Goal: Task Accomplishment & Management: Use online tool/utility

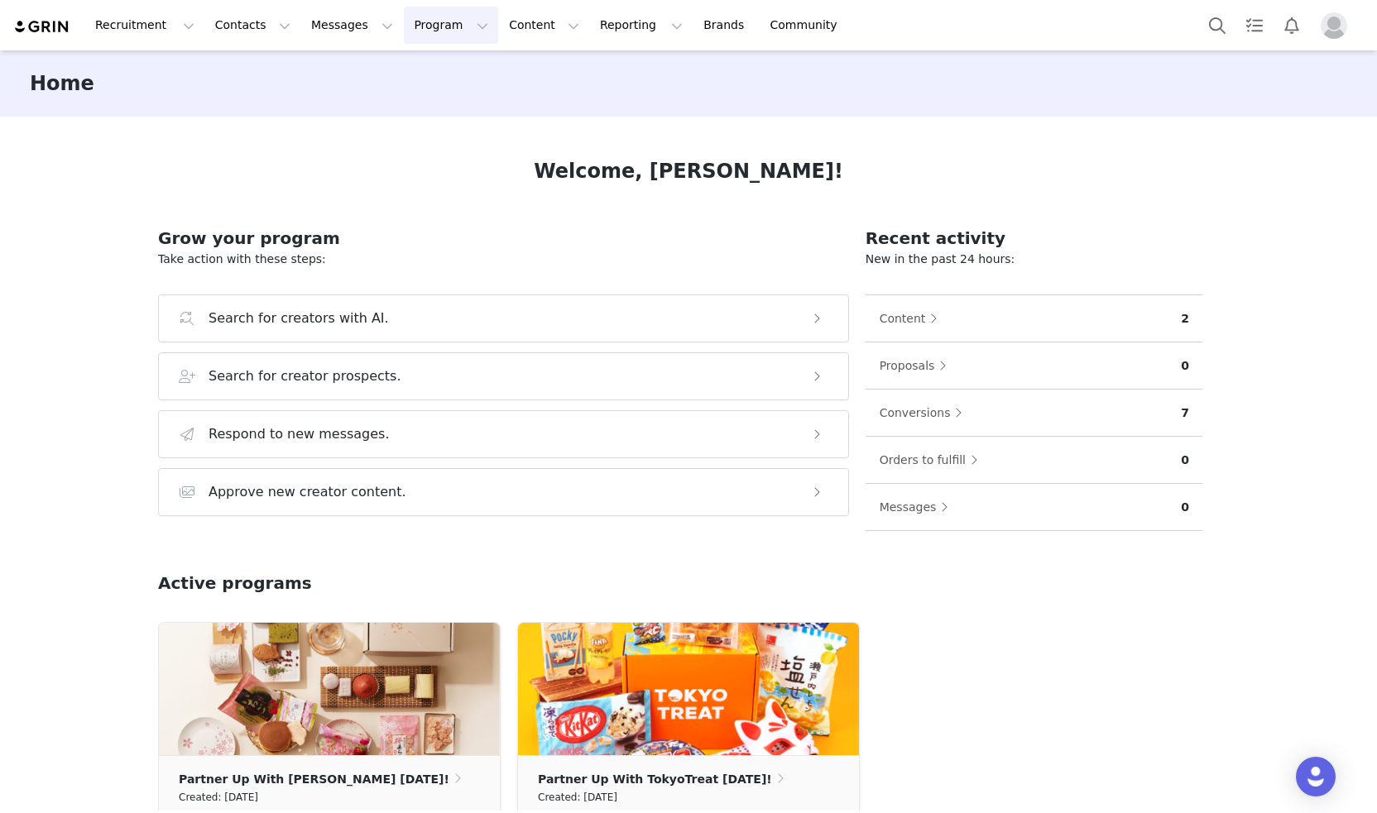
click at [404, 32] on button "Program Program" at bounding box center [451, 25] width 94 height 37
click at [414, 98] on p "Campaigns" at bounding box center [409, 103] width 65 height 17
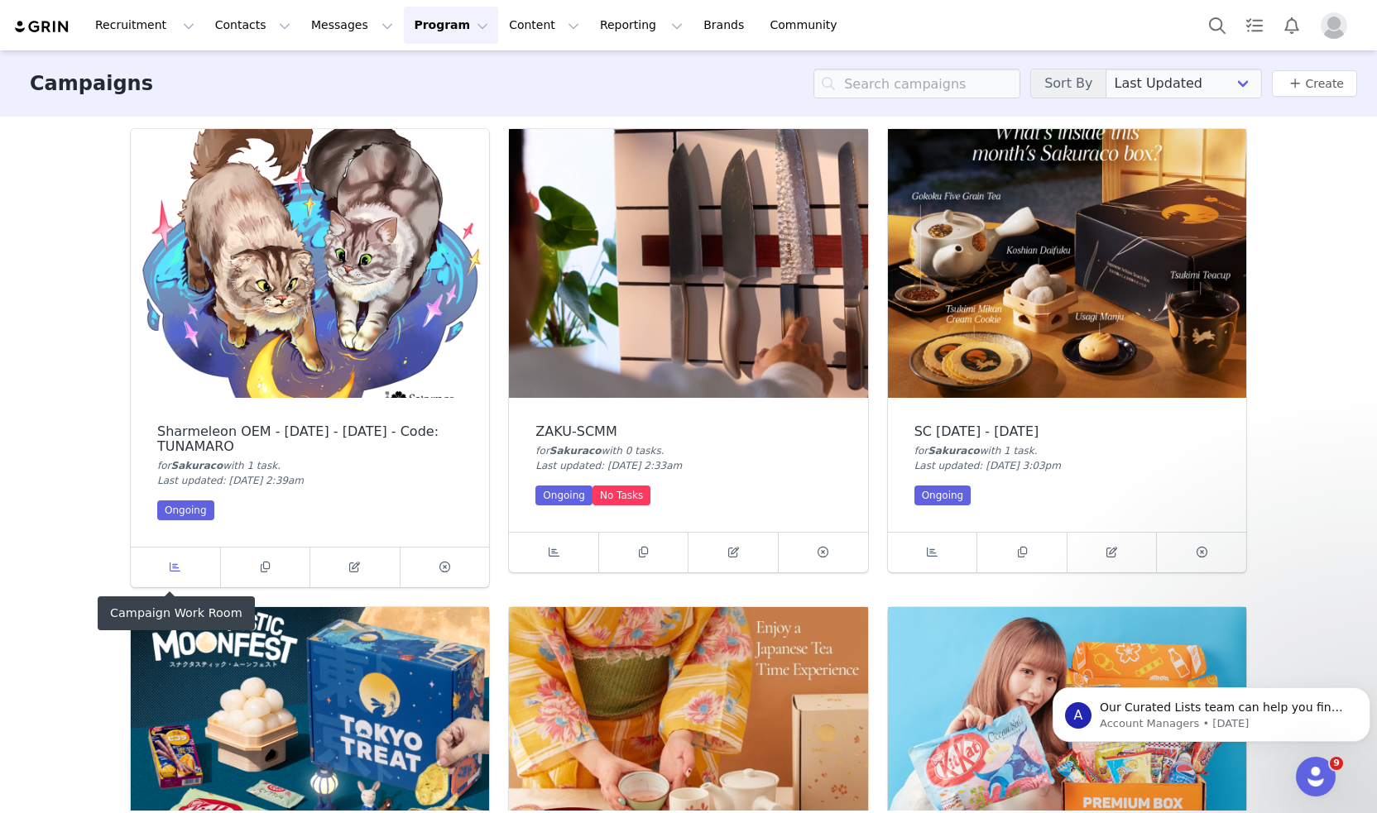
click at [170, 563] on icon at bounding box center [175, 567] width 11 height 11
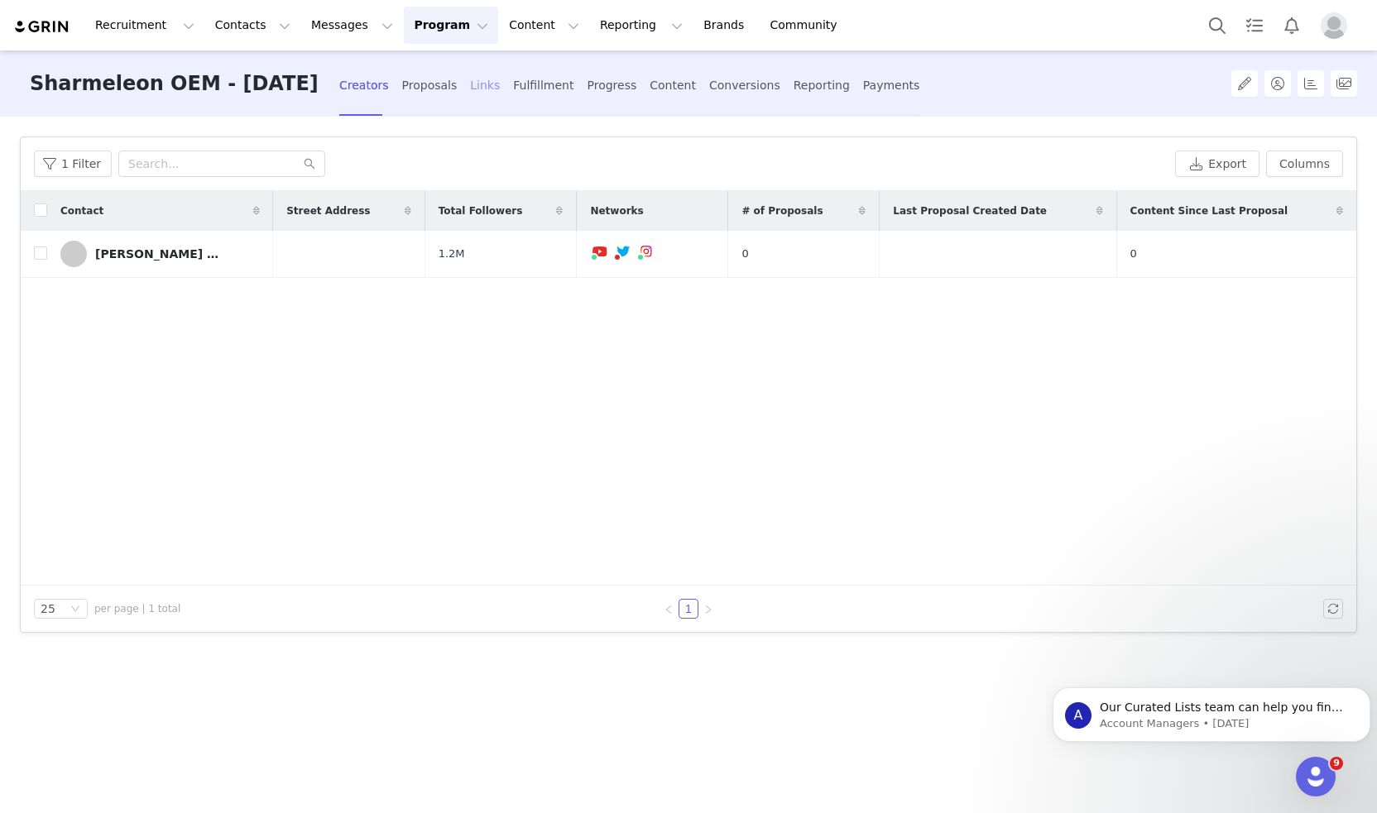
click at [475, 89] on div "Links" at bounding box center [485, 86] width 30 height 44
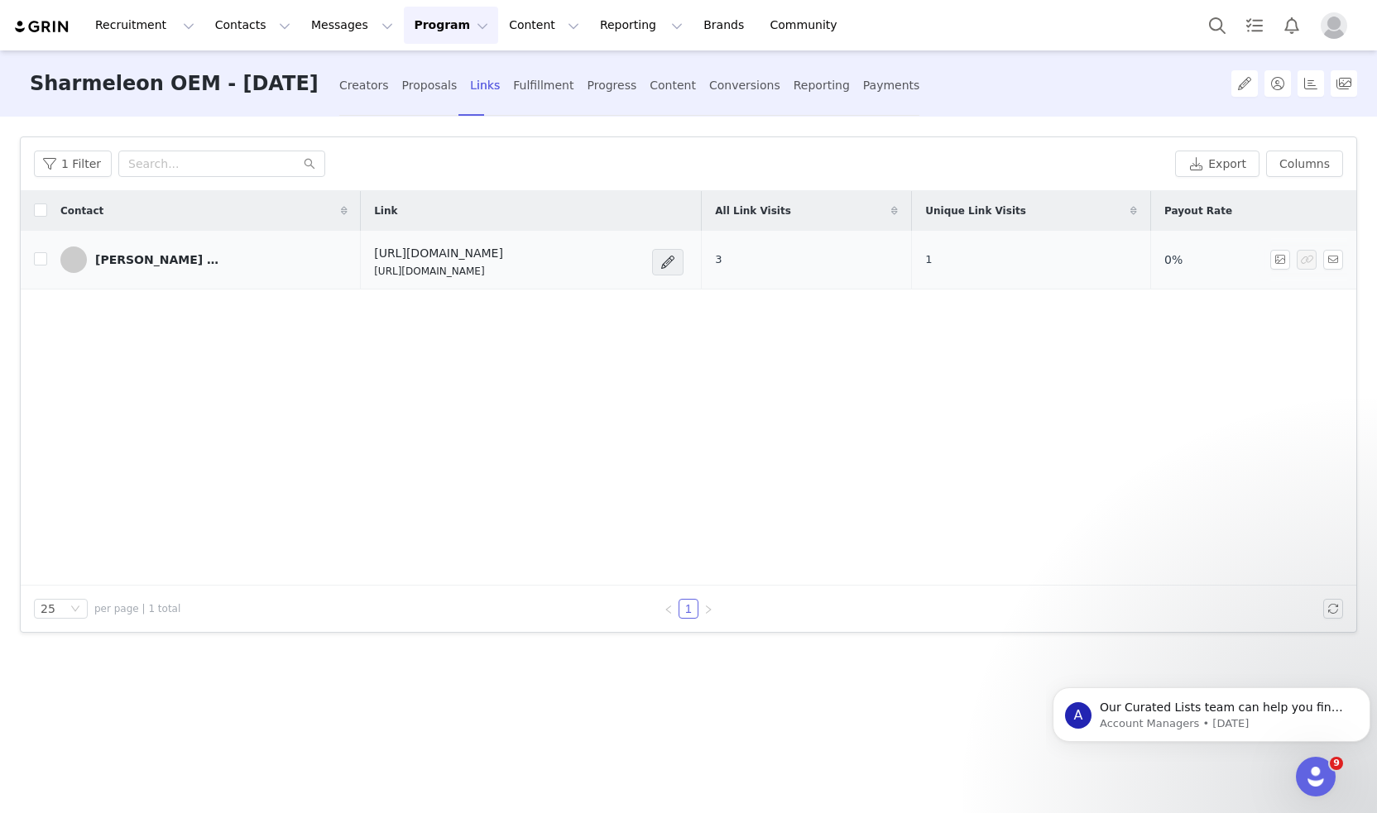
click at [477, 272] on p "[URL][DOMAIN_NAME]" at bounding box center [438, 271] width 129 height 15
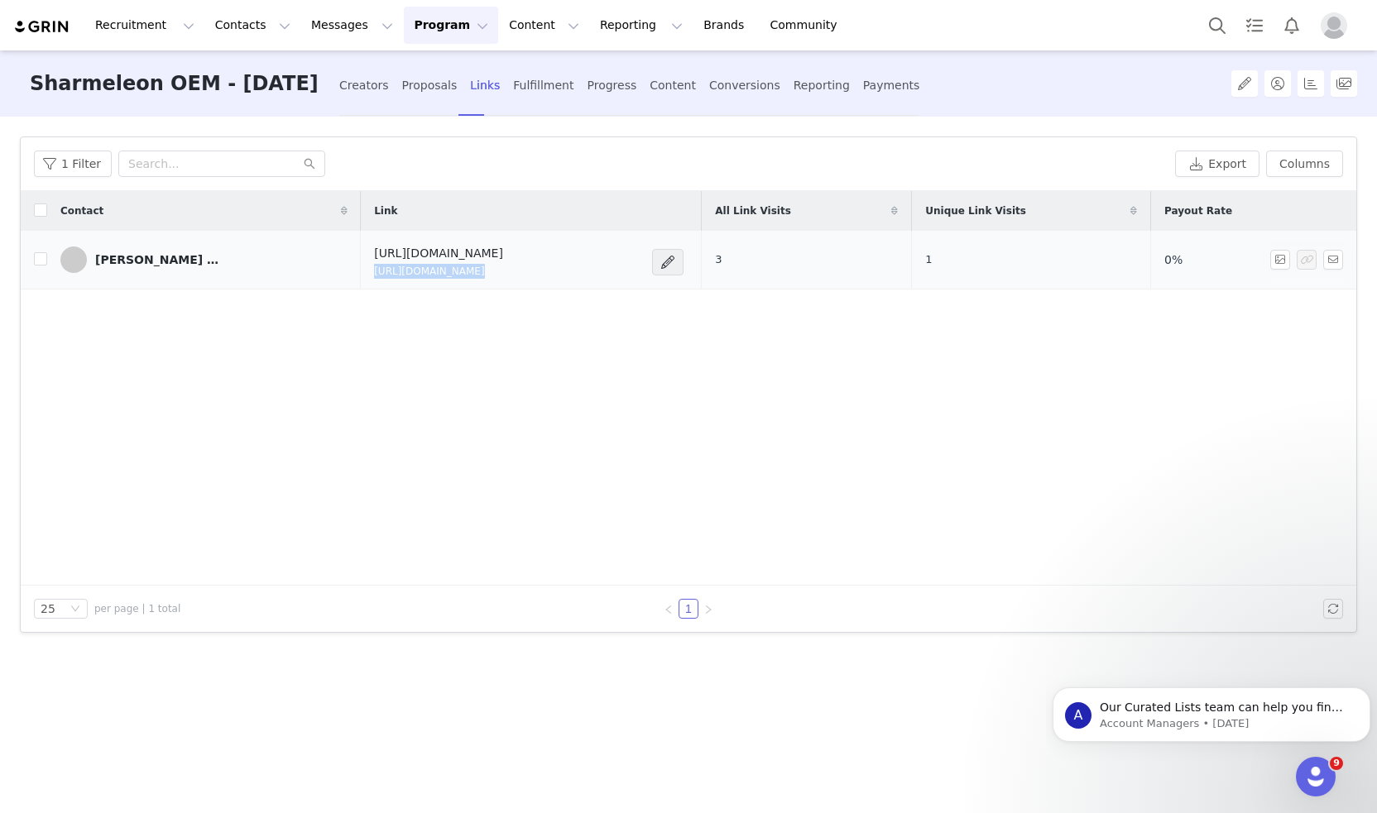
click at [477, 272] on p "[URL][DOMAIN_NAME]" at bounding box center [438, 271] width 129 height 15
click at [618, 416] on div "Contact Link All Link Visits Unique Link Visits Payout Rate [PERSON_NAME] ★ シャー…" at bounding box center [688, 388] width 1335 height 395
click at [438, 252] on h4 "[URL][DOMAIN_NAME]" at bounding box center [438, 253] width 129 height 17
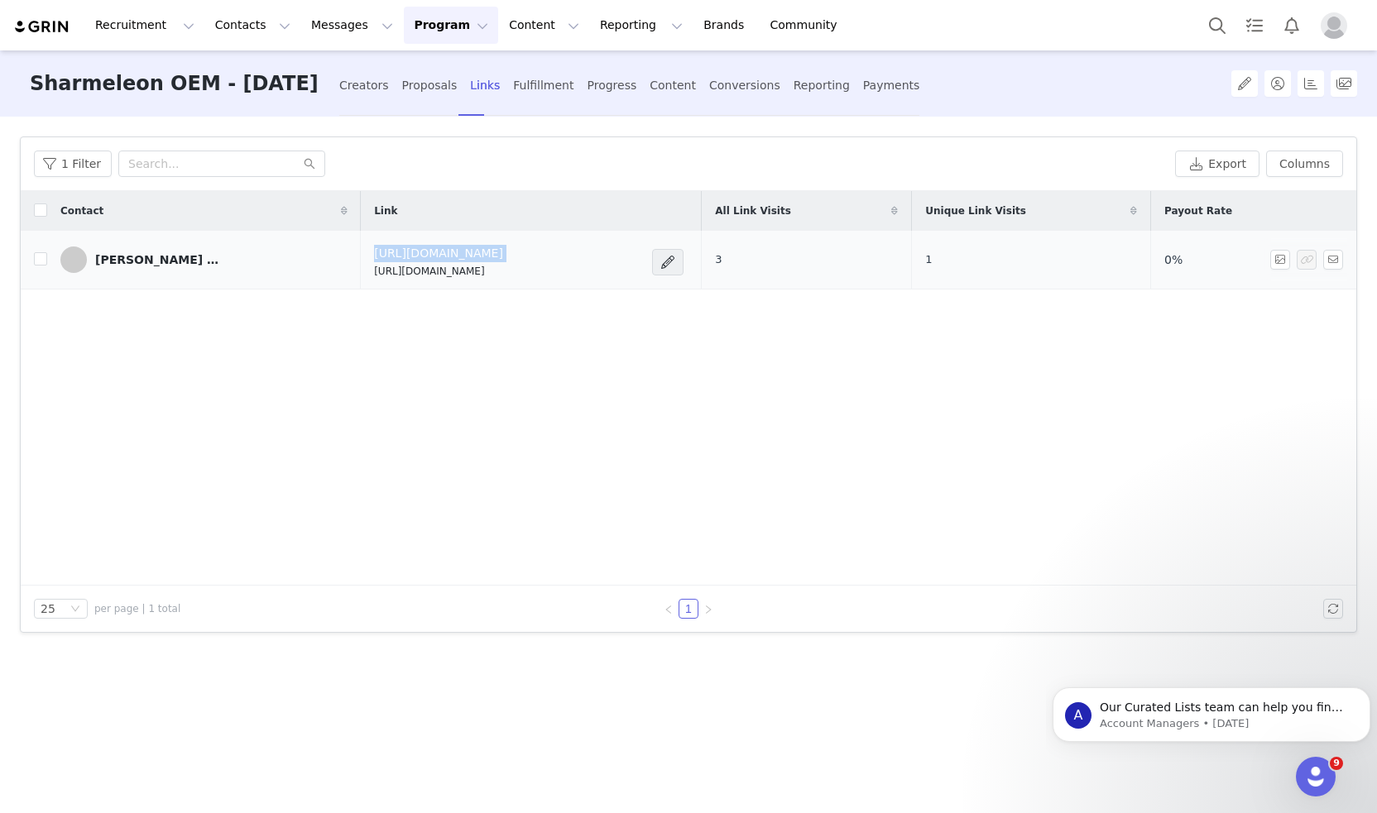
copy h4 "[URL][DOMAIN_NAME]"
click at [415, 282] on td "[URL][DOMAIN_NAME] [URL][DOMAIN_NAME]" at bounding box center [531, 260] width 341 height 59
click at [223, 28] on button "Contacts Contacts" at bounding box center [252, 25] width 95 height 37
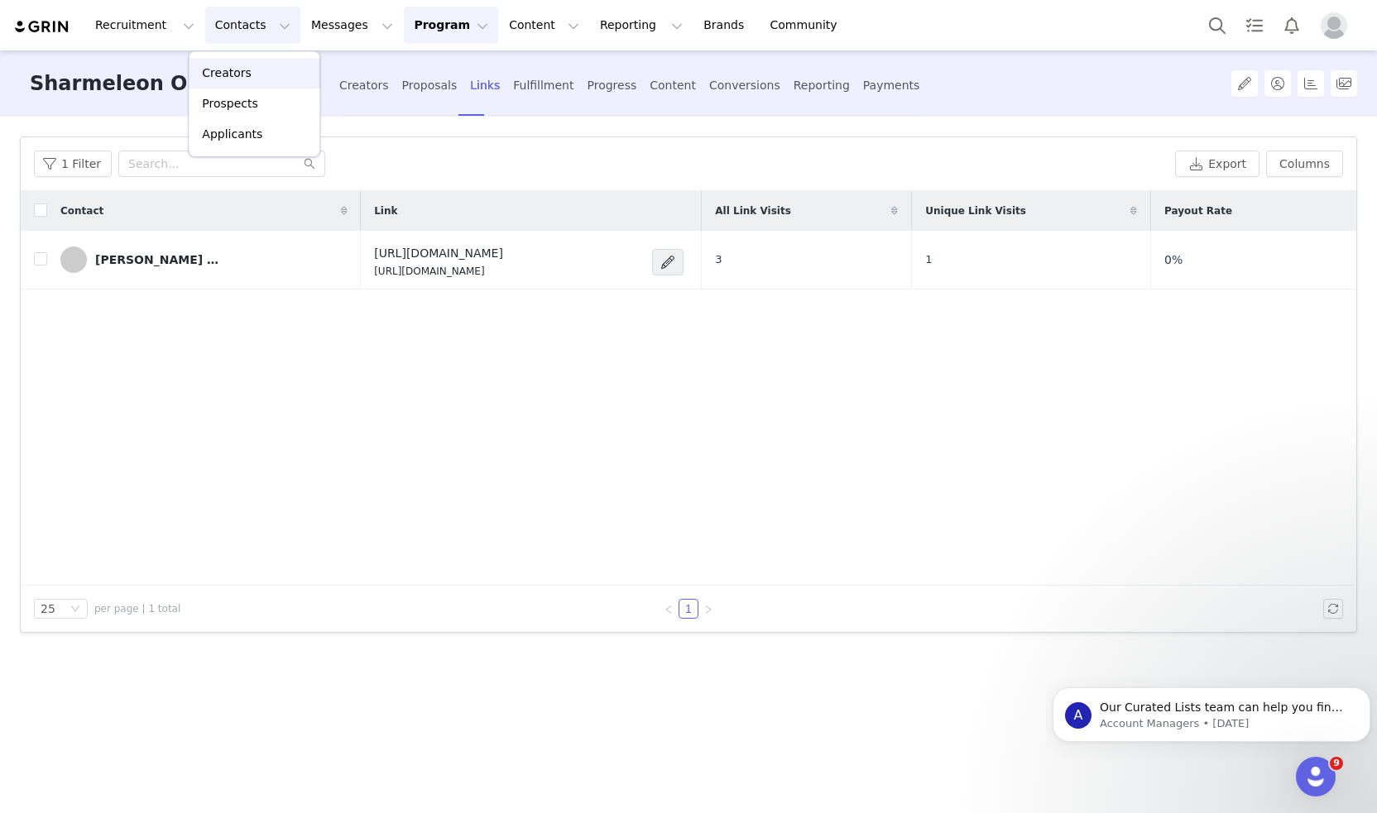
click at [241, 79] on p "Creators" at bounding box center [227, 73] width 50 height 17
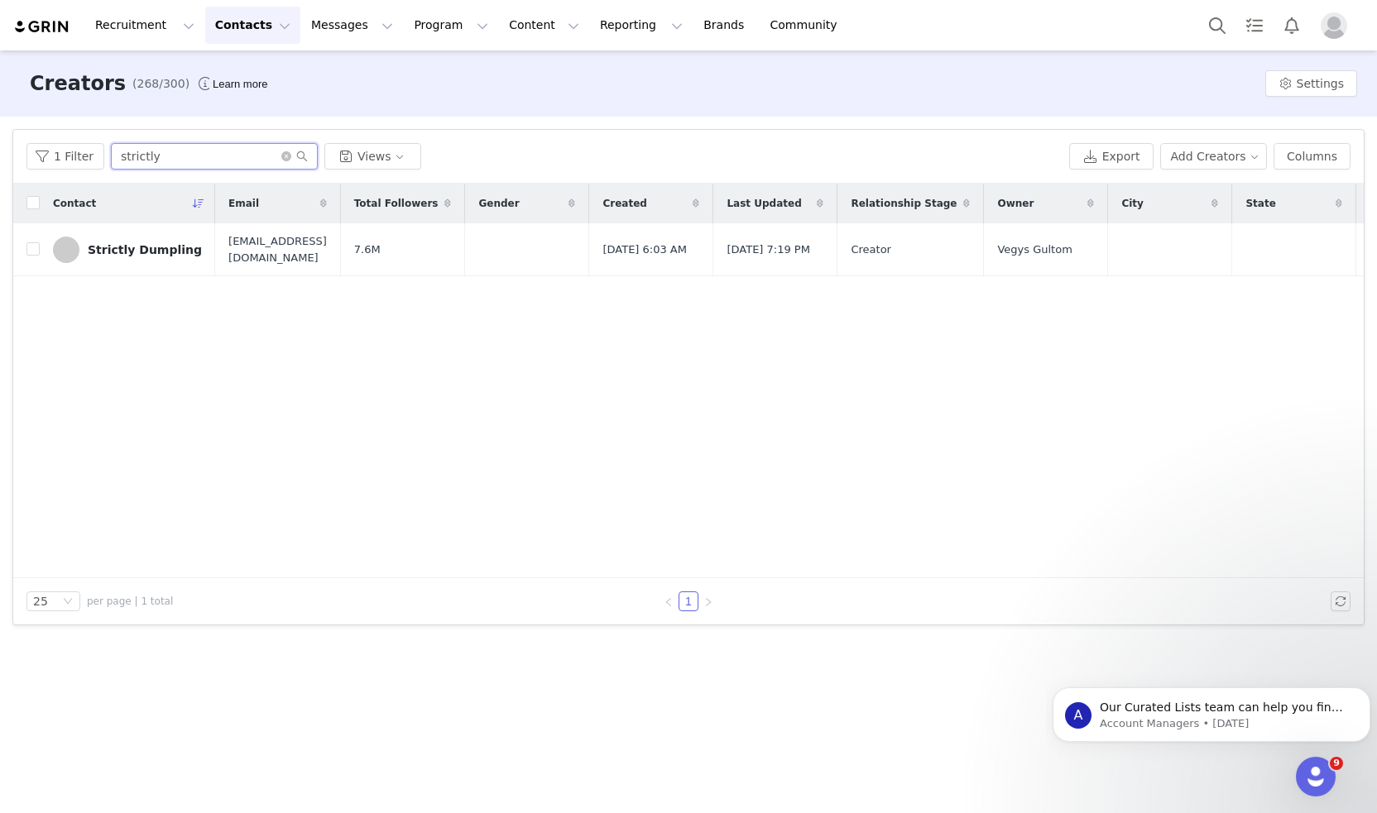
click at [208, 153] on input "strictly" at bounding box center [214, 156] width 207 height 26
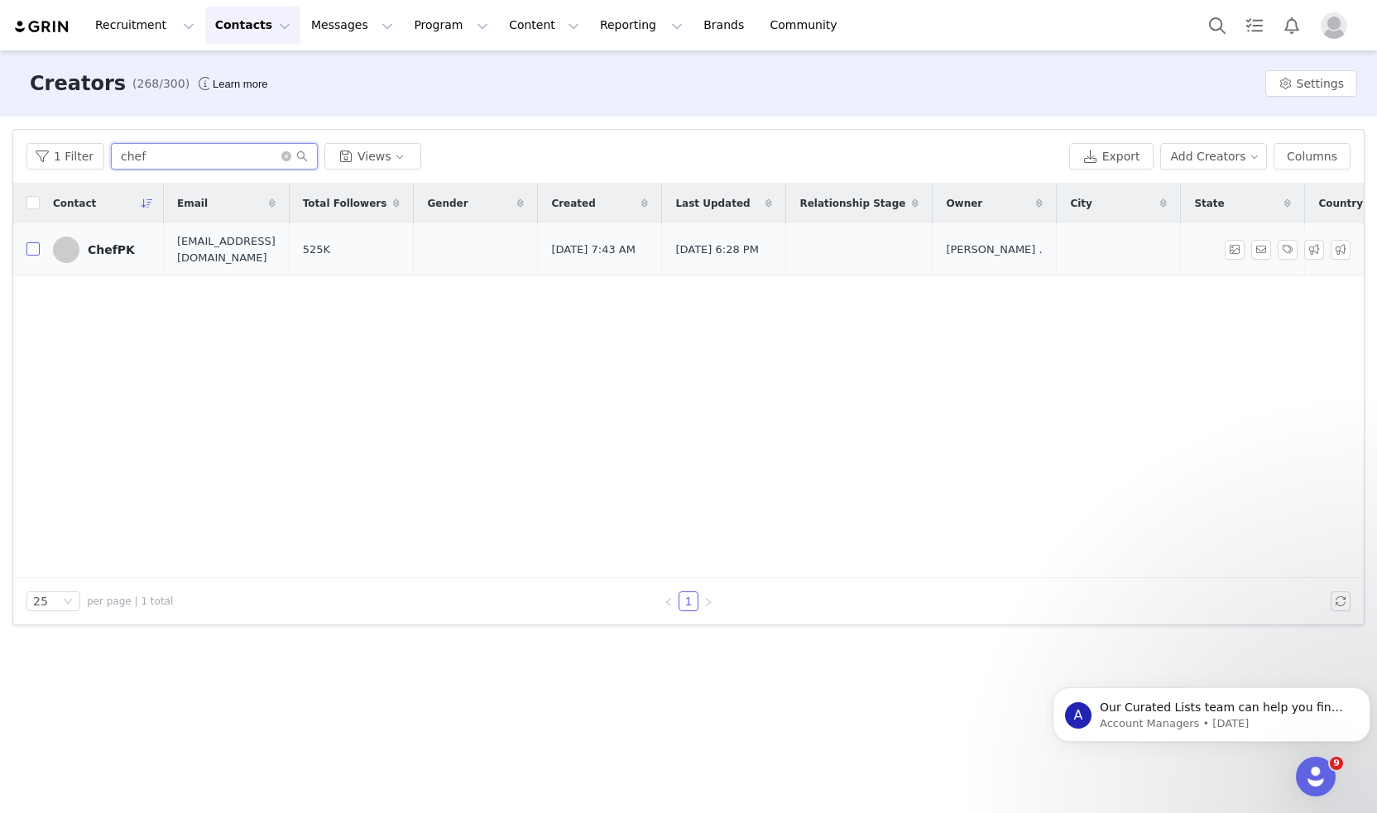
type input "chef"
click at [26, 249] on input "checkbox" at bounding box center [32, 248] width 13 height 13
checkbox input "true"
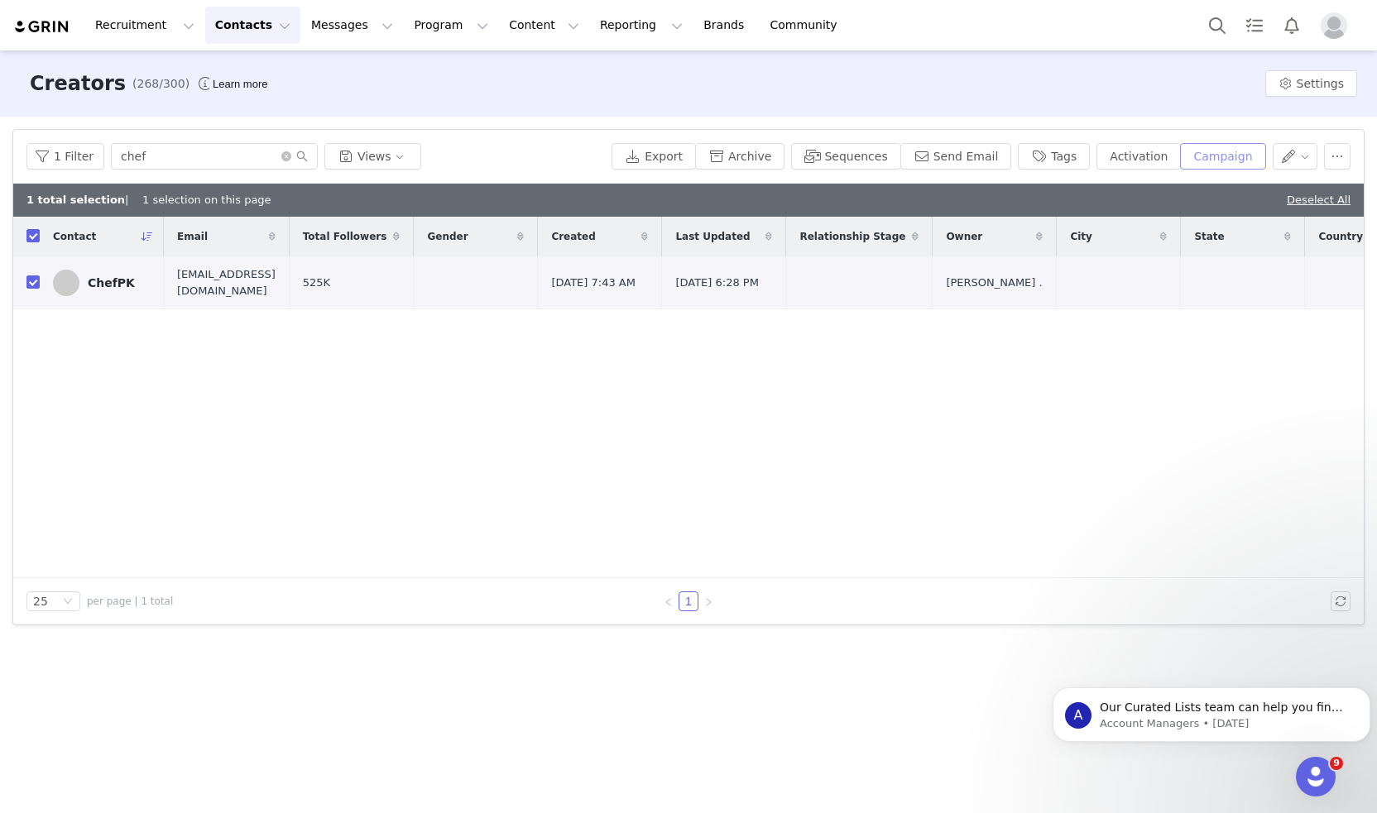
click at [1200, 153] on button "Campaign" at bounding box center [1222, 156] width 85 height 26
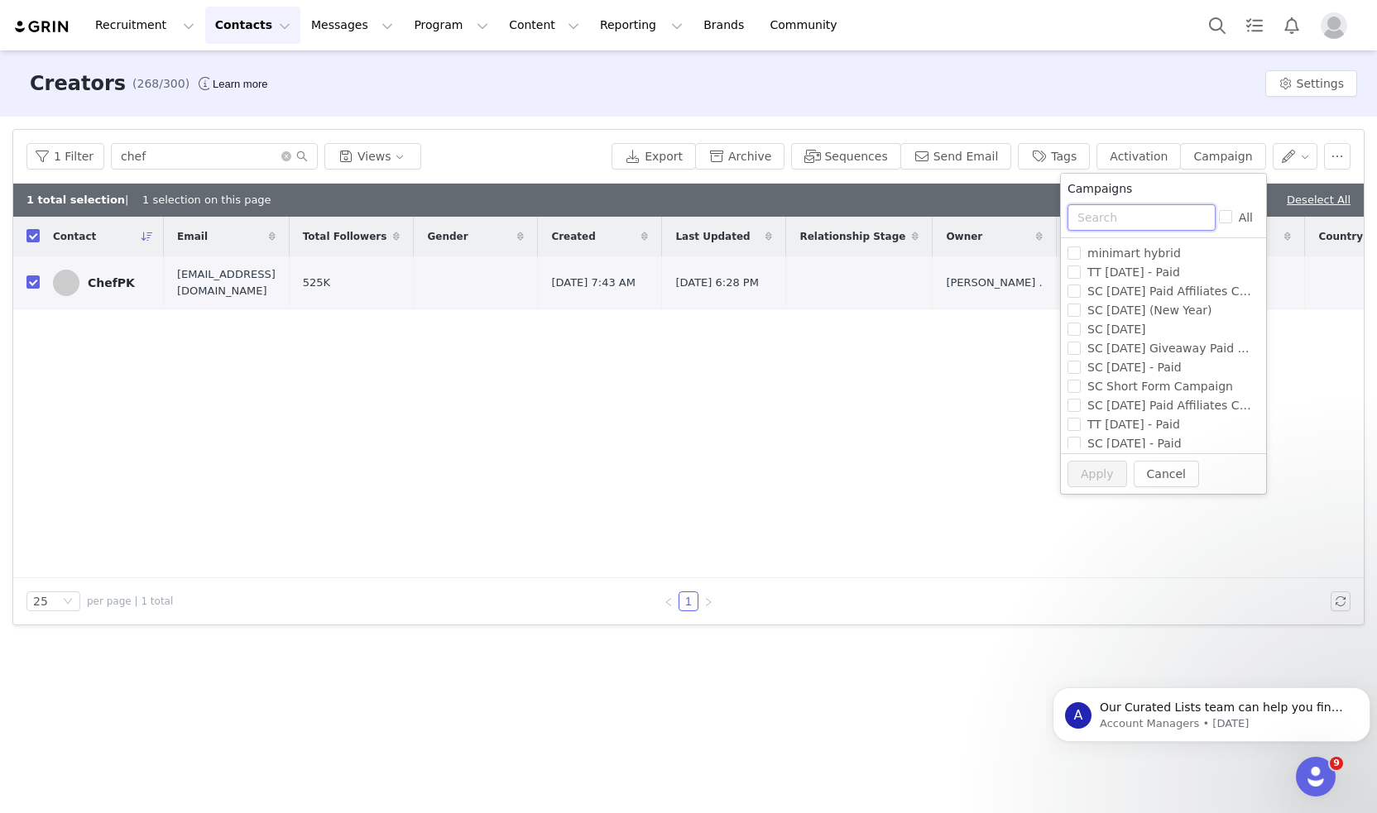
click at [1156, 222] on input "text" at bounding box center [1141, 217] width 148 height 26
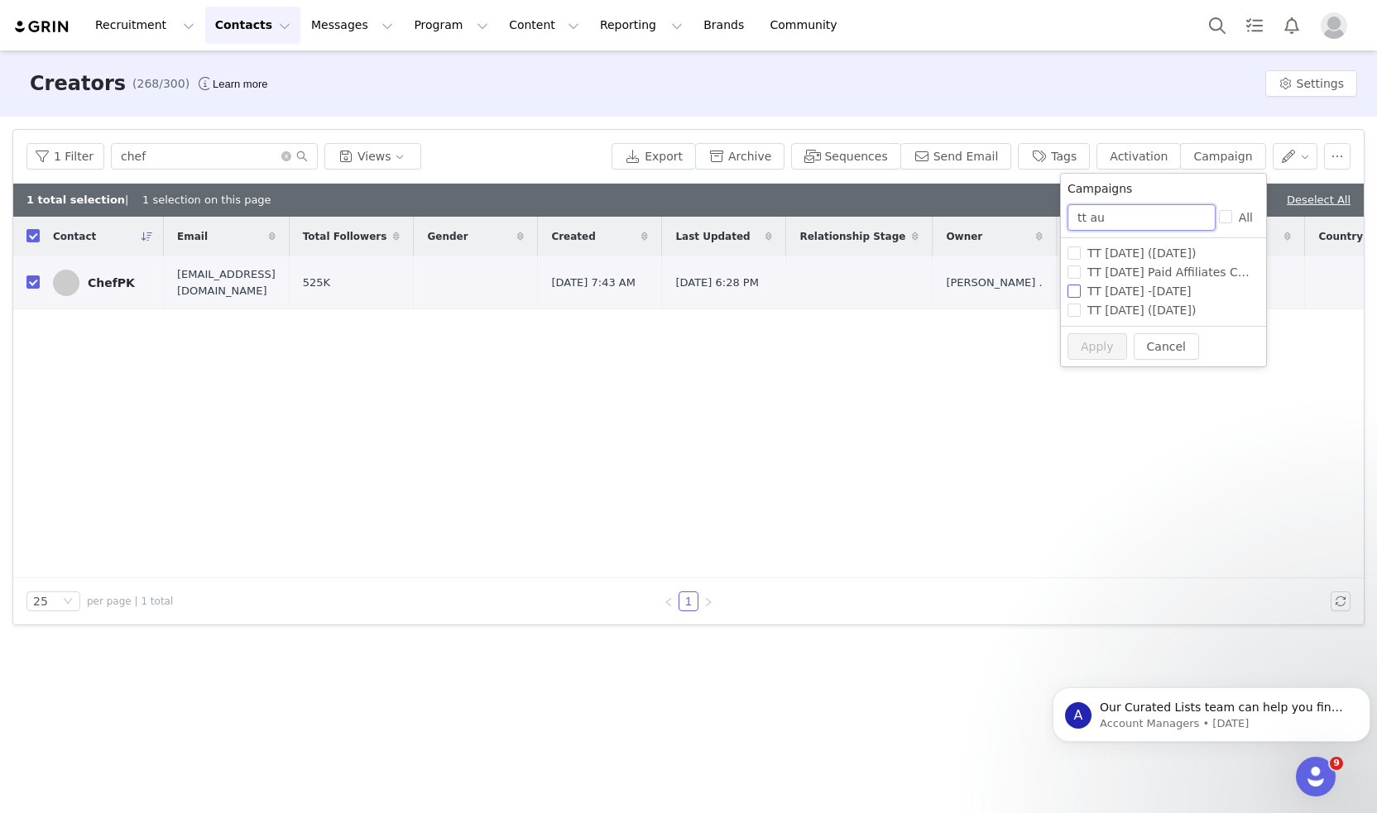
type input "tt au"
click at [1191, 294] on span "TT [DATE] -[DATE]" at bounding box center [1138, 291] width 117 height 13
click at [1080, 294] on input "TT [DATE] -[DATE]" at bounding box center [1073, 291] width 13 height 13
checkbox input "true"
click at [1079, 347] on button "Apply" at bounding box center [1097, 346] width 60 height 26
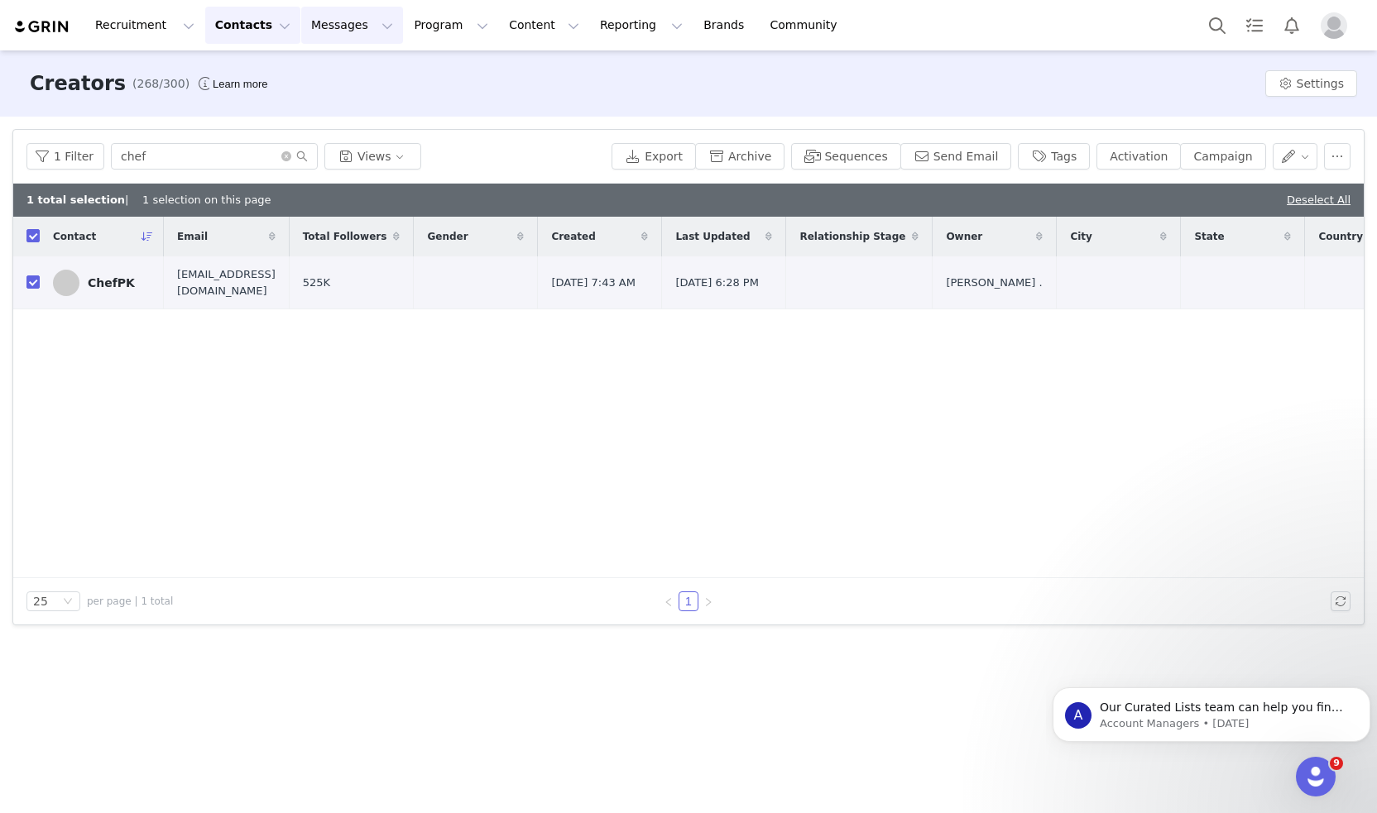
click at [359, 31] on button "Messages Messages" at bounding box center [352, 25] width 102 height 37
click at [404, 32] on button "Program Program" at bounding box center [451, 25] width 94 height 37
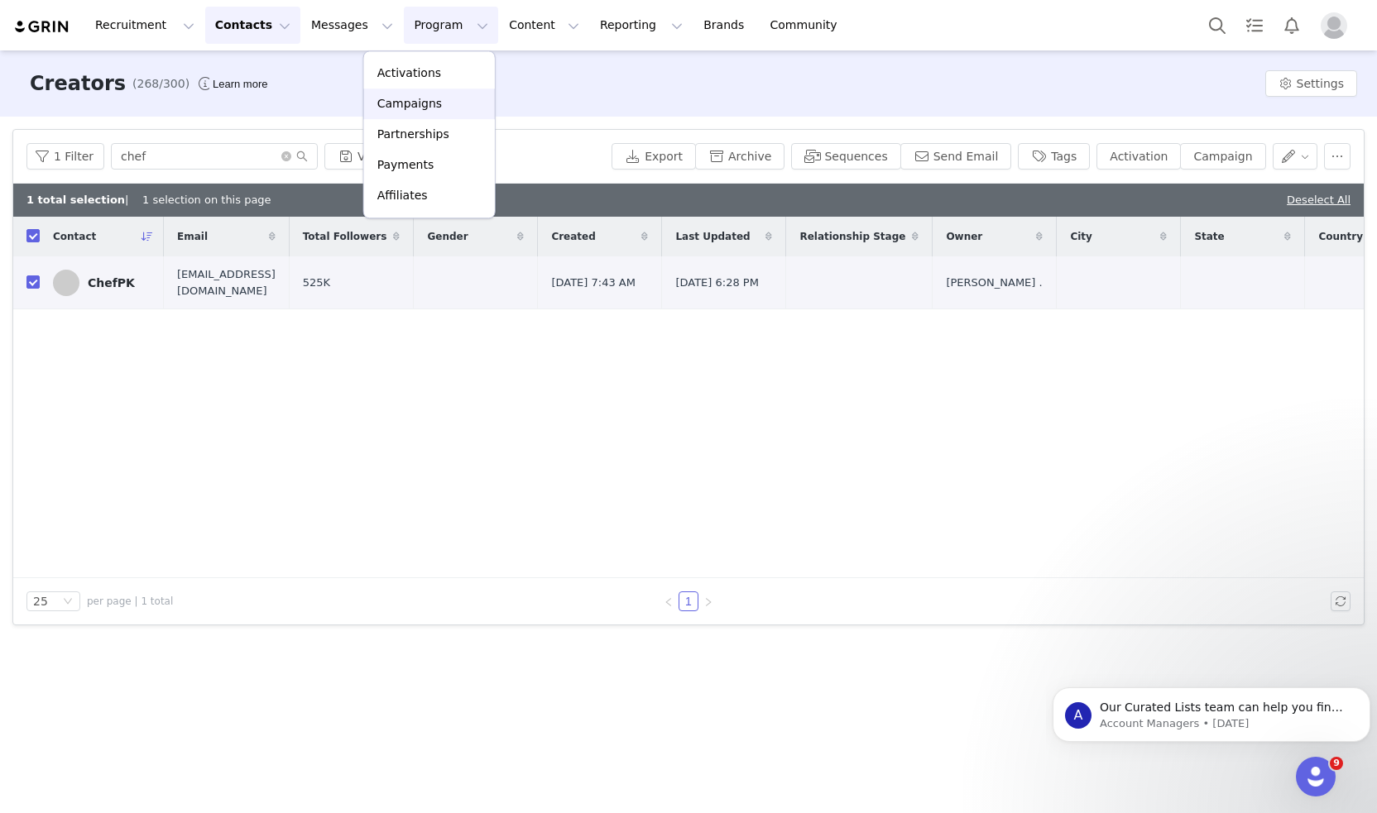
click at [393, 108] on p "Campaigns" at bounding box center [409, 103] width 65 height 17
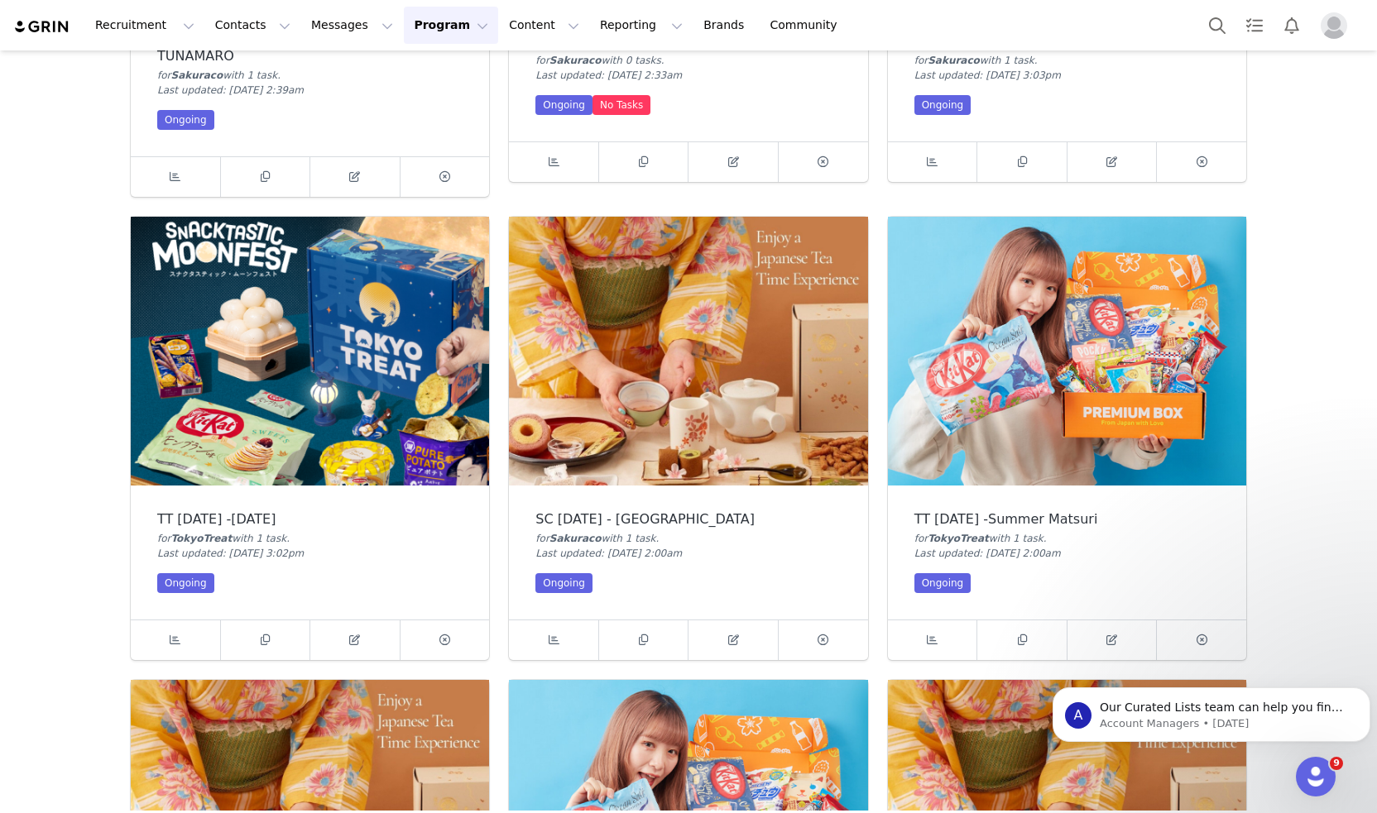
scroll to position [391, 0]
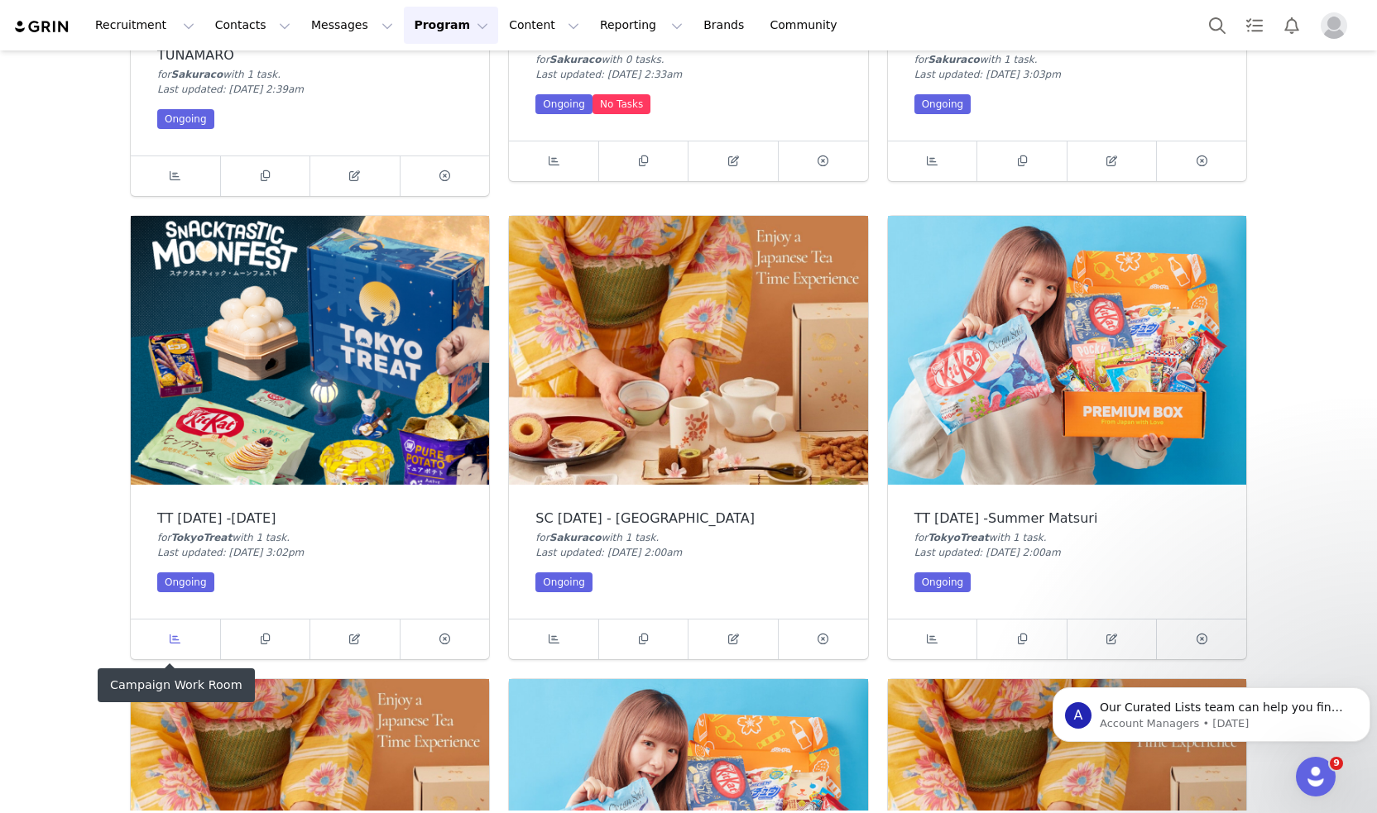
click at [177, 634] on span at bounding box center [175, 640] width 20 height 20
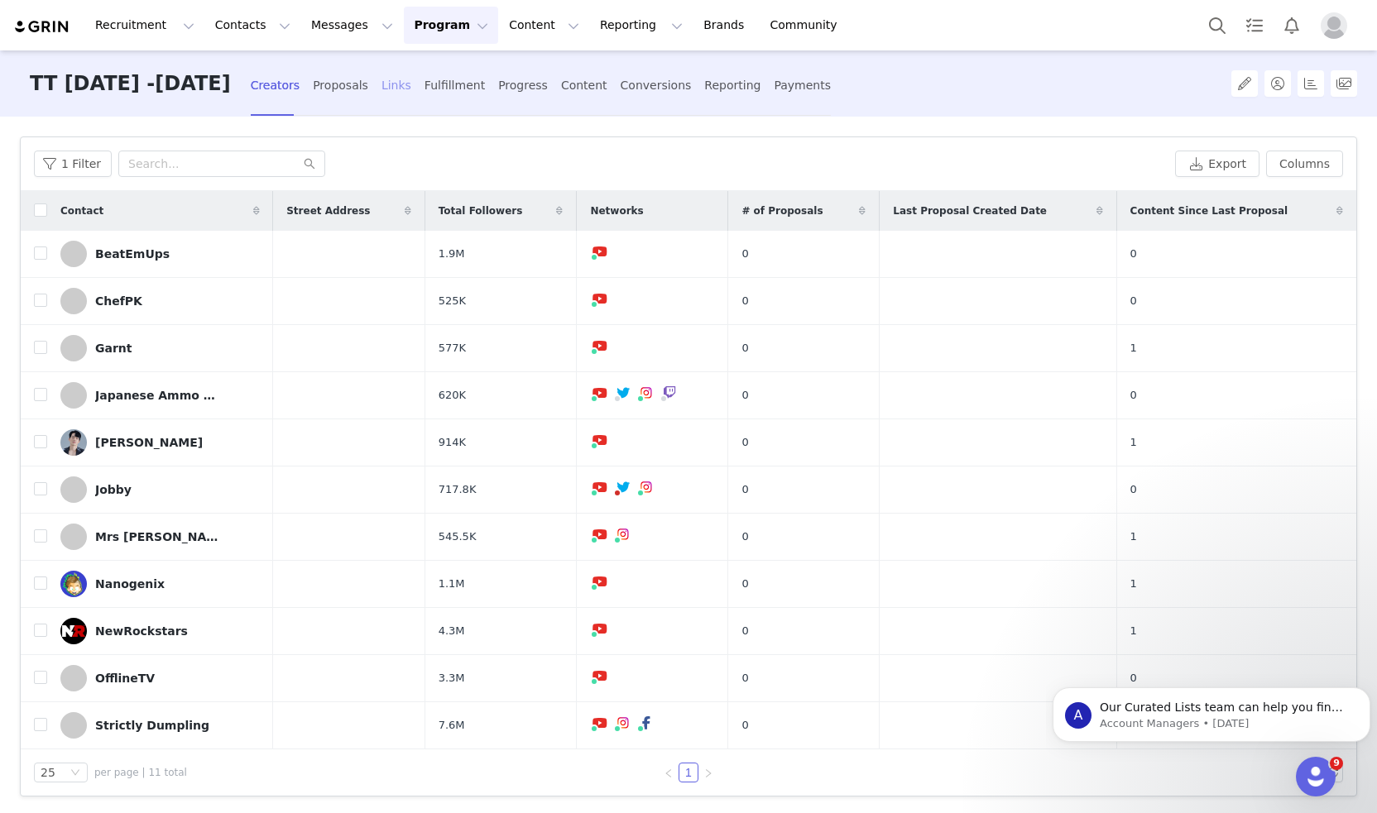
click at [407, 93] on div "Links" at bounding box center [396, 86] width 30 height 44
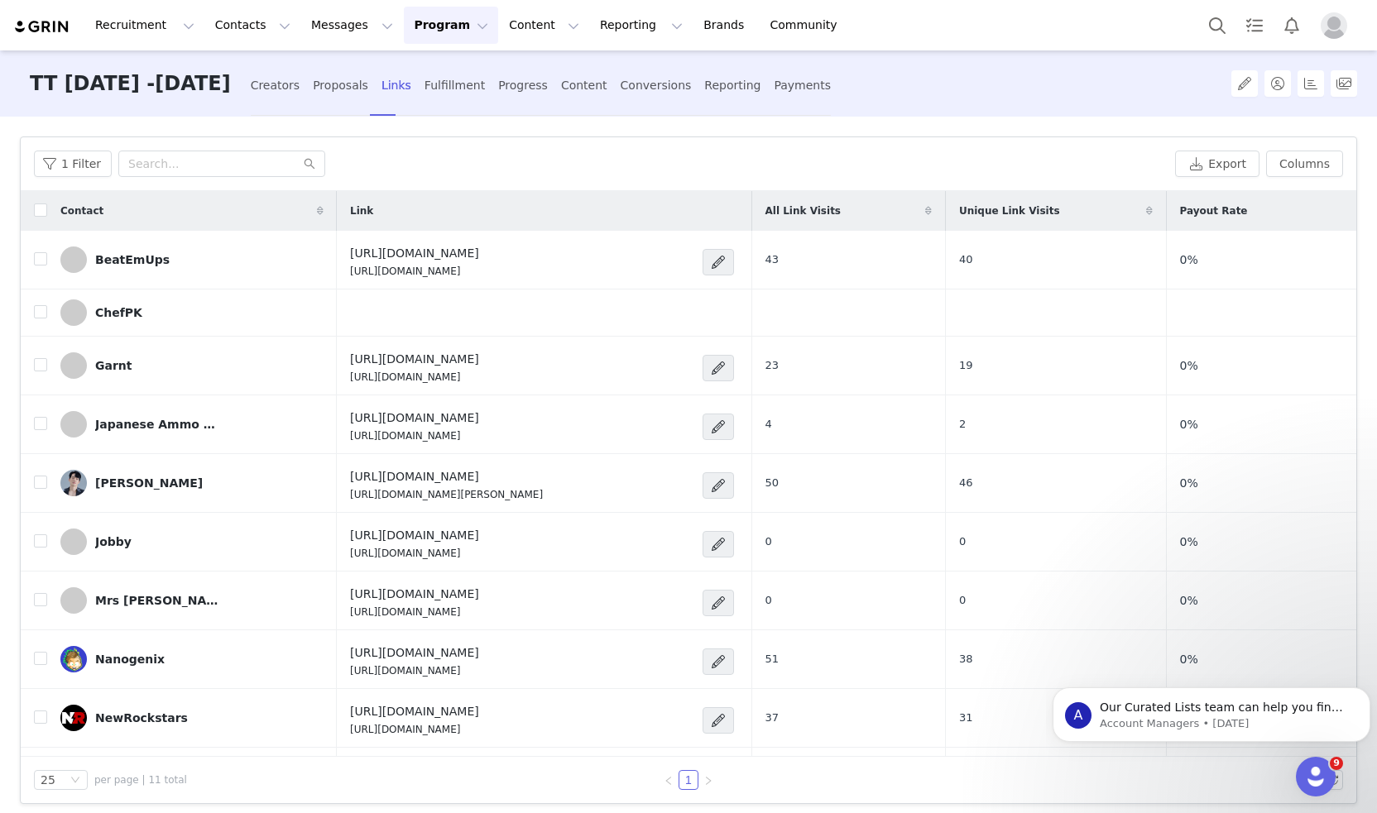
scroll to position [104, 0]
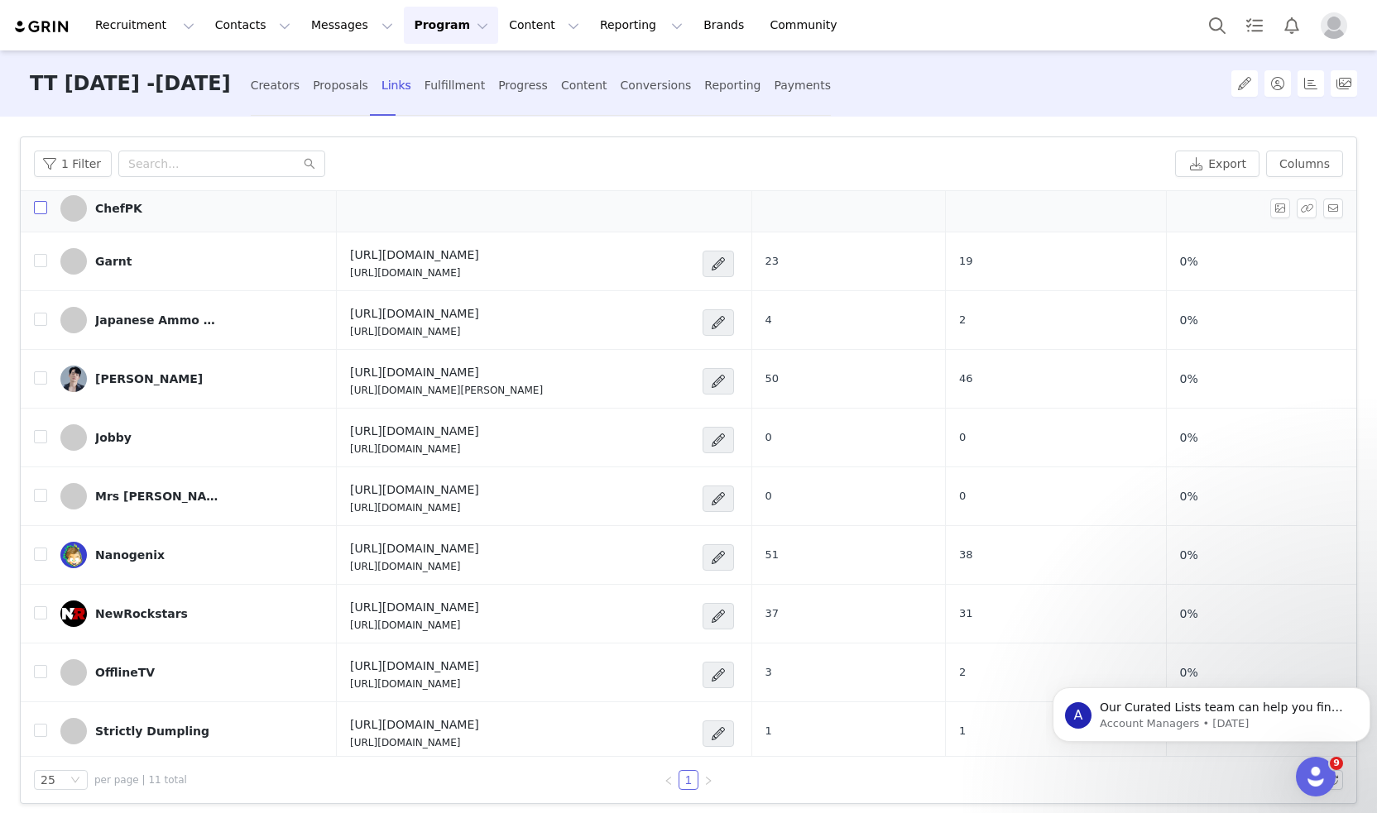
click at [42, 208] on input "checkbox" at bounding box center [40, 207] width 13 height 13
checkbox input "true"
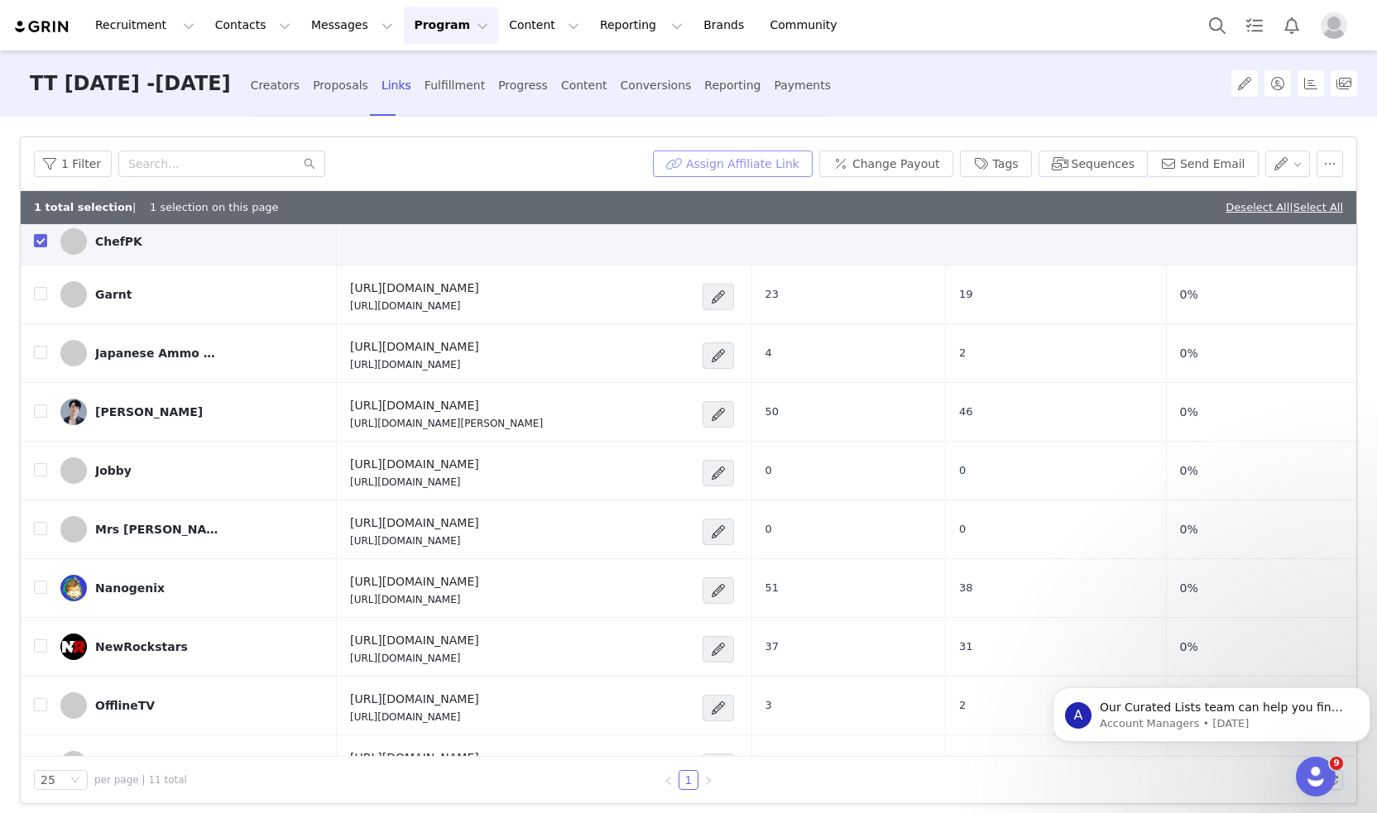
click at [750, 163] on button "Assign Affiliate Link" at bounding box center [733, 164] width 160 height 26
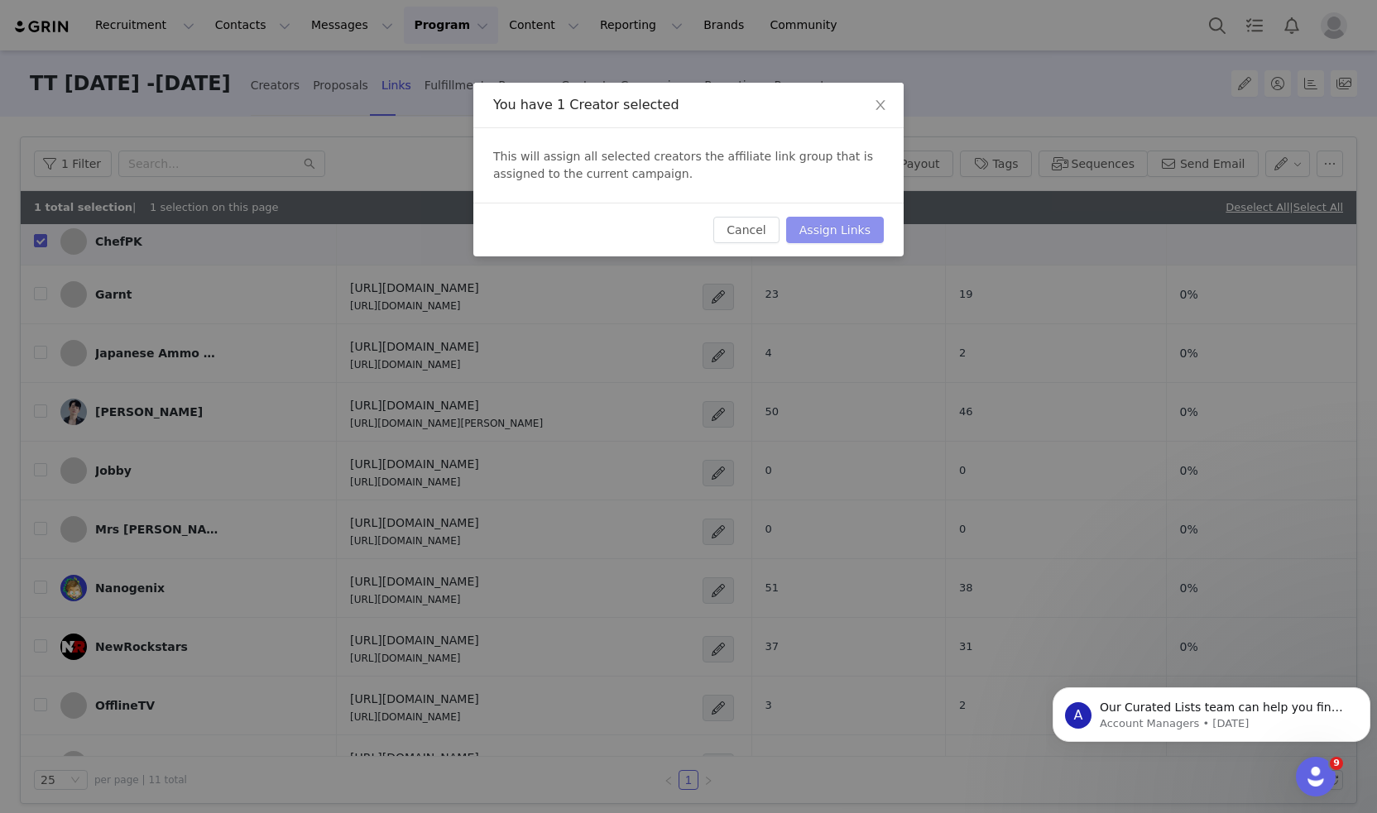
click at [850, 232] on button "Assign Links" at bounding box center [835, 230] width 98 height 26
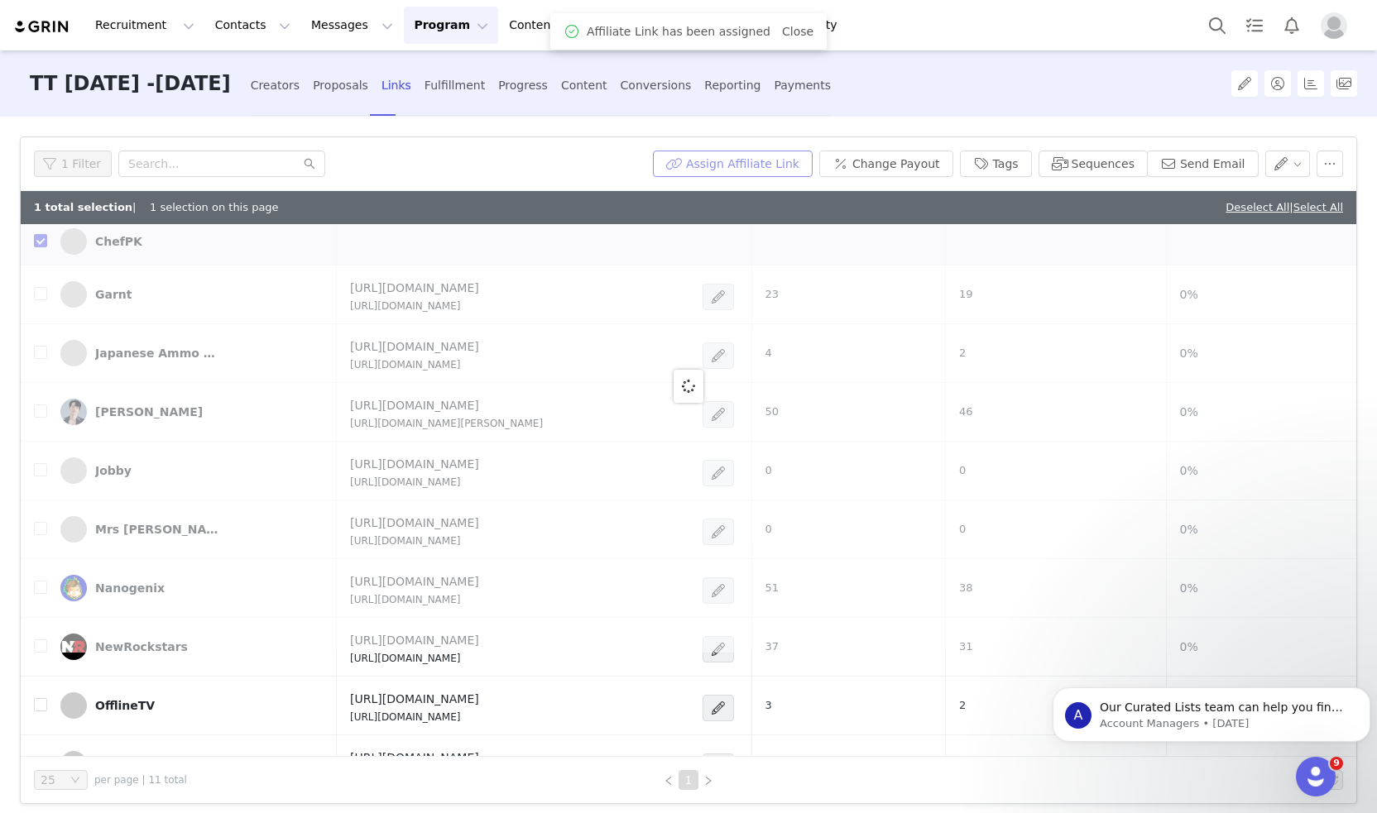
scroll to position [0, 0]
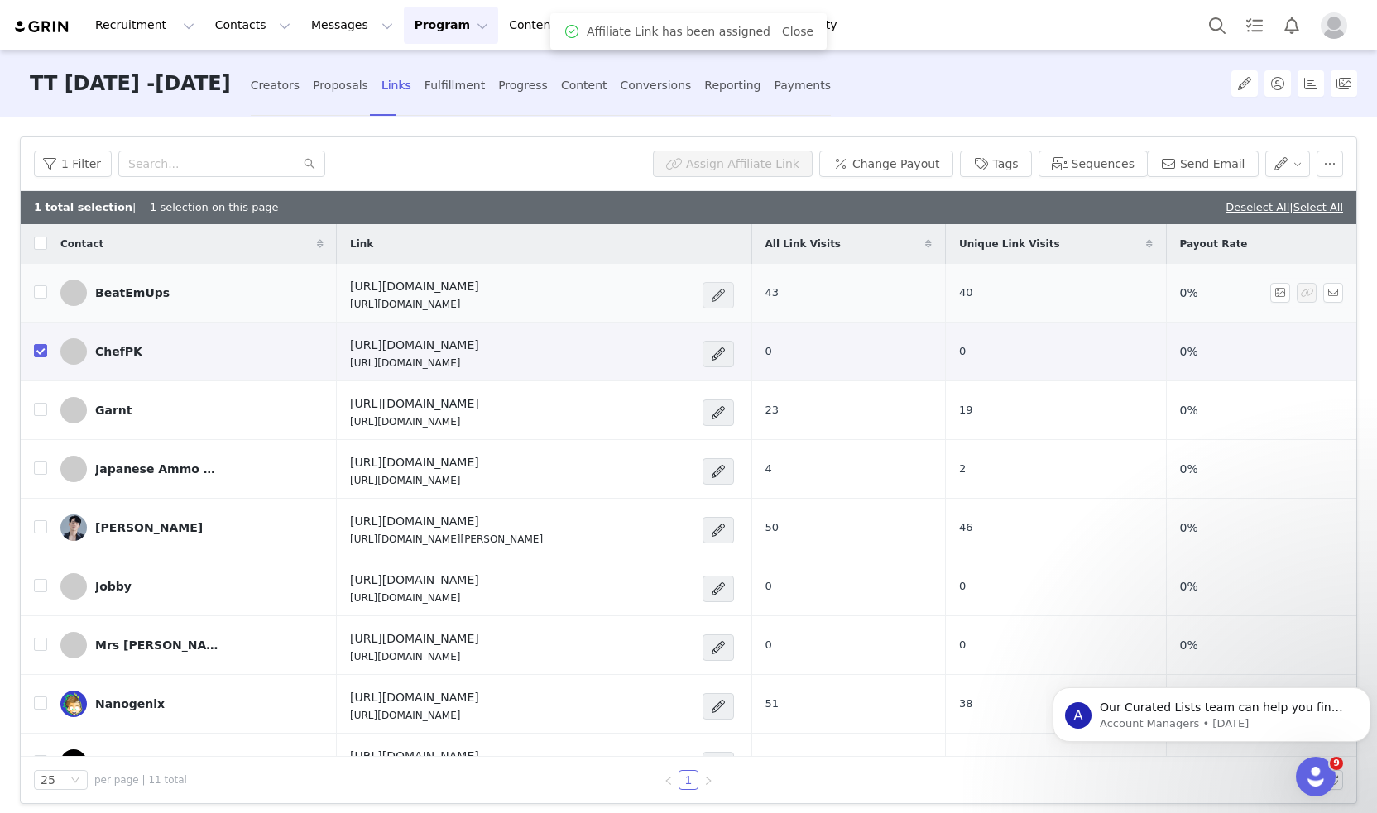
click at [726, 292] on span at bounding box center [718, 295] width 17 height 20
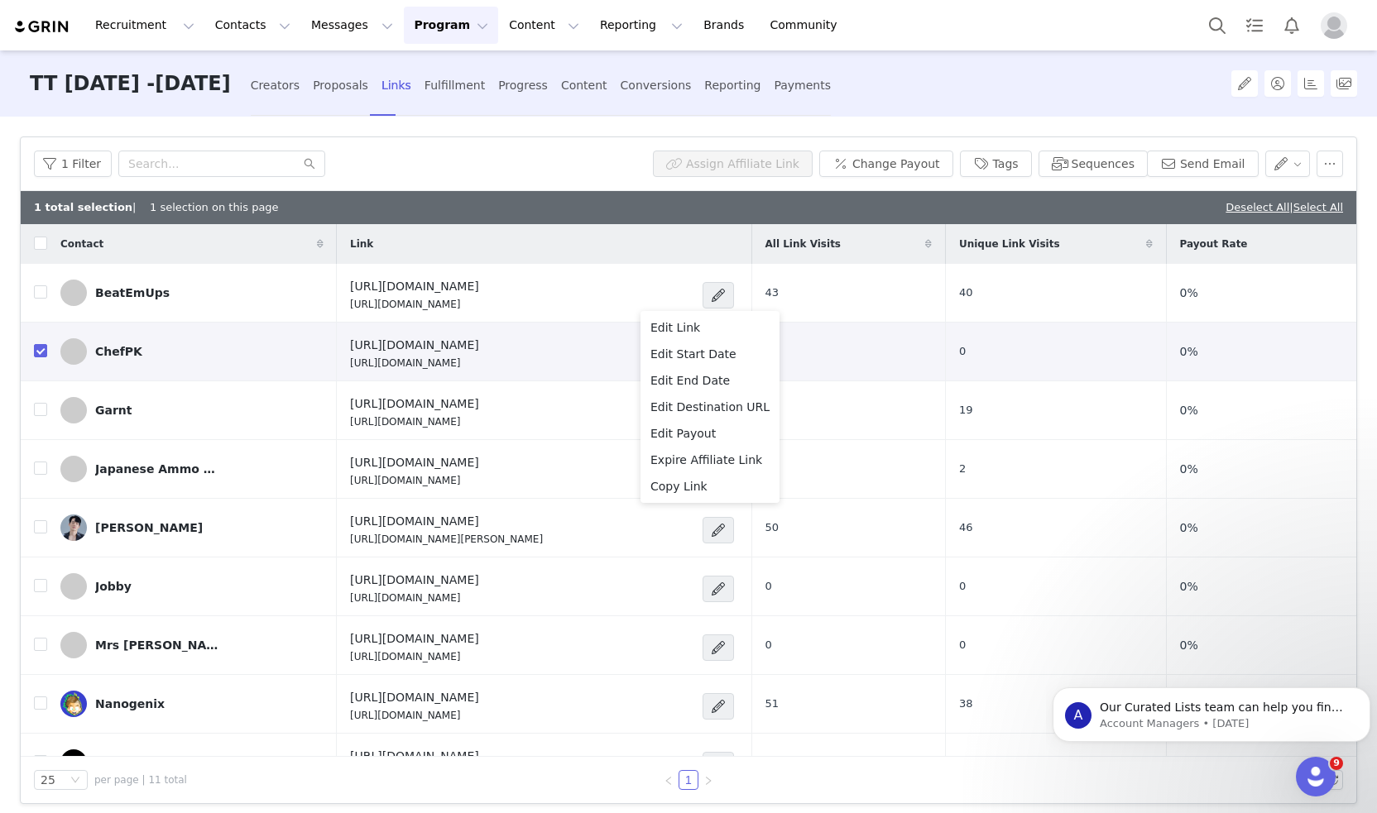
click at [591, 189] on div "1 Filter Assign Affiliate Link Change Payout Tags Sequences Send Email" at bounding box center [688, 164] width 1335 height 54
click at [726, 350] on span at bounding box center [718, 354] width 17 height 20
click at [705, 388] on div "Edit Link" at bounding box center [709, 386] width 119 height 18
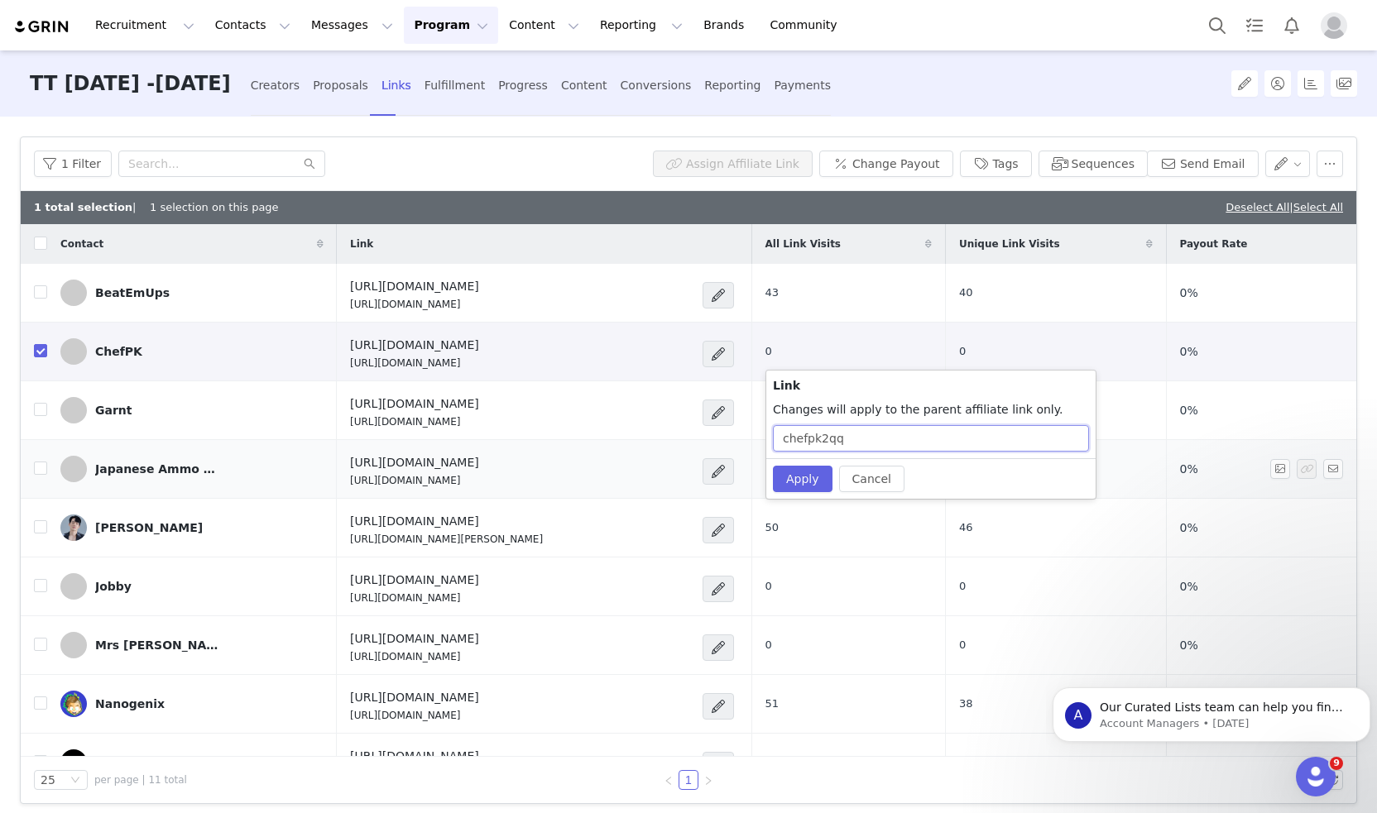
drag, startPoint x: 865, startPoint y: 439, endPoint x: 712, endPoint y: 462, distance: 154.7
click at [712, 462] on body "Recruitment Recruitment Creator Search Curated Lists Landing Pages Web Extensio…" at bounding box center [688, 406] width 1377 height 813
type input "c"
type input "CHEFPK-TT092025"
click at [794, 475] on button "Apply" at bounding box center [803, 479] width 60 height 26
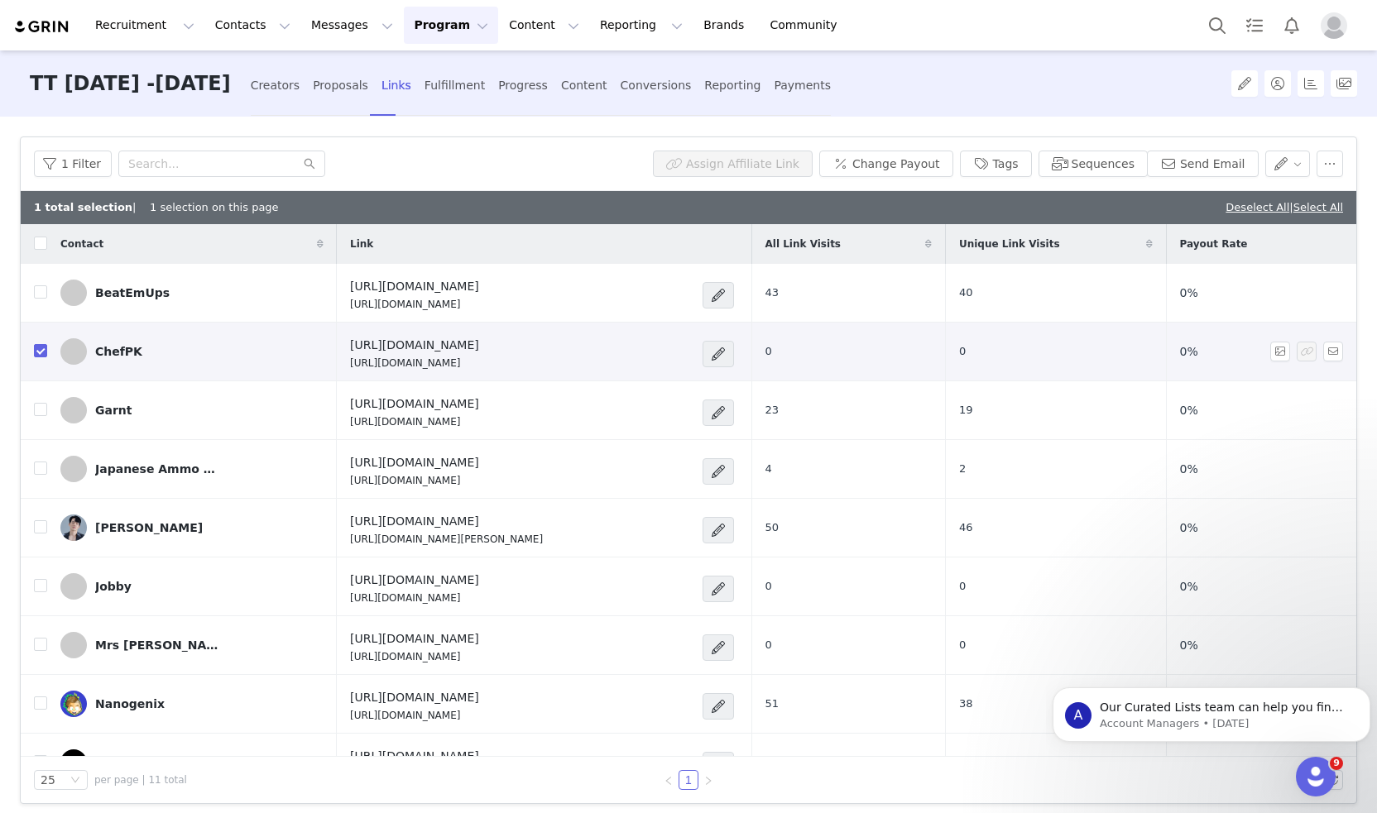
drag, startPoint x: 555, startPoint y: 366, endPoint x: 593, endPoint y: 359, distance: 38.8
click at [529, 370] on td "[URL][DOMAIN_NAME] [URL][DOMAIN_NAME]" at bounding box center [544, 352] width 414 height 59
click at [595, 358] on div "[URL][DOMAIN_NAME] [URL][DOMAIN_NAME]" at bounding box center [521, 354] width 343 height 34
click at [479, 362] on p "[URL][DOMAIN_NAME]" at bounding box center [414, 363] width 129 height 15
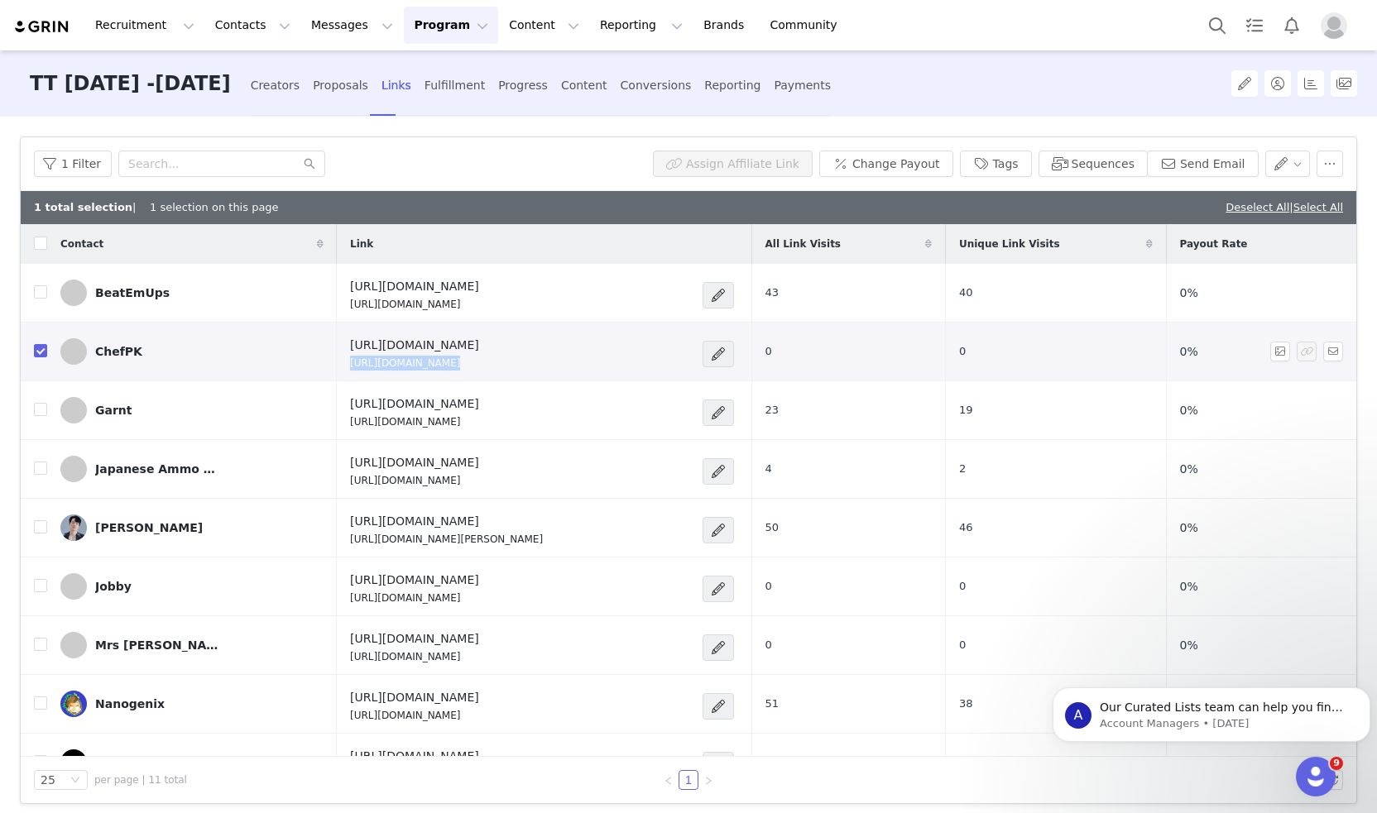
click at [479, 362] on p "[URL][DOMAIN_NAME]" at bounding box center [414, 363] width 129 height 15
copy div "[URL][DOMAIN_NAME]"
click at [237, 23] on button "Contacts Contacts" at bounding box center [252, 25] width 95 height 37
click at [251, 77] on div "Creators" at bounding box center [254, 73] width 111 height 17
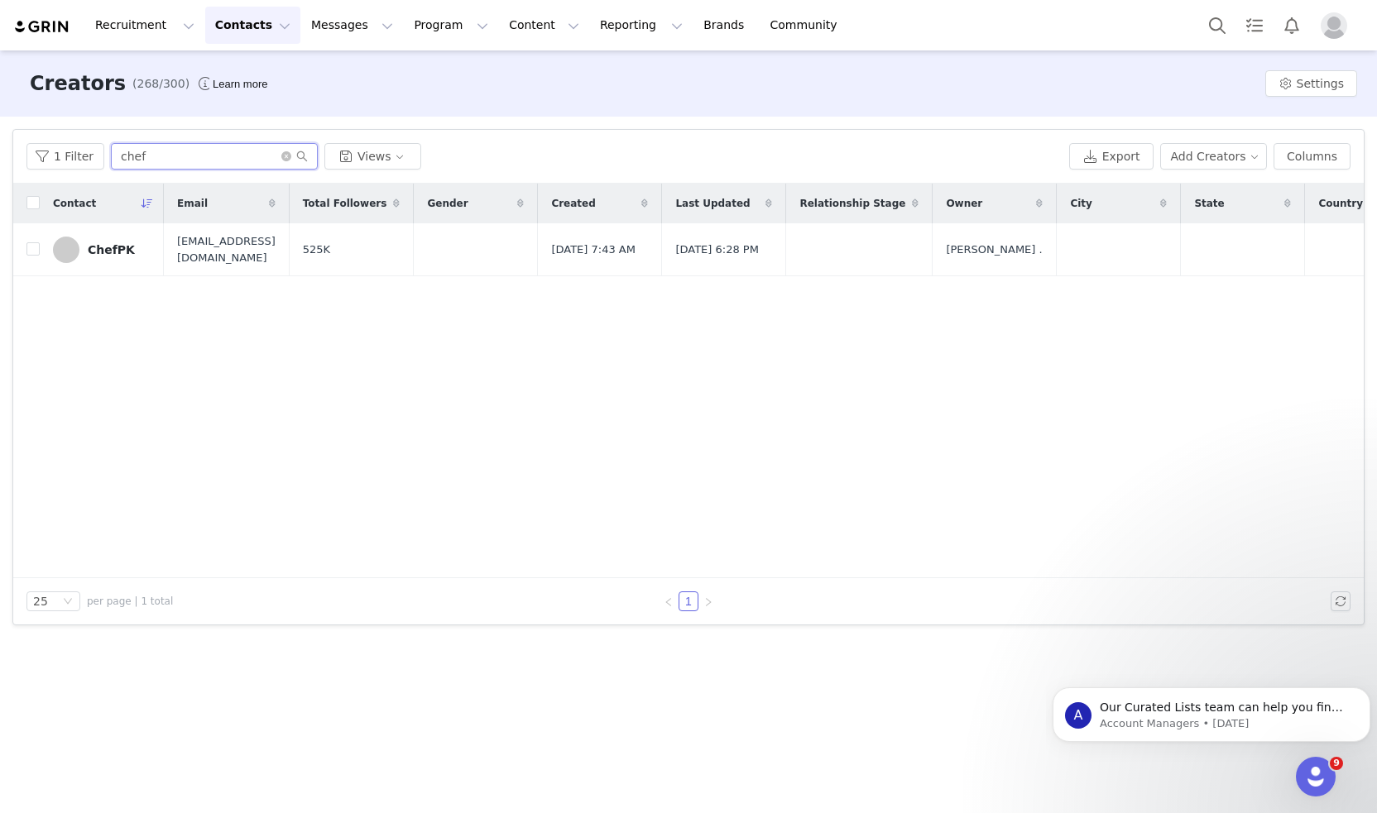
click at [199, 156] on input "chef" at bounding box center [214, 156] width 207 height 26
click at [274, 160] on input "chef" at bounding box center [214, 156] width 207 height 26
click at [281, 160] on icon "icon: close-circle" at bounding box center [286, 156] width 10 height 10
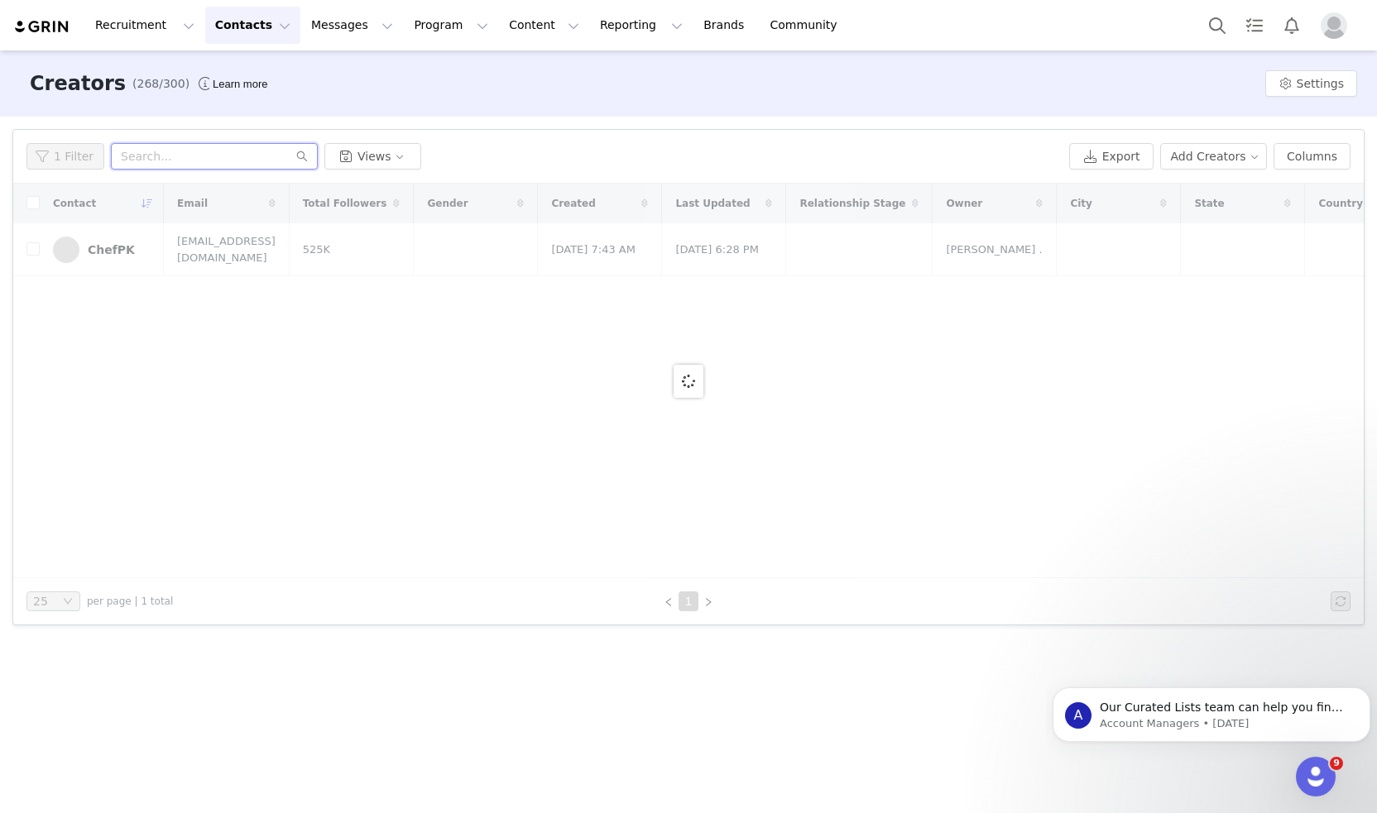
click at [256, 148] on input "text" at bounding box center [214, 156] width 207 height 26
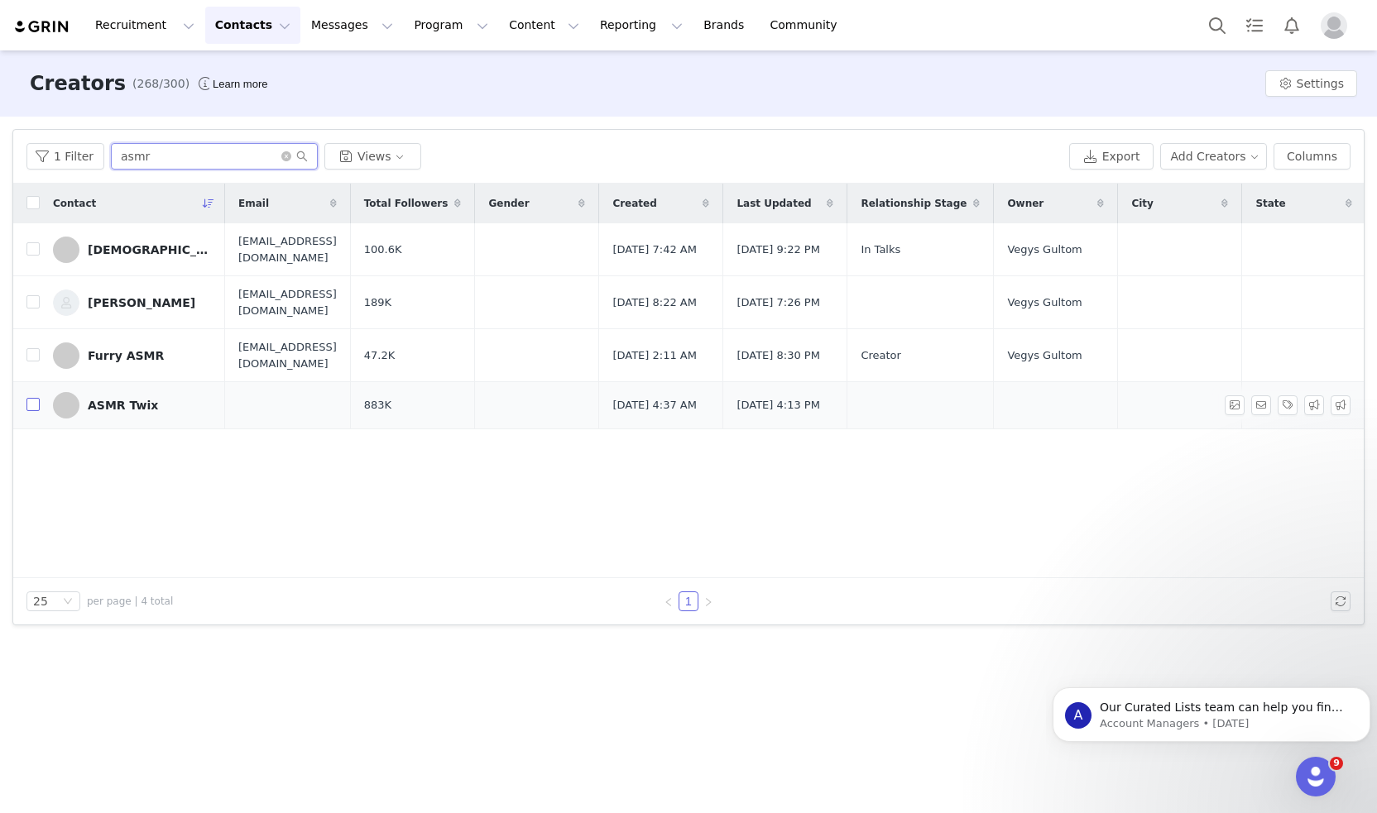
type input "asmr"
click at [36, 400] on input "checkbox" at bounding box center [32, 404] width 13 height 13
checkbox input "true"
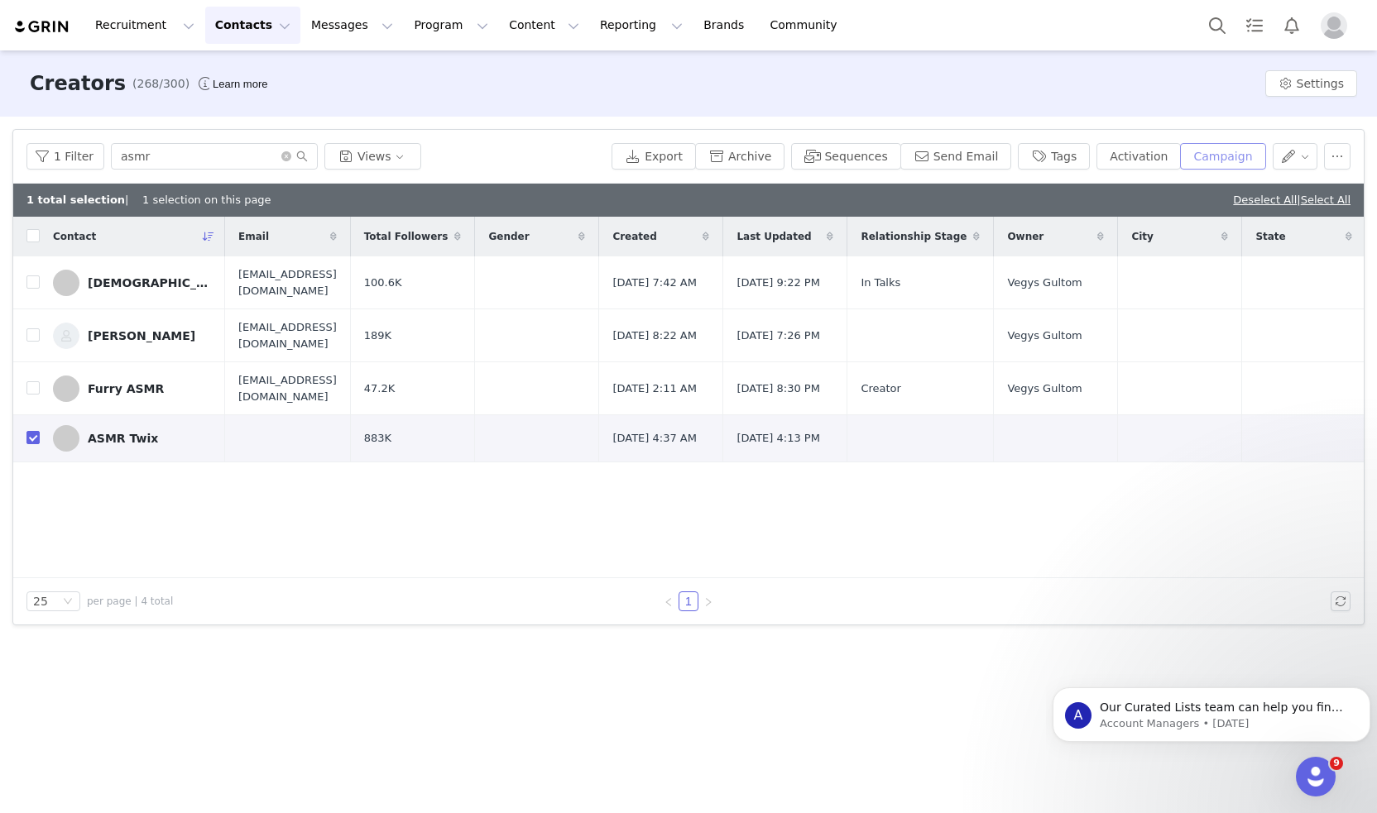
click at [1218, 165] on button "Campaign" at bounding box center [1222, 156] width 85 height 26
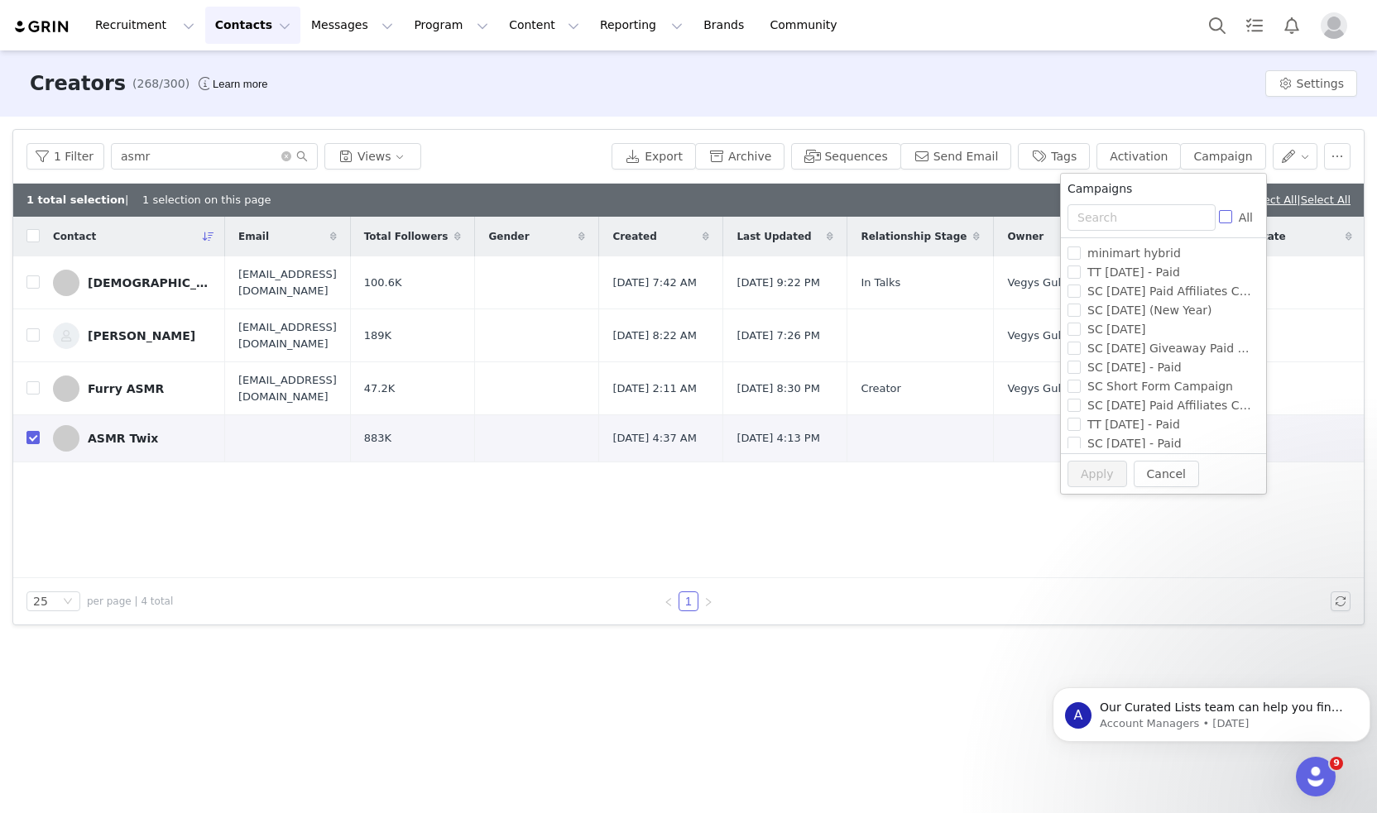
click at [1223, 224] on label "All" at bounding box center [1239, 217] width 41 height 17
click at [1223, 223] on input "All" at bounding box center [1225, 216] width 13 height 13
checkbox input "true"
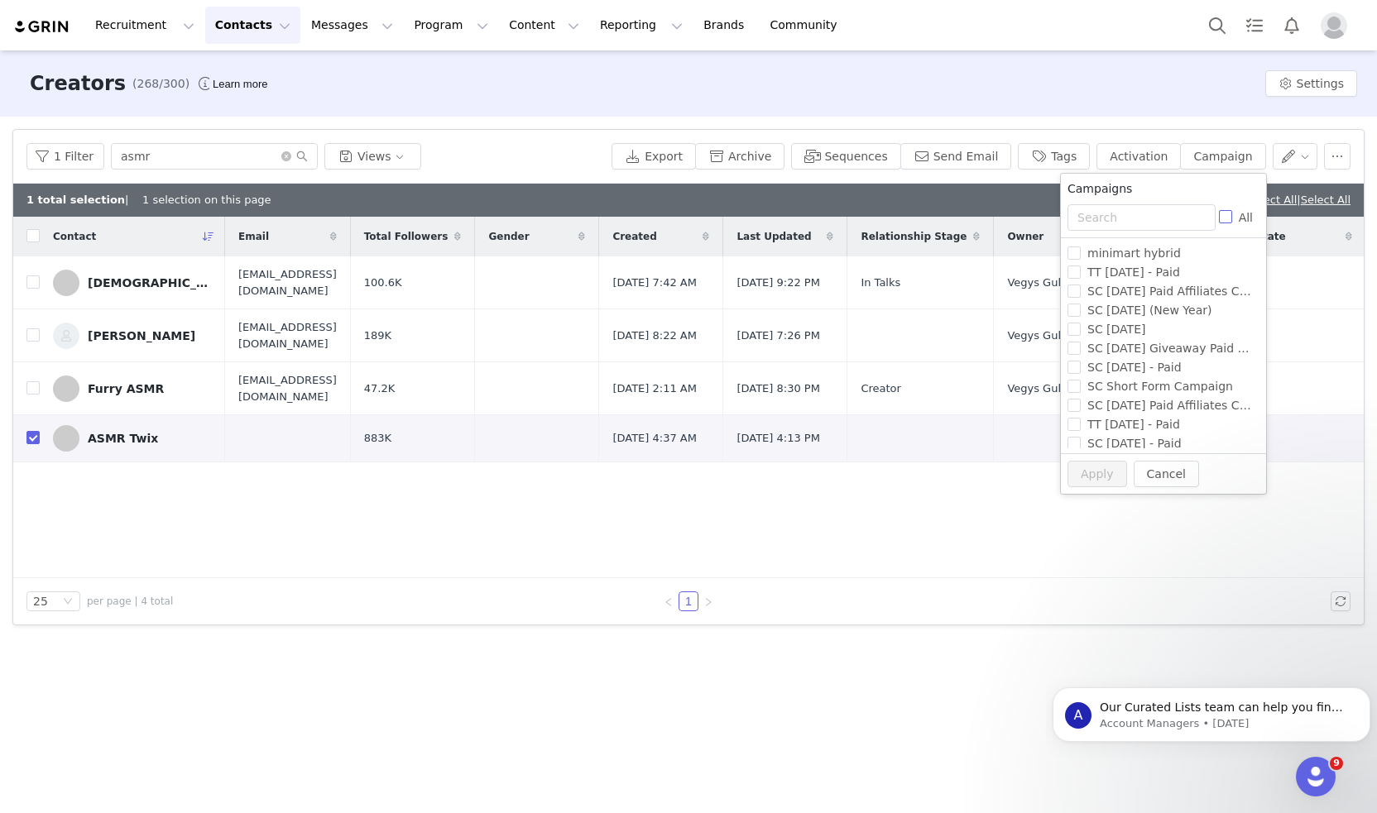
checkbox input "true"
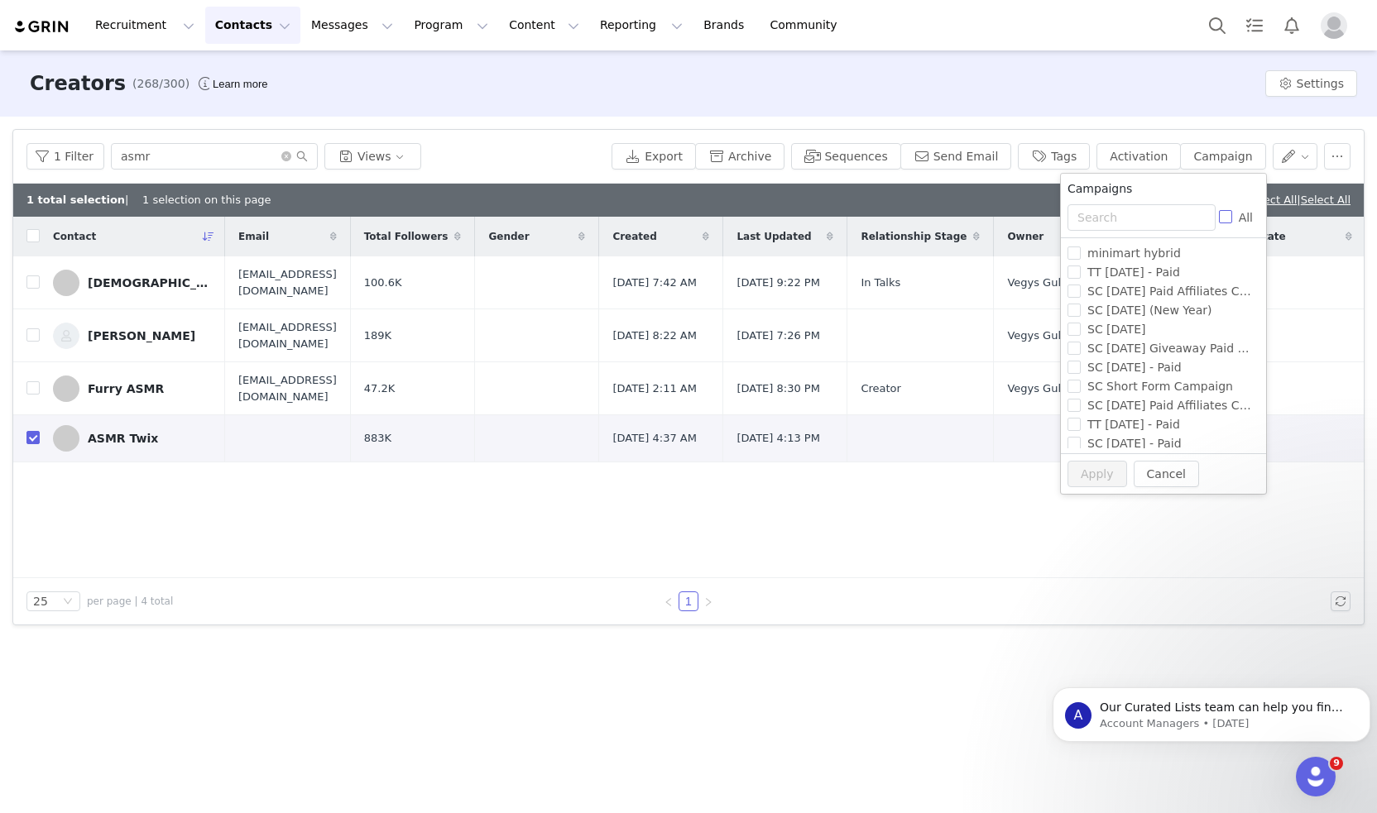
checkbox input "true"
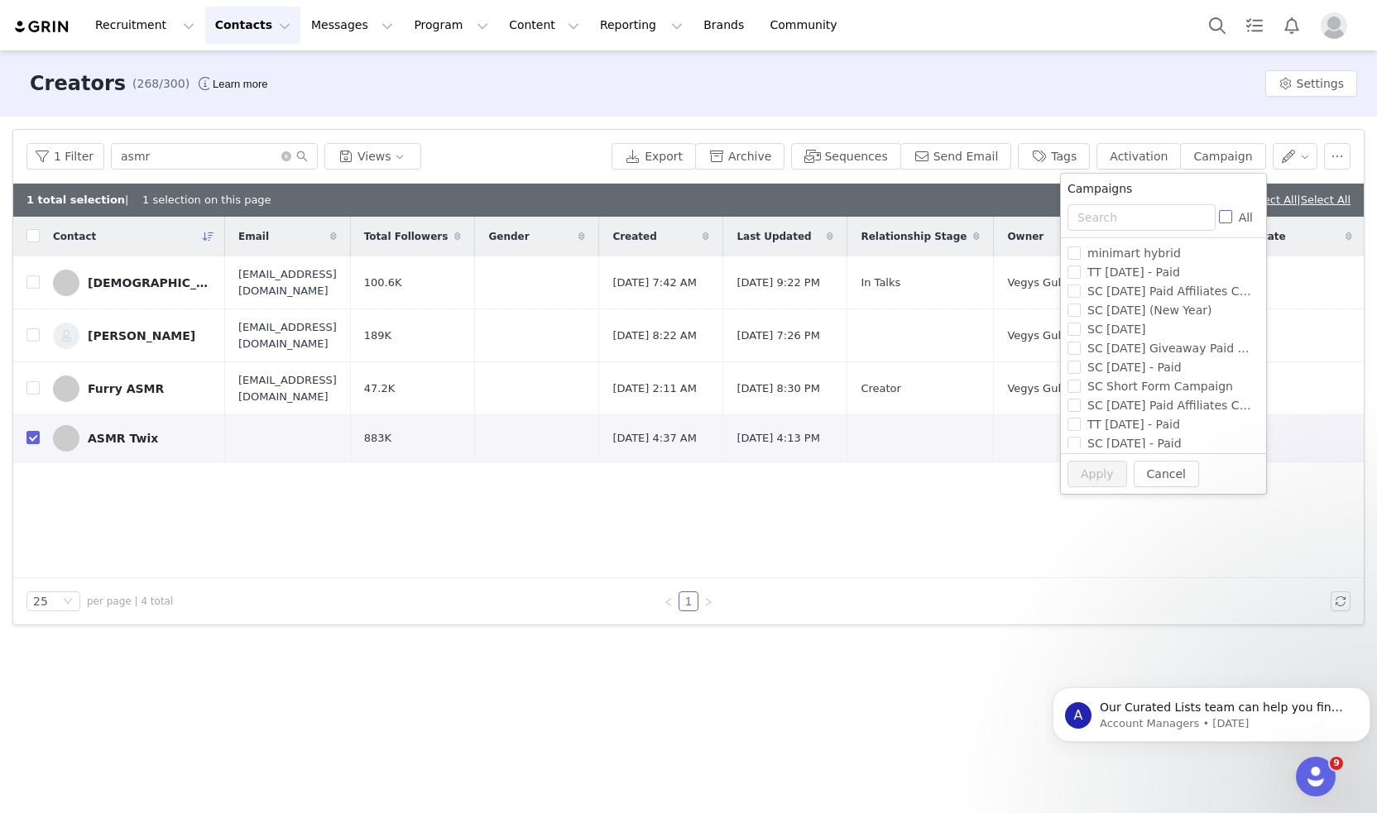
checkbox input "true"
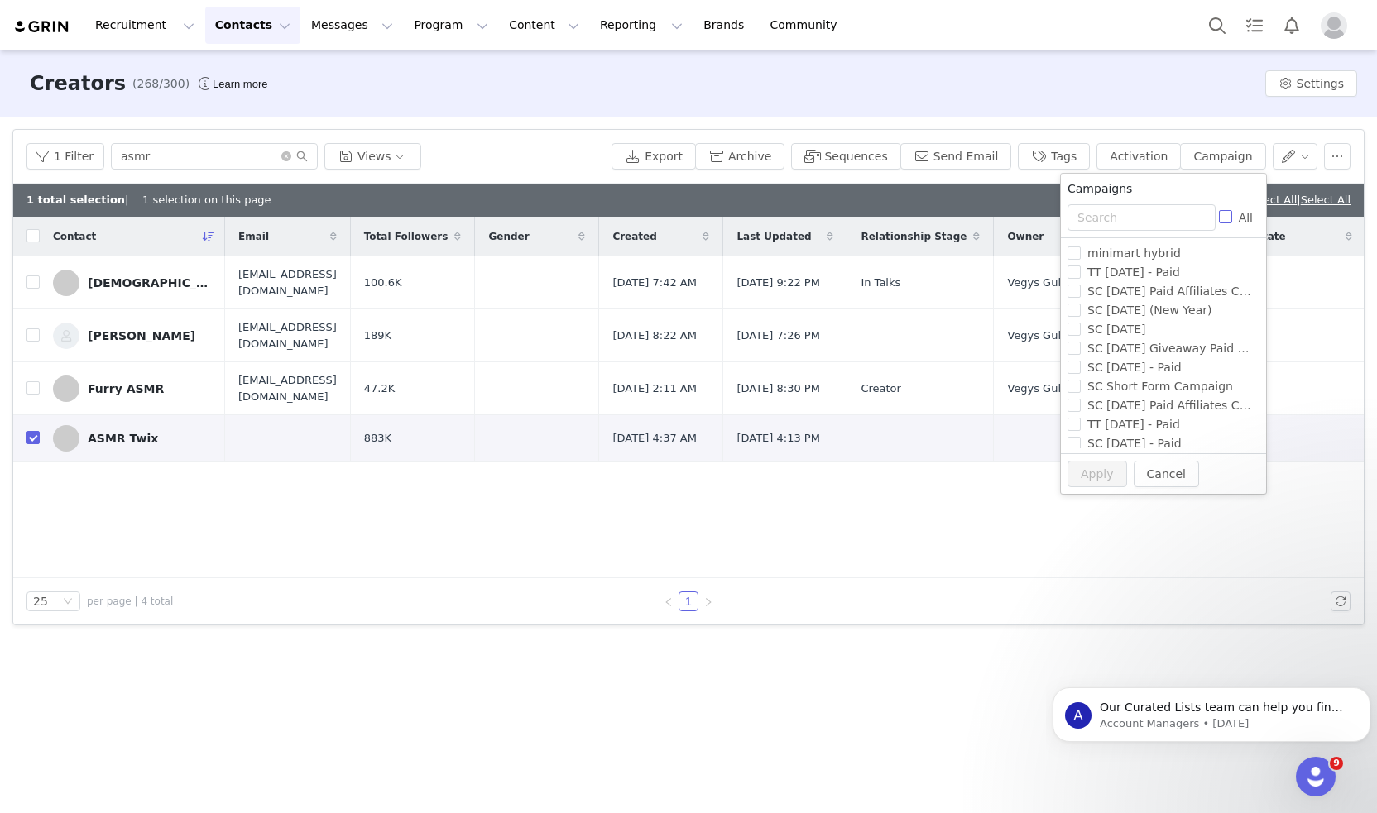
checkbox input "true"
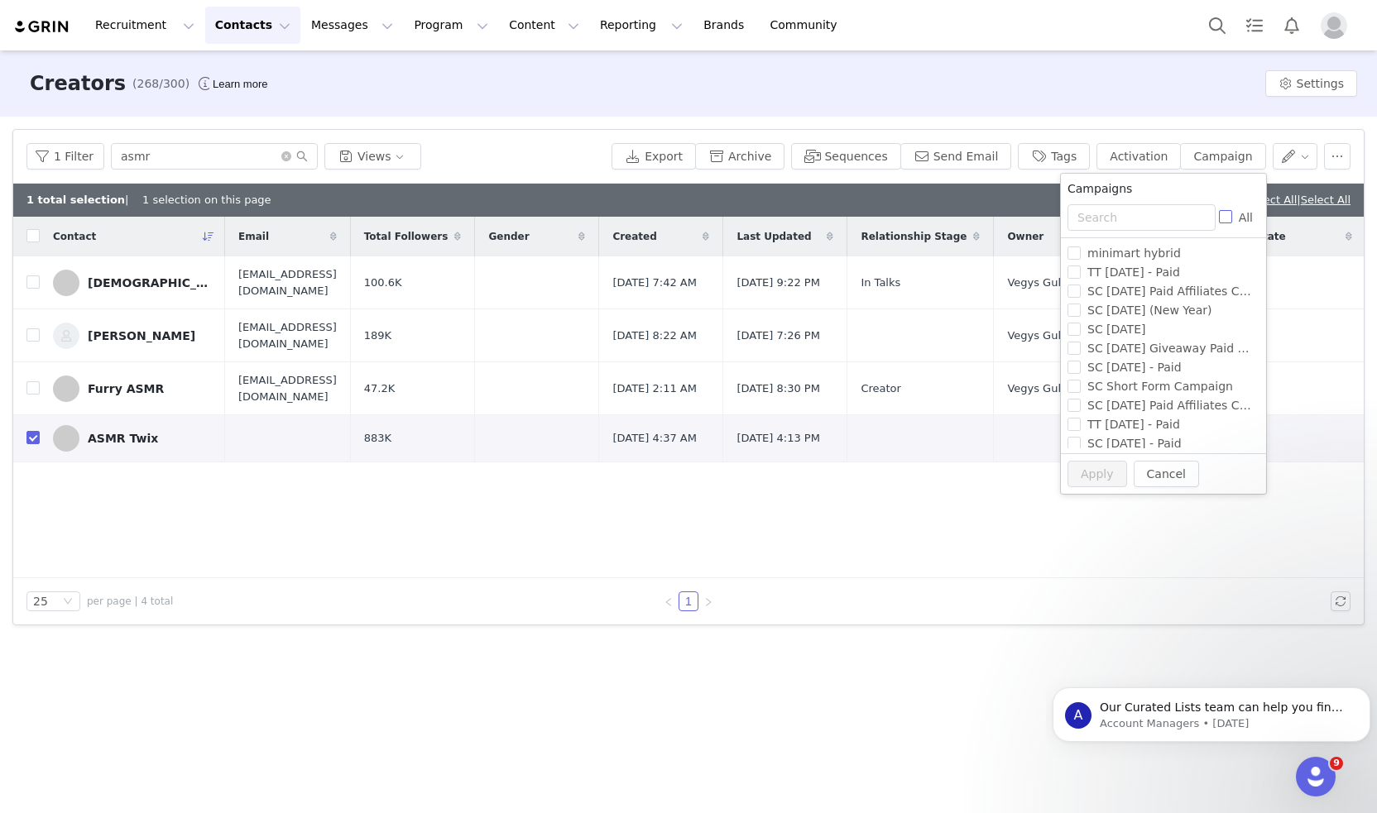
checkbox input "true"
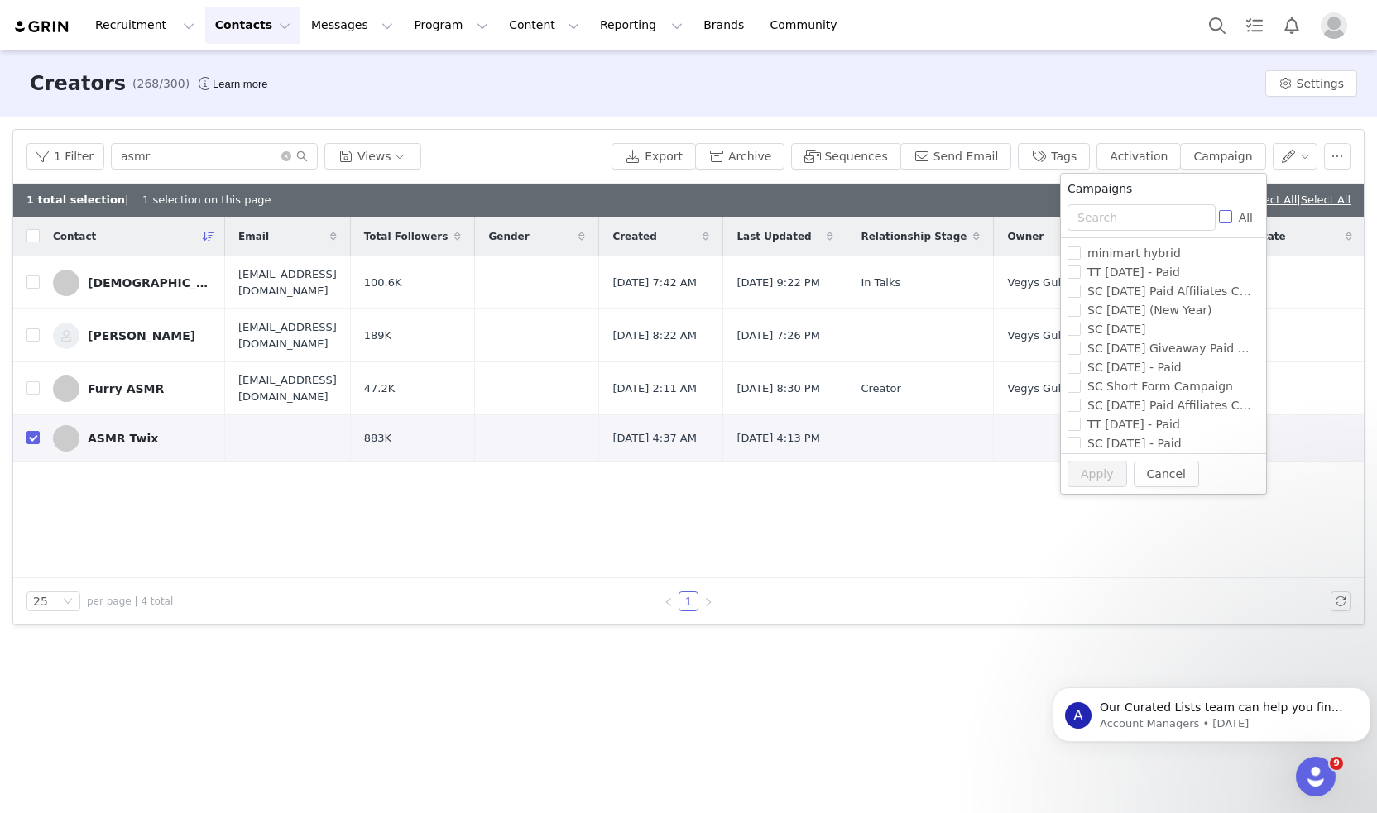
checkbox input "true"
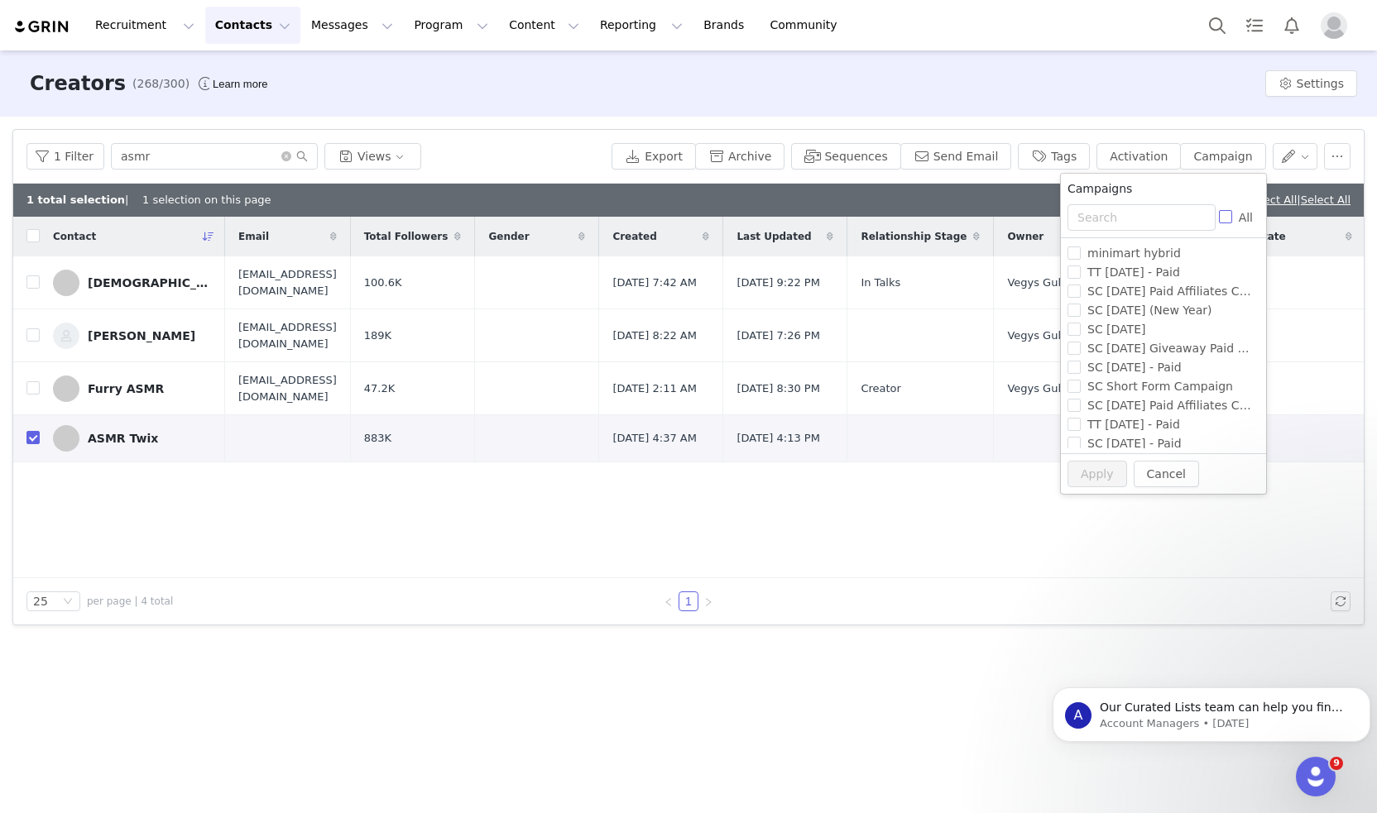
checkbox input "true"
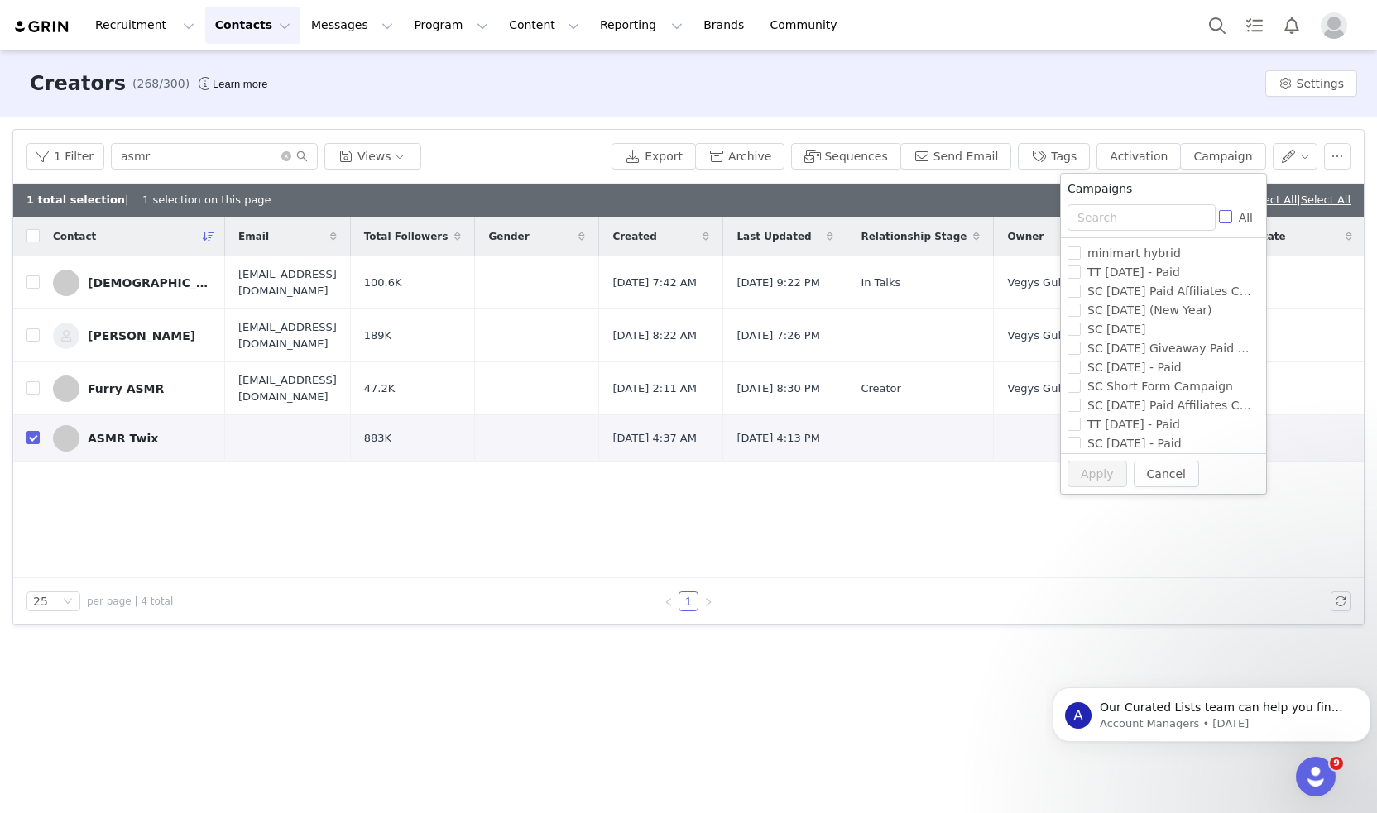
checkbox input "true"
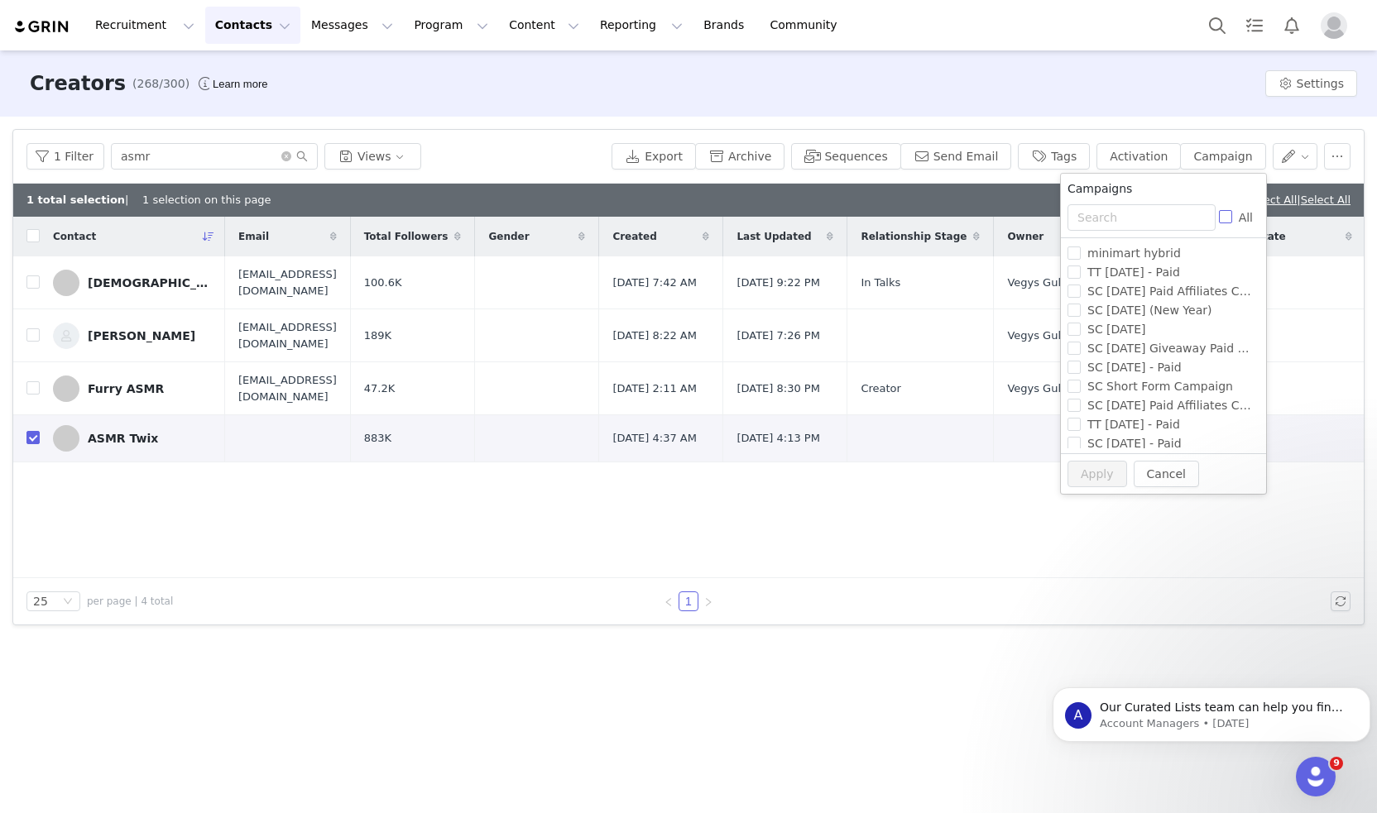
checkbox input "true"
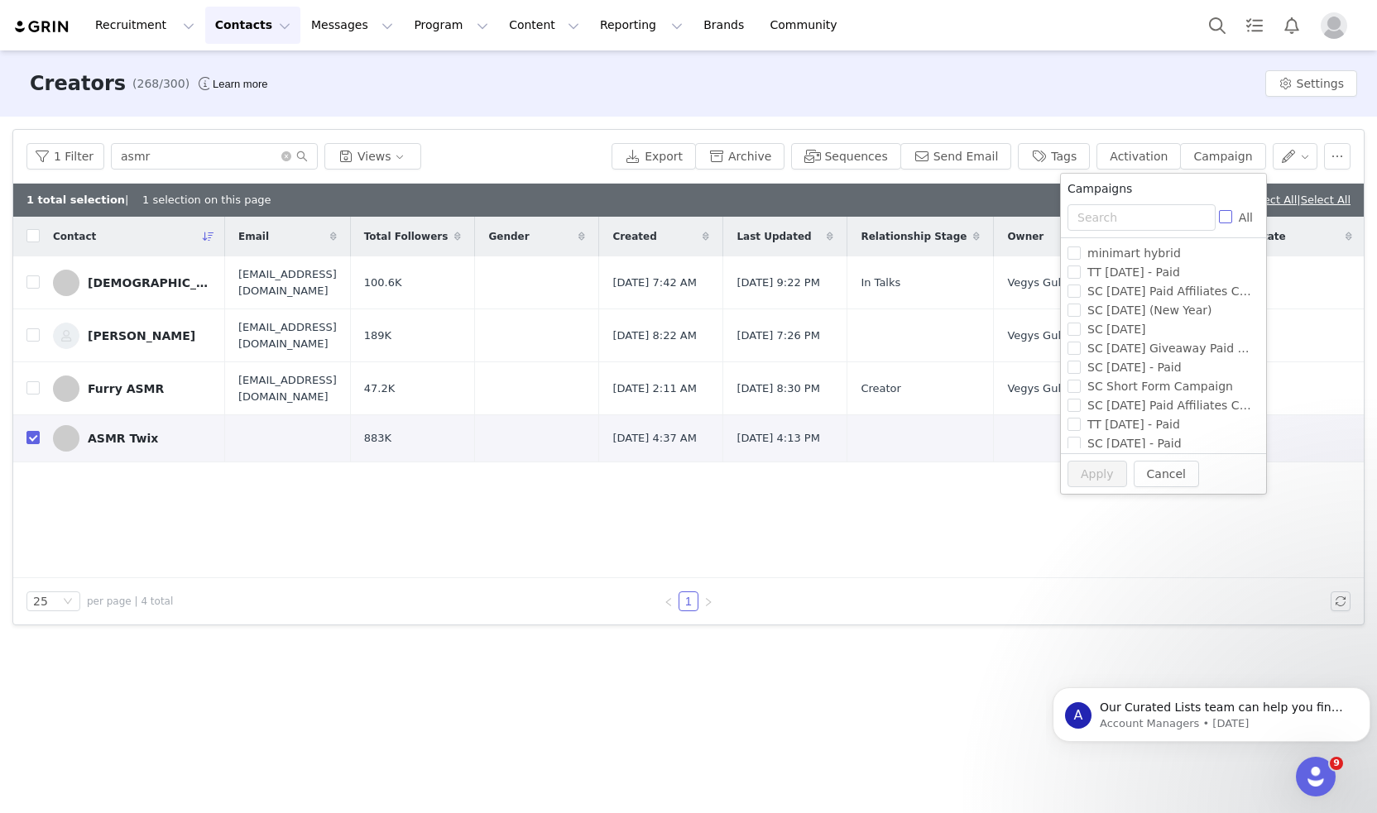
checkbox input "true"
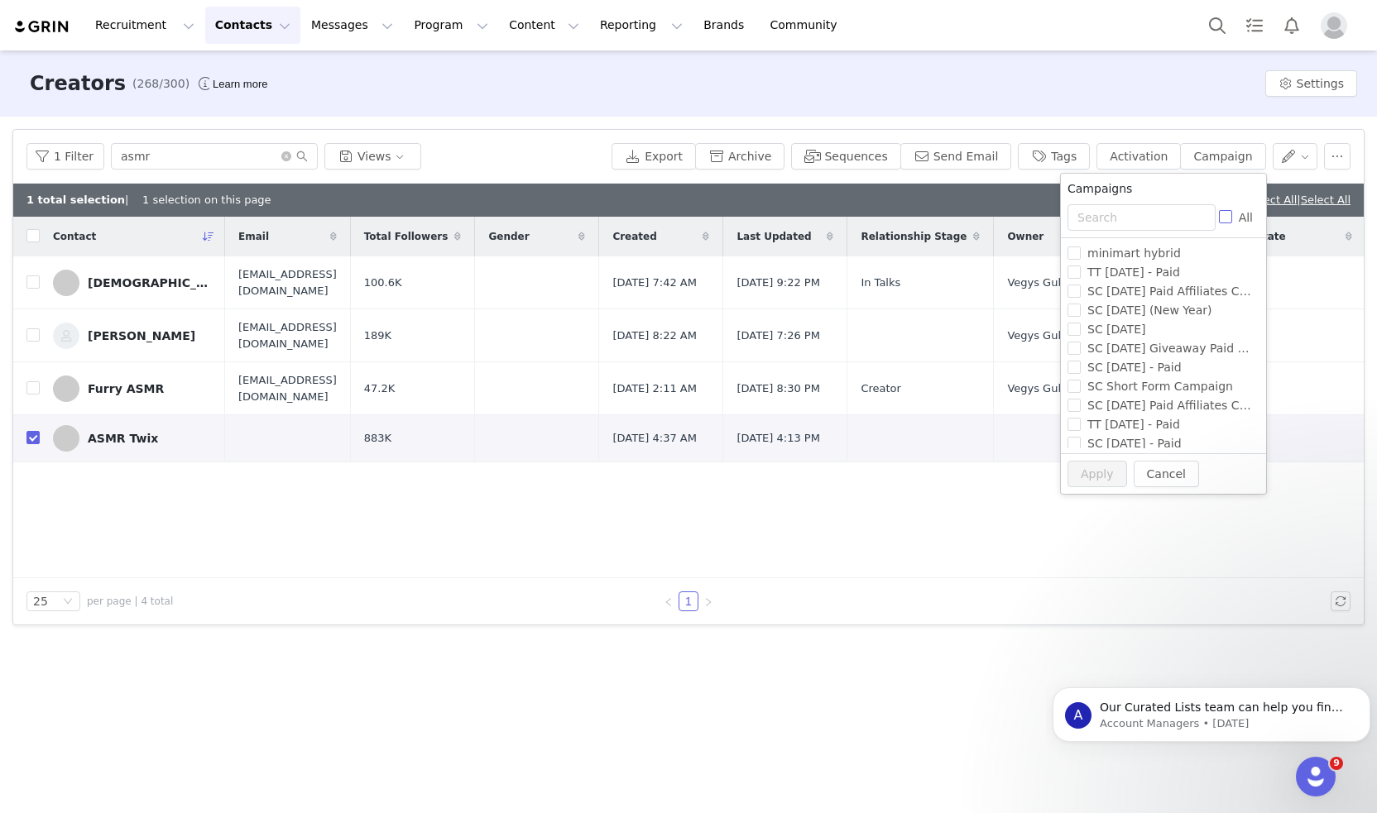
checkbox input "true"
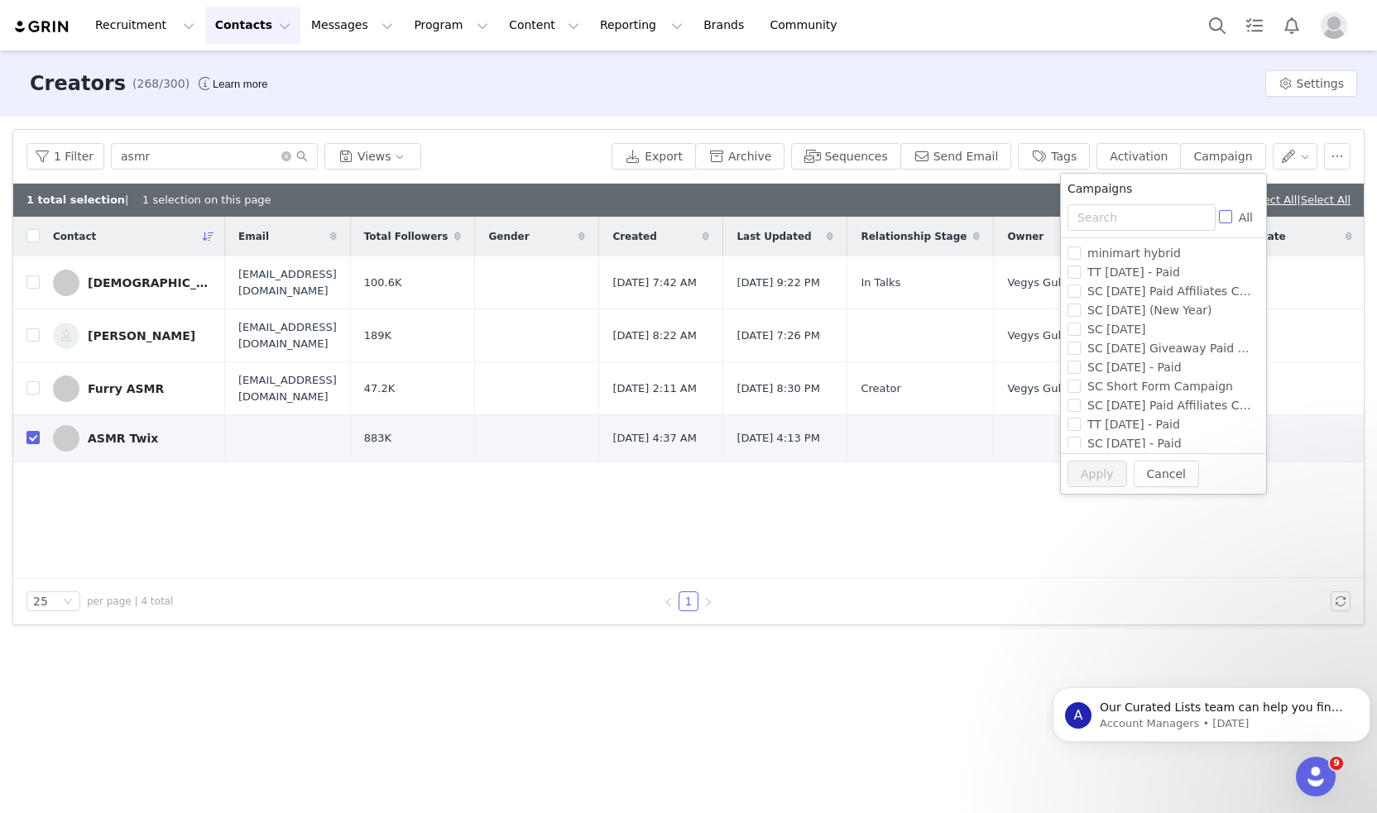
checkbox input "true"
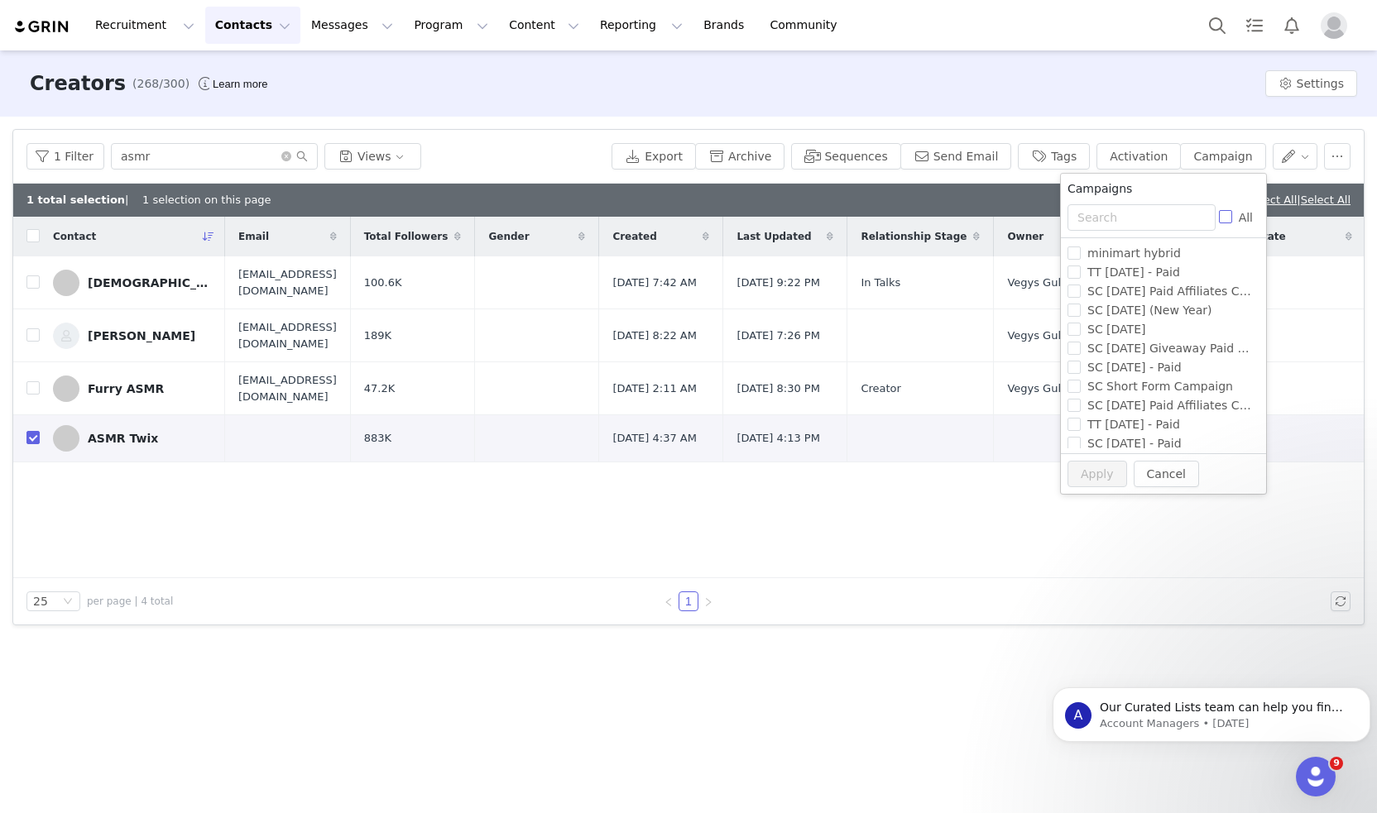
checkbox input "true"
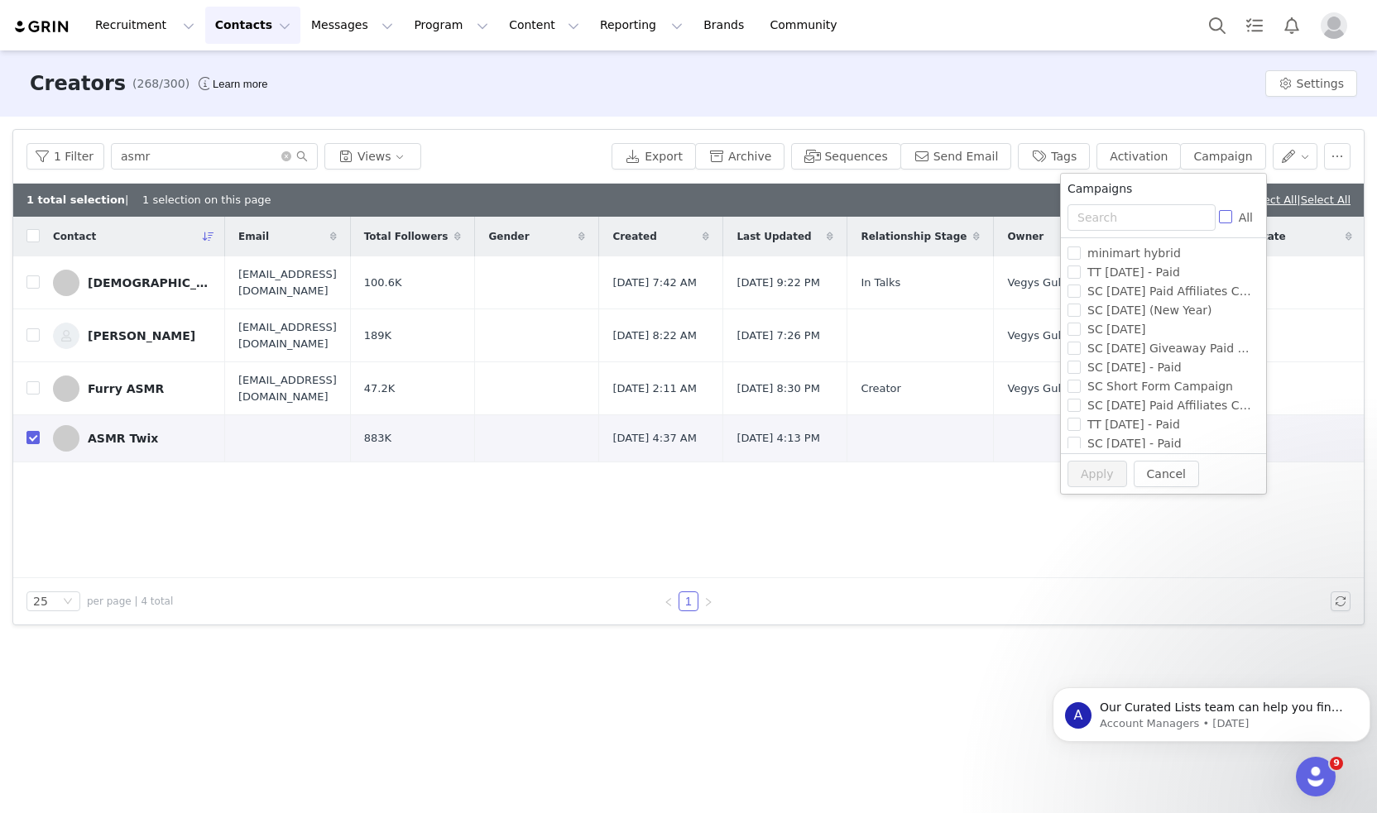
checkbox input "true"
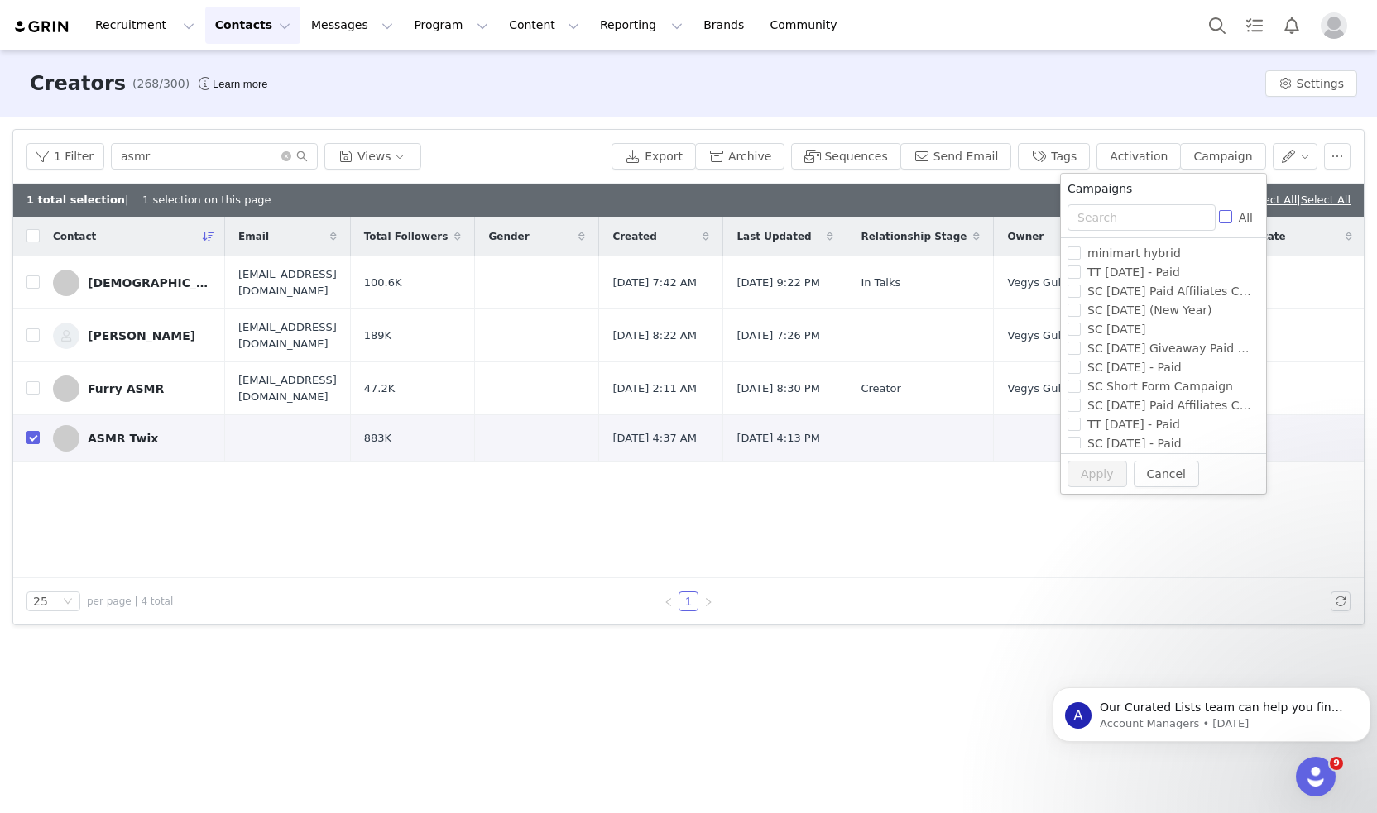
checkbox input "true"
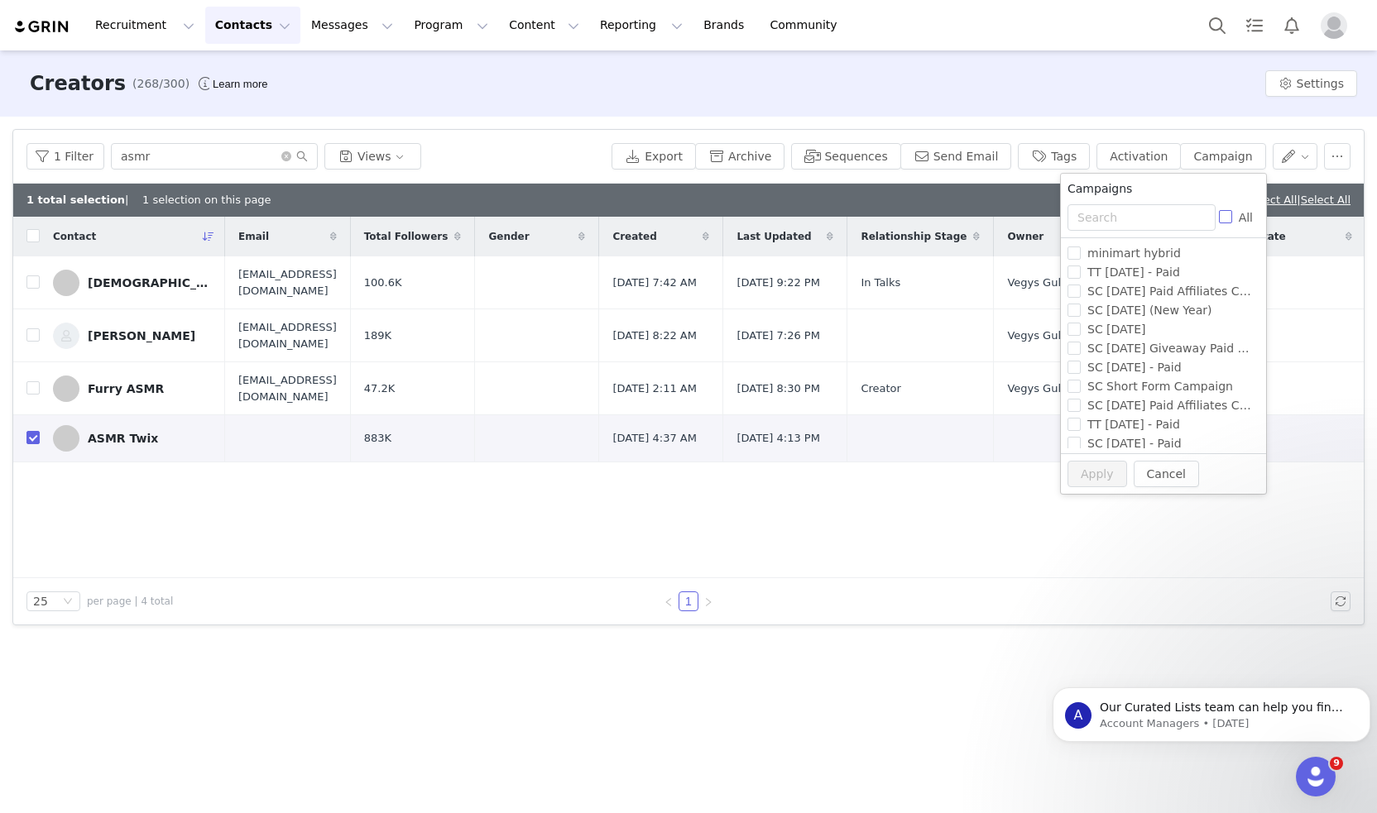
checkbox input "true"
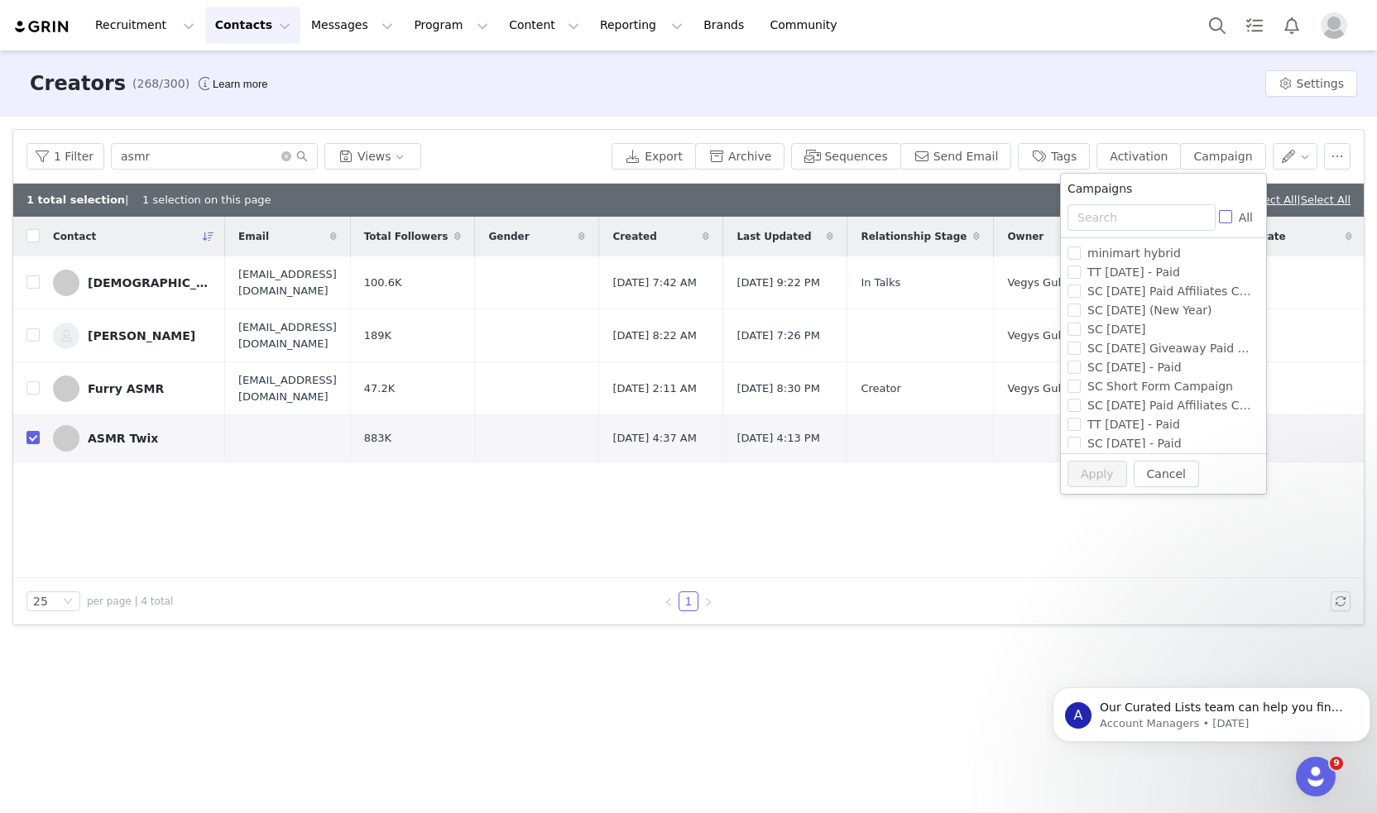
checkbox input "true"
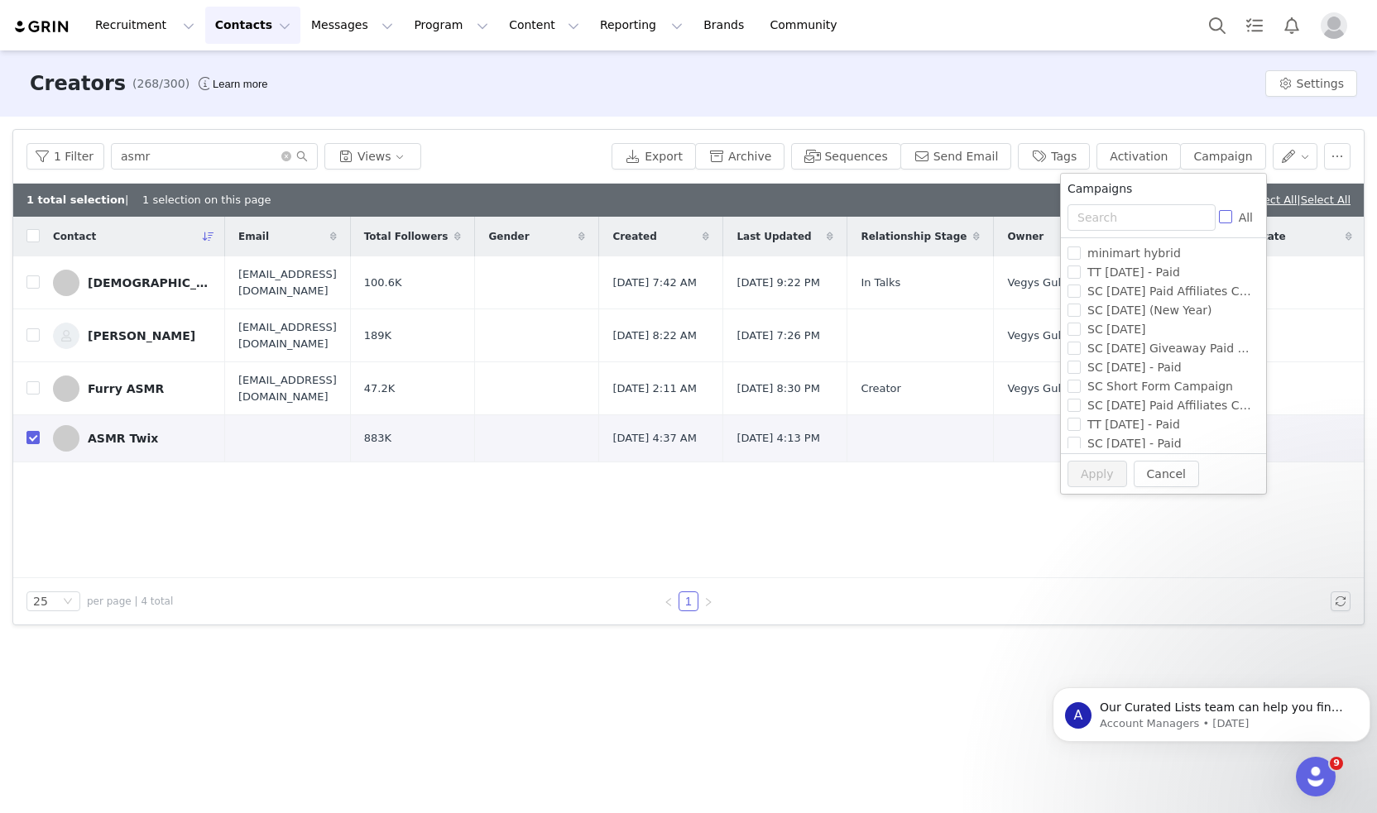
checkbox input "true"
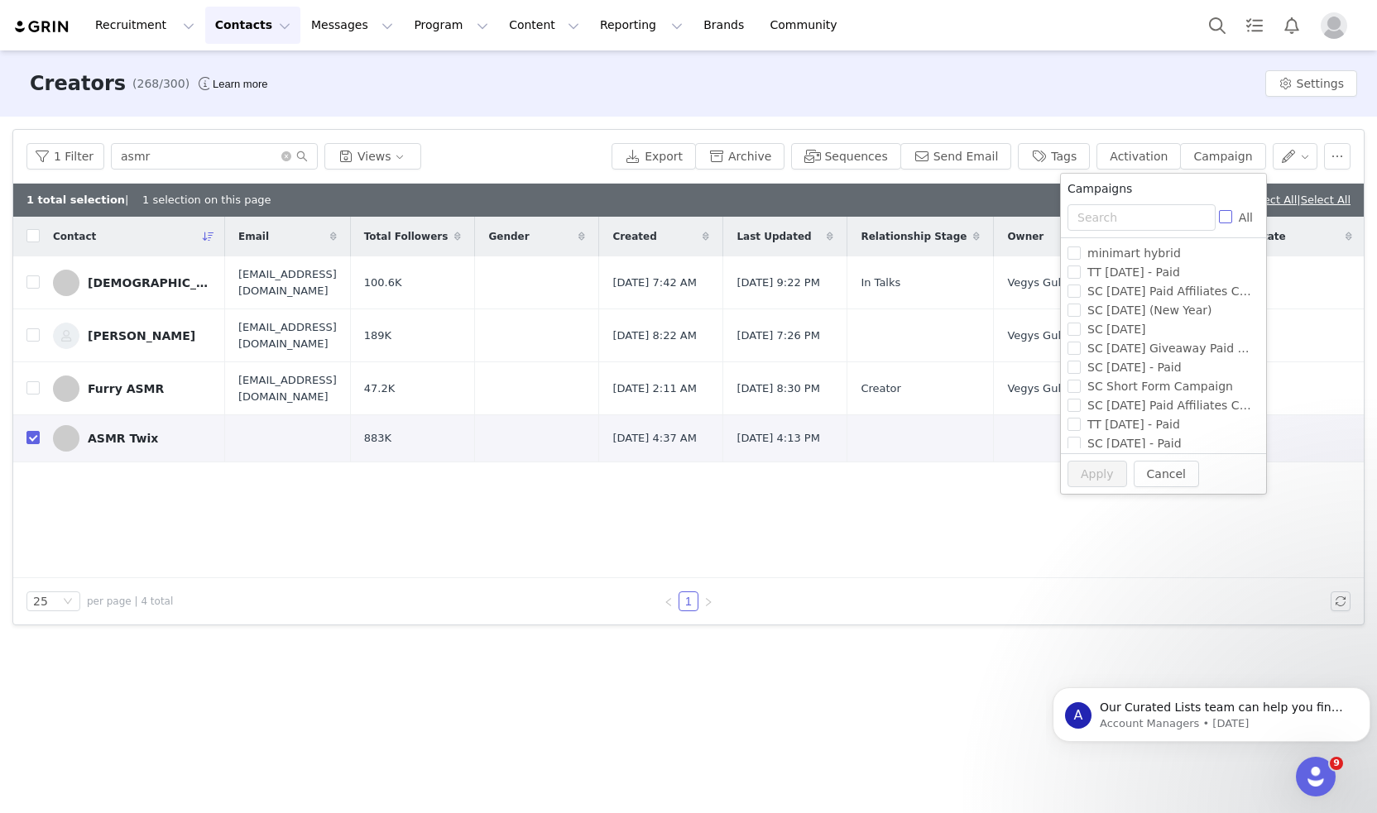
checkbox input "true"
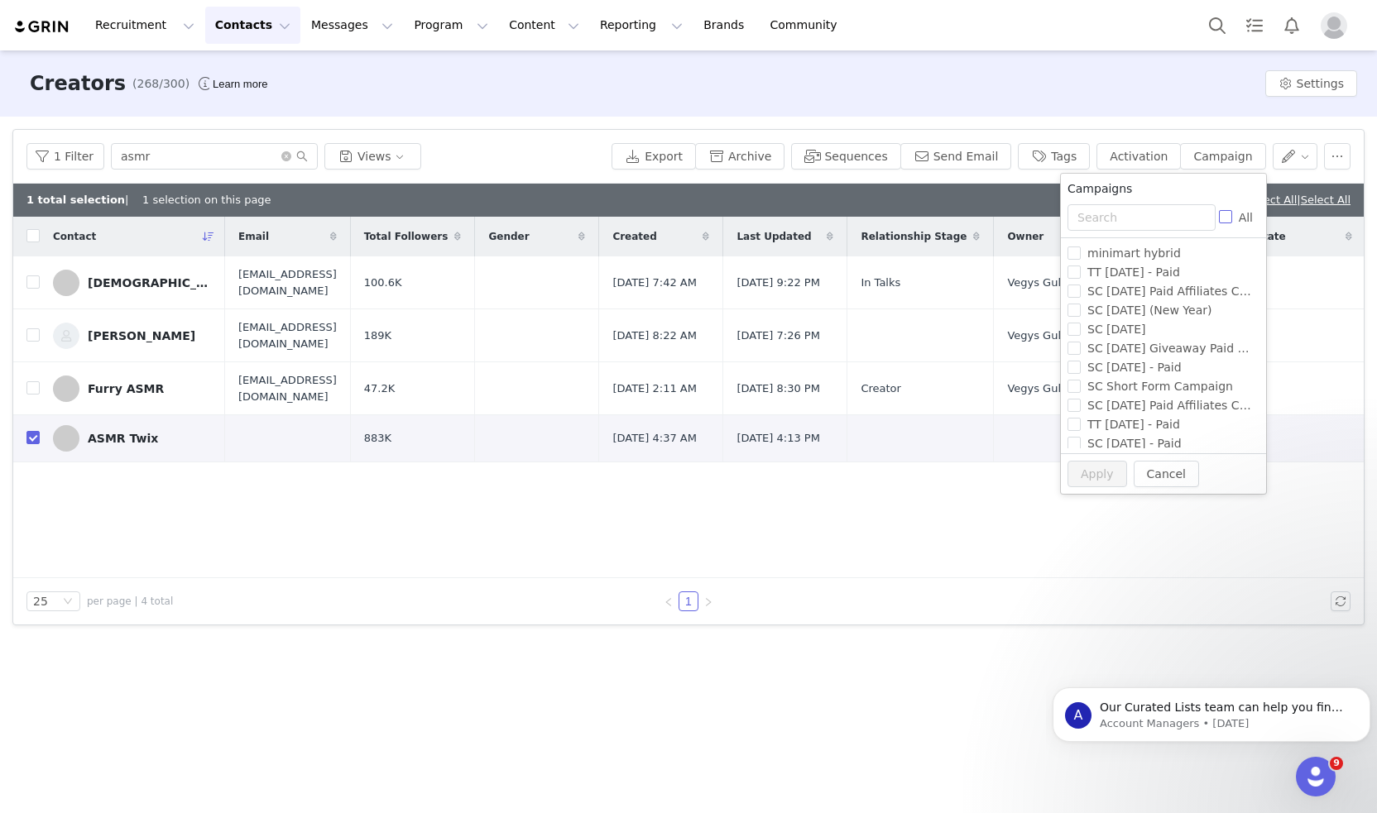
checkbox input "true"
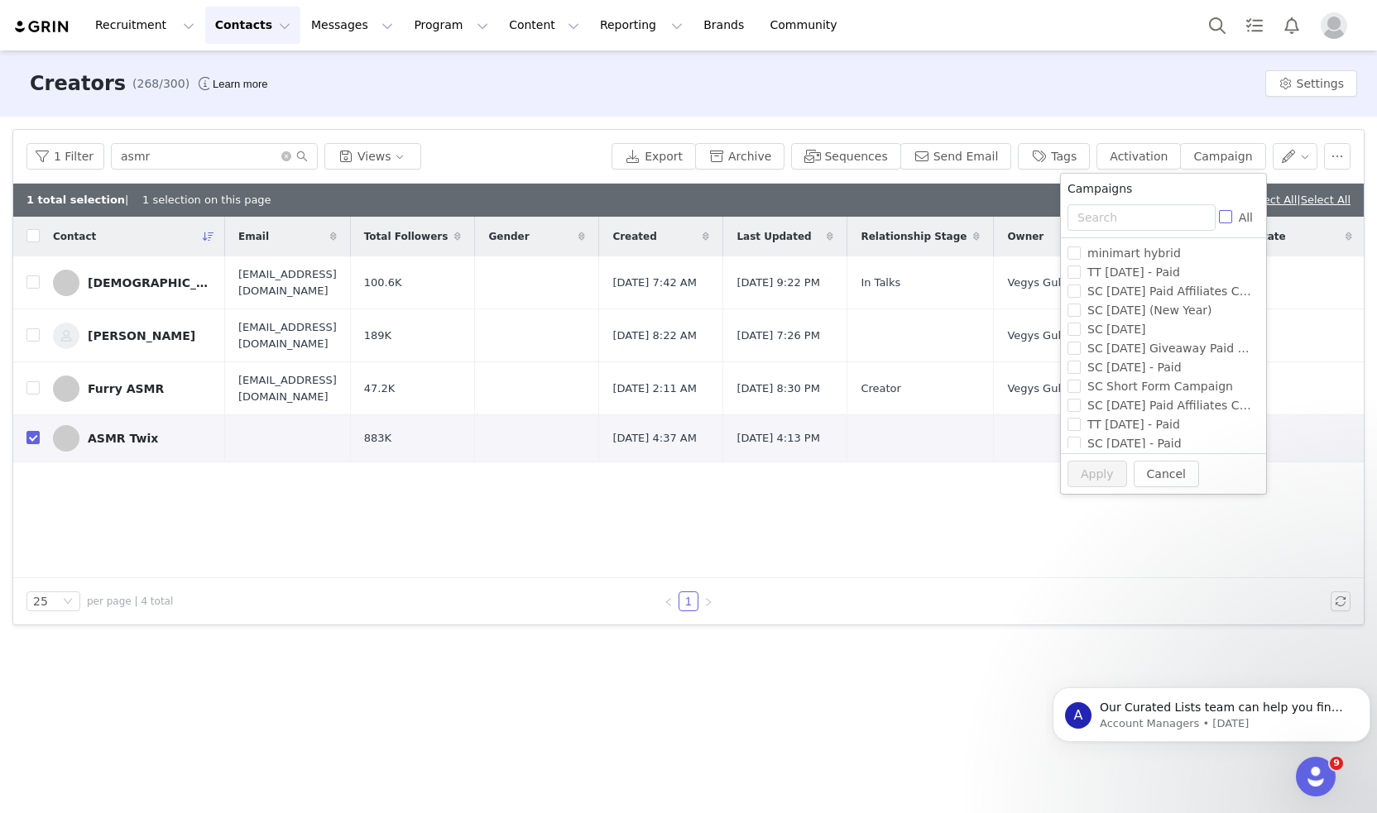
checkbox input "true"
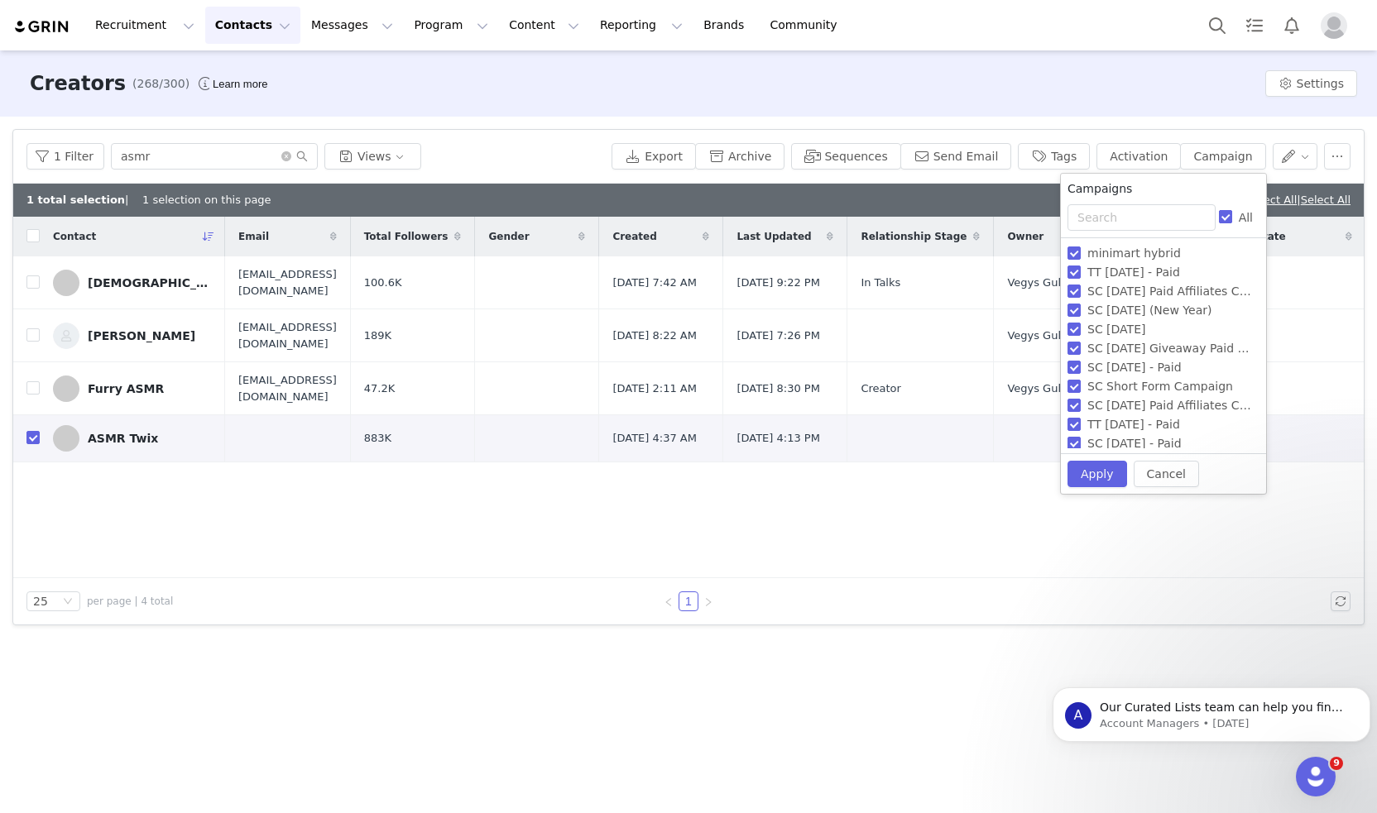
click at [1223, 224] on label "All" at bounding box center [1239, 217] width 41 height 17
click at [1223, 223] on input "All" at bounding box center [1225, 216] width 13 height 13
checkbox input "false"
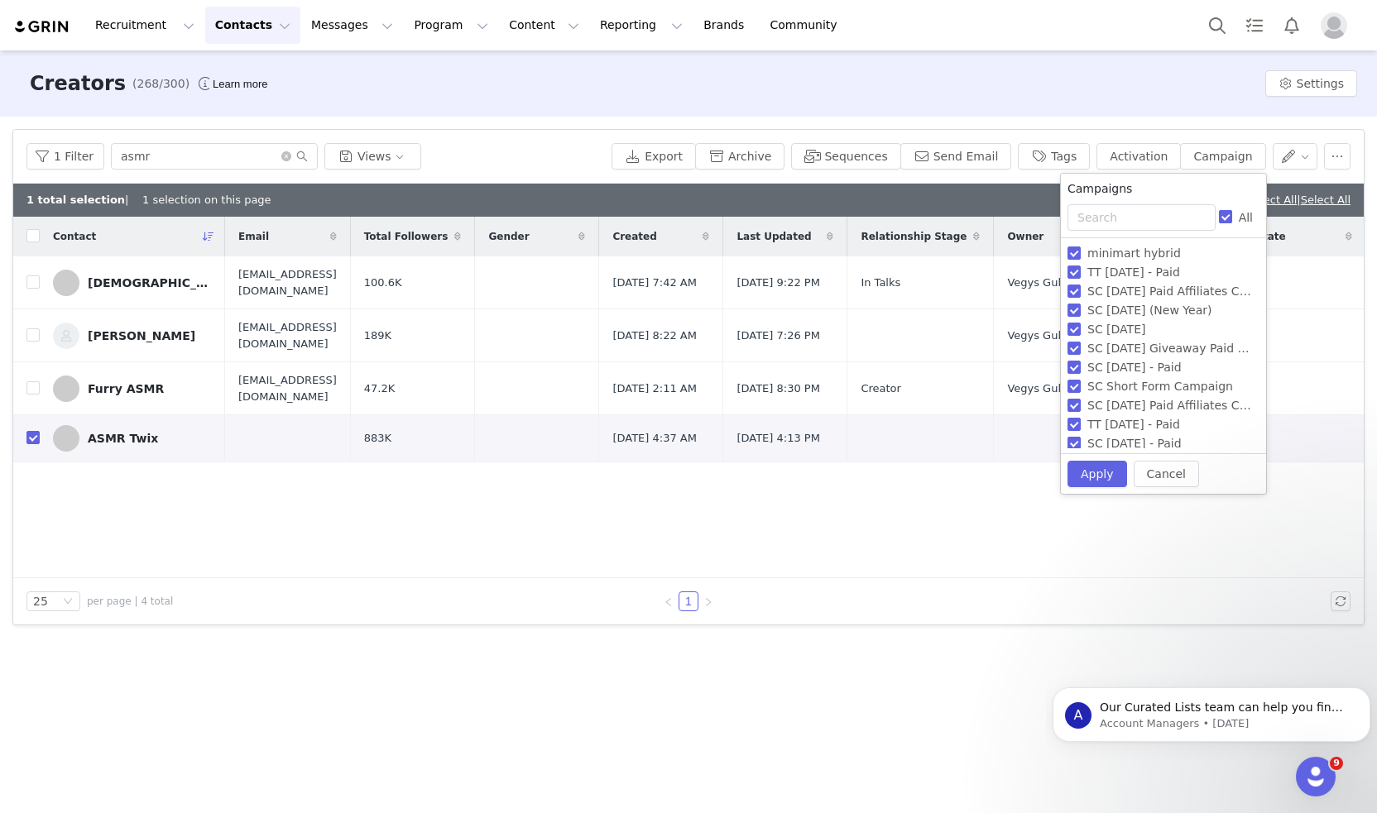
checkbox input "false"
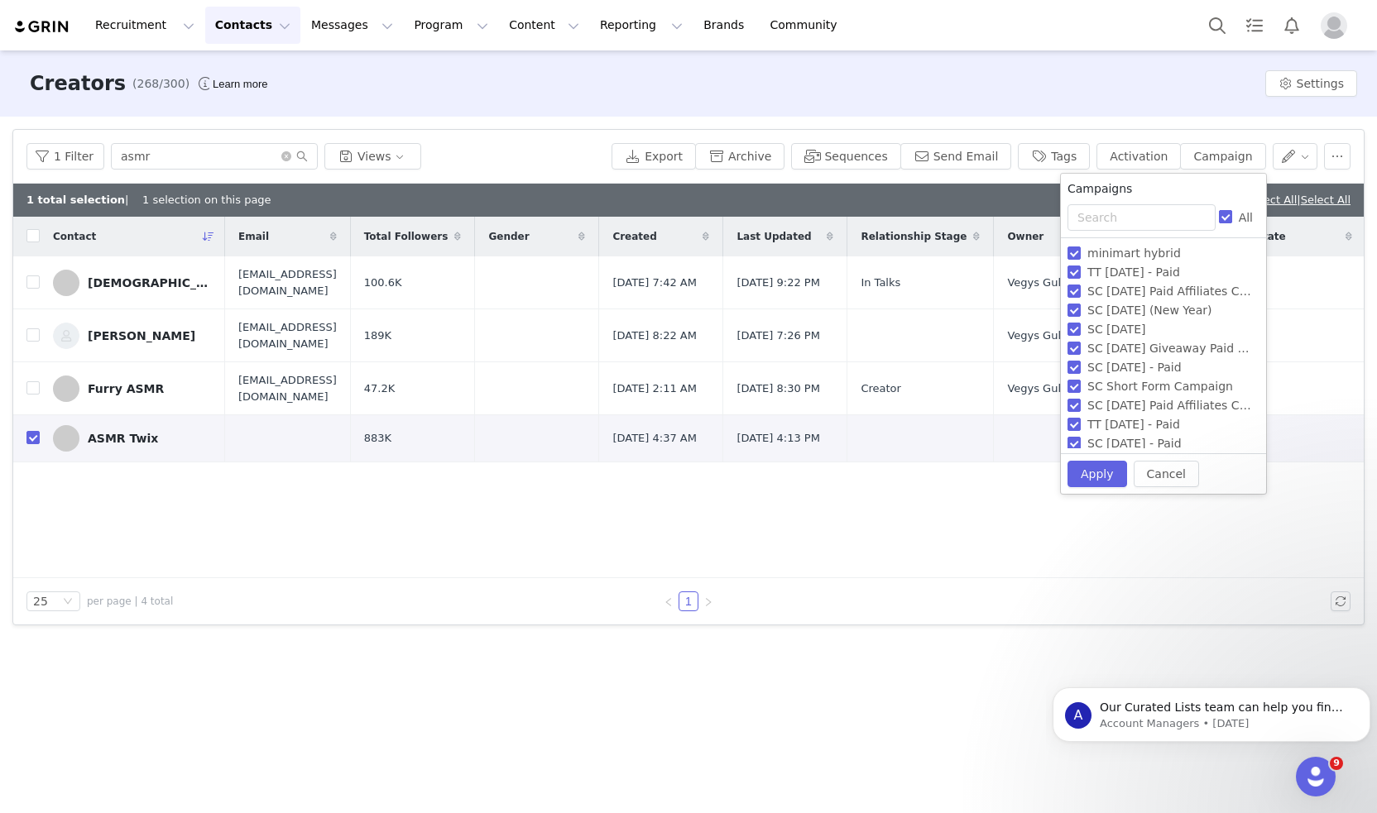
checkbox input "false"
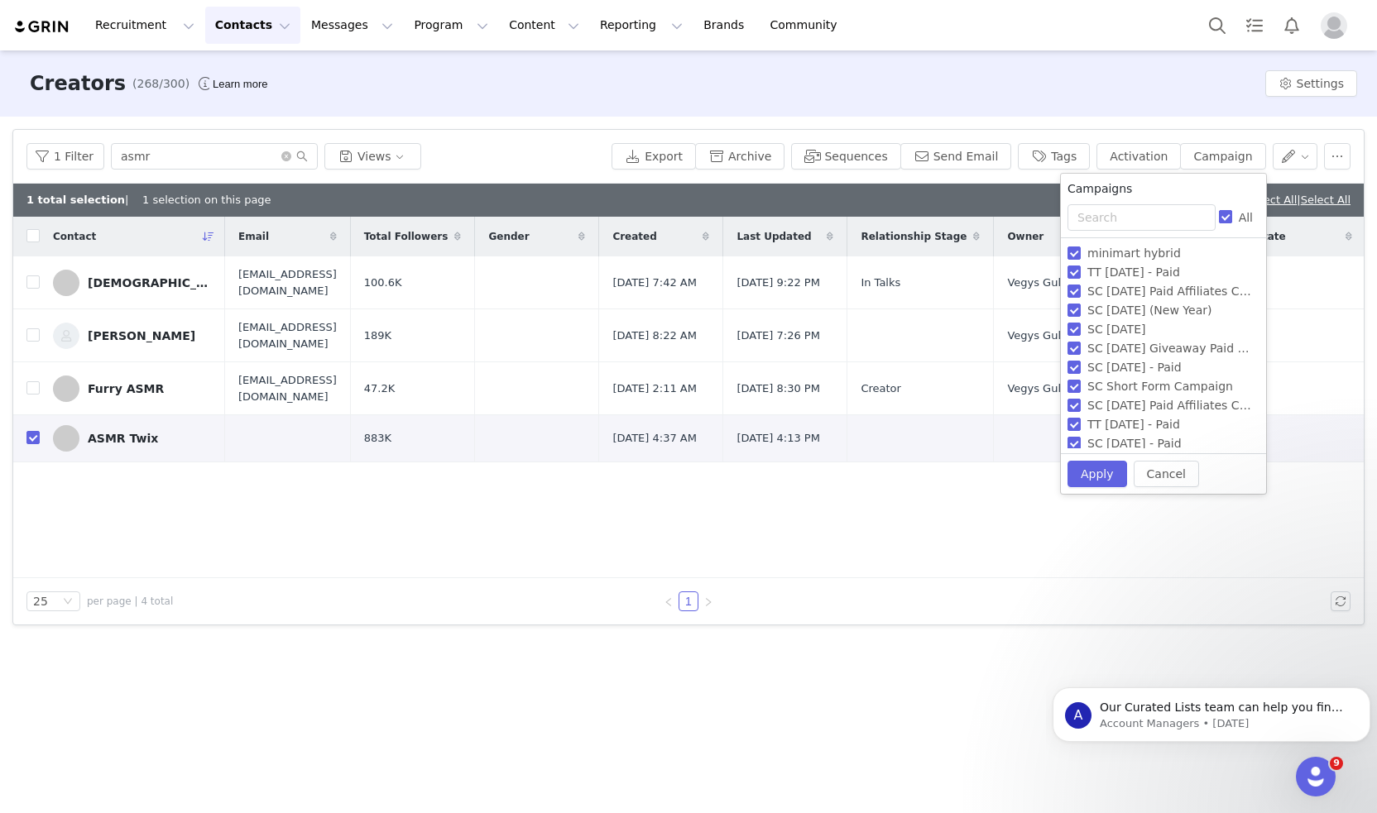
checkbox input "false"
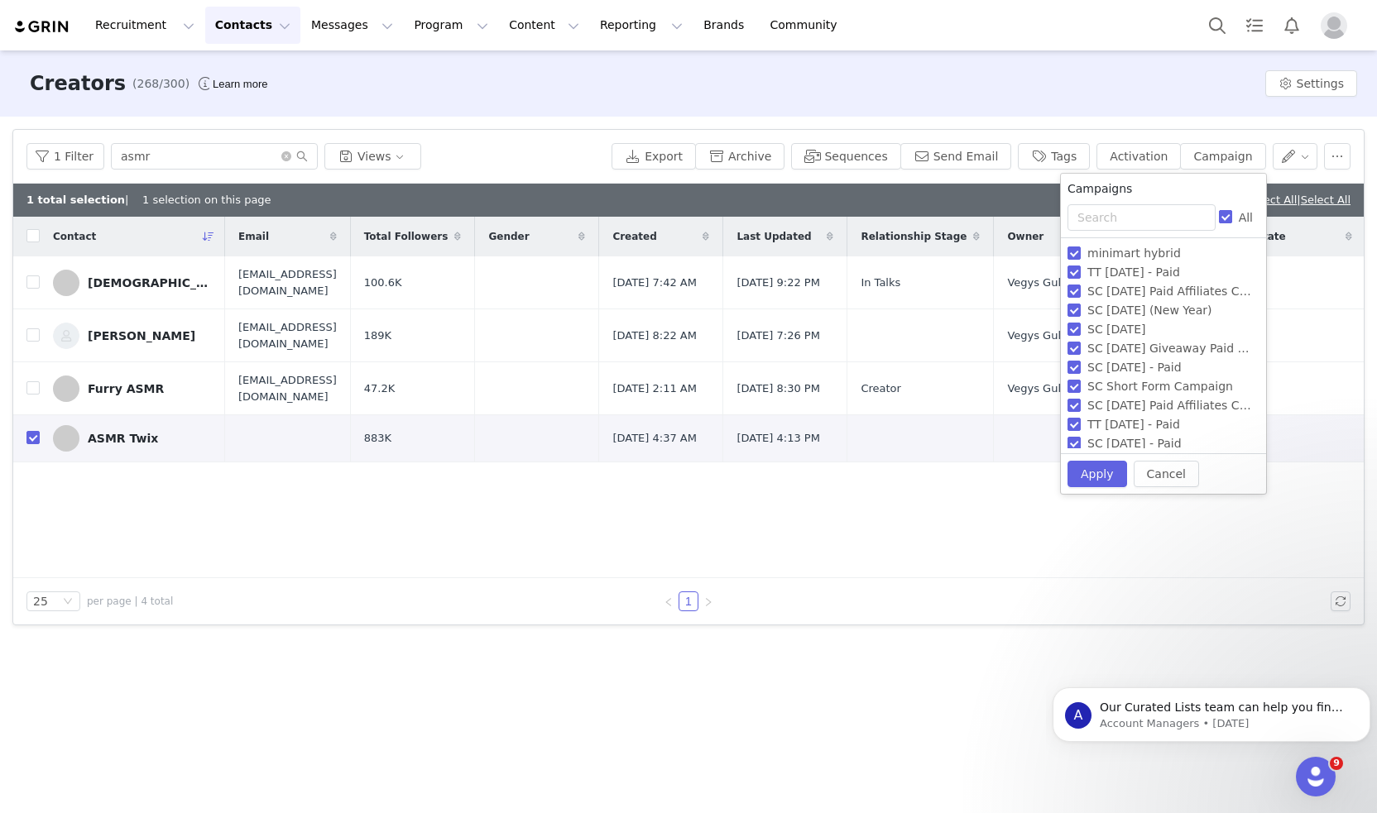
checkbox input "false"
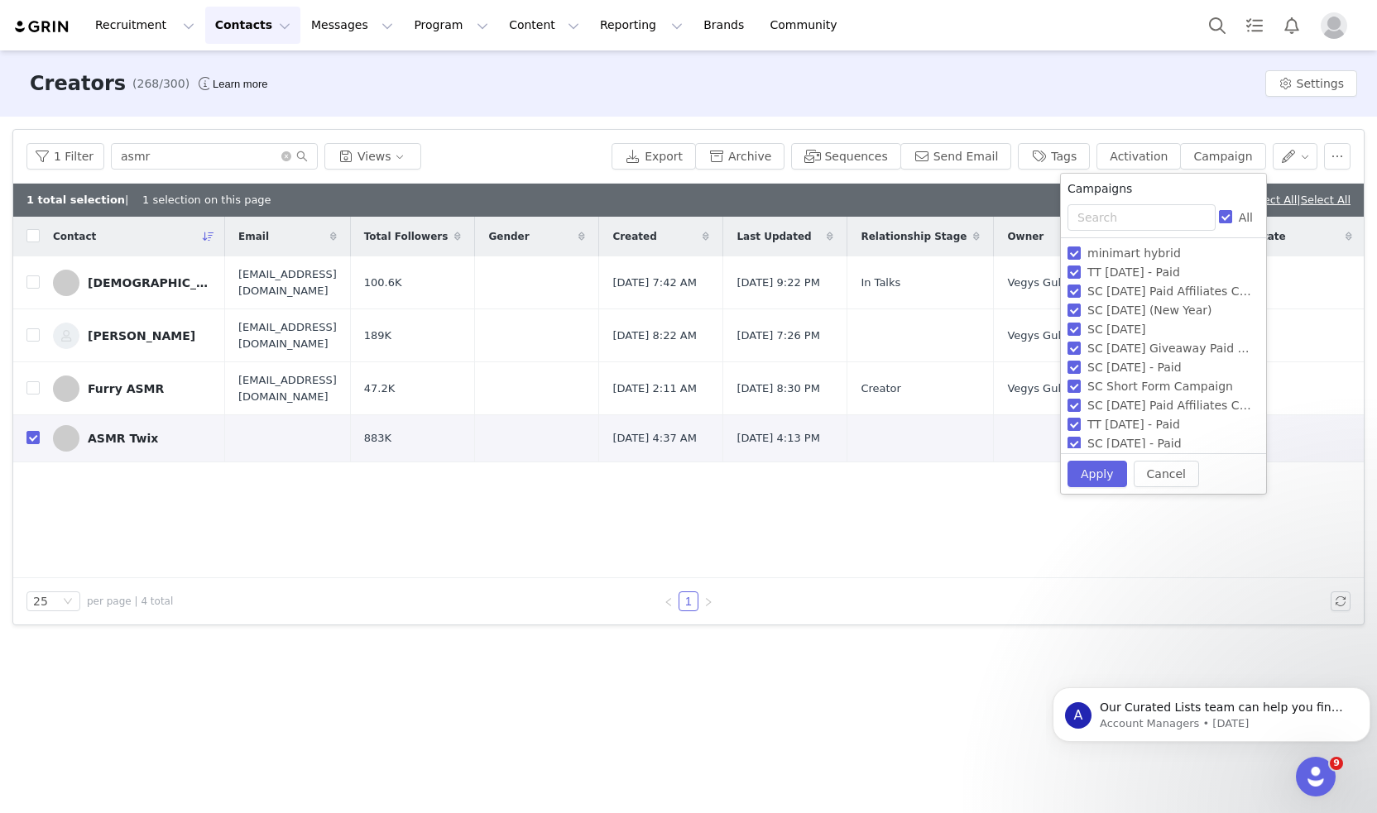
checkbox input "false"
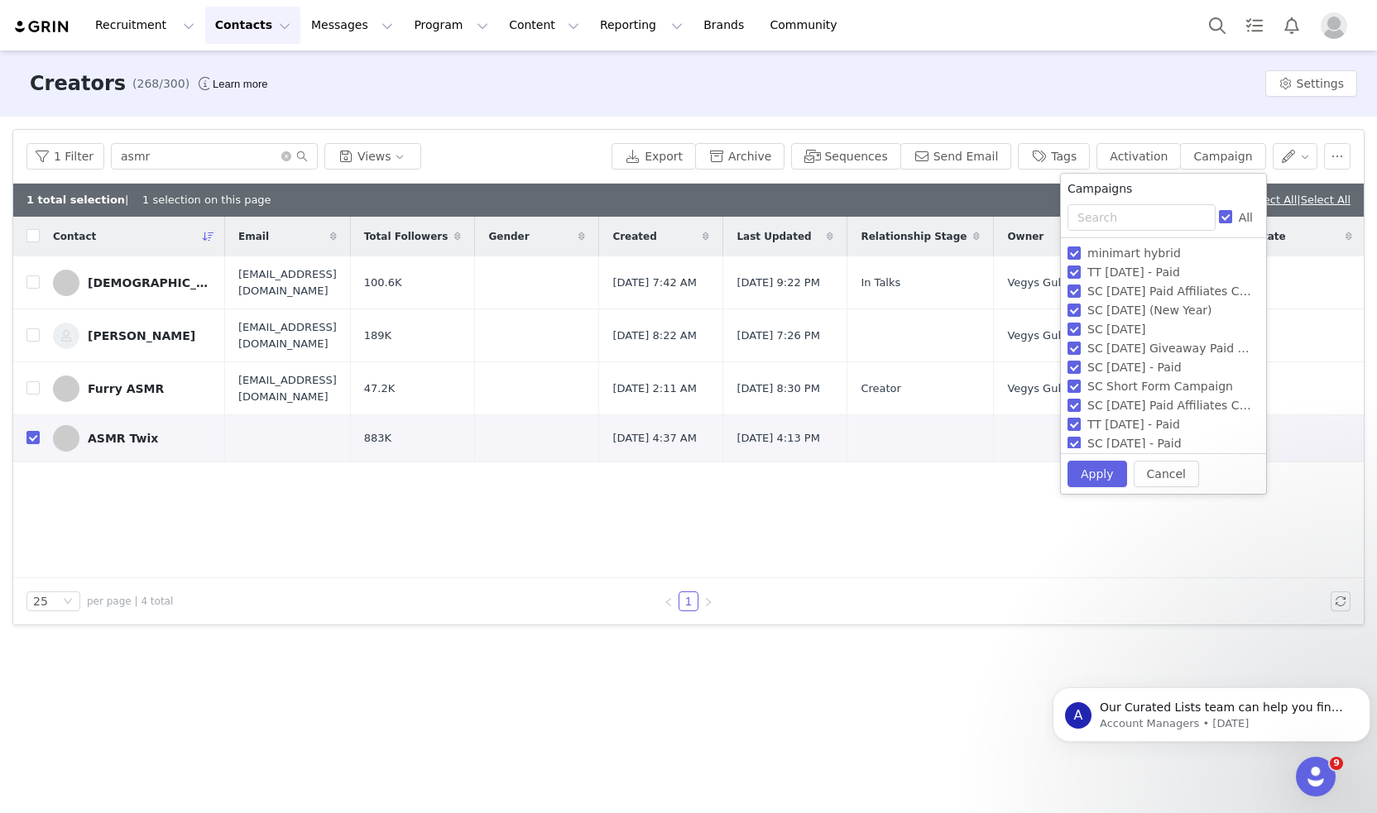
checkbox input "false"
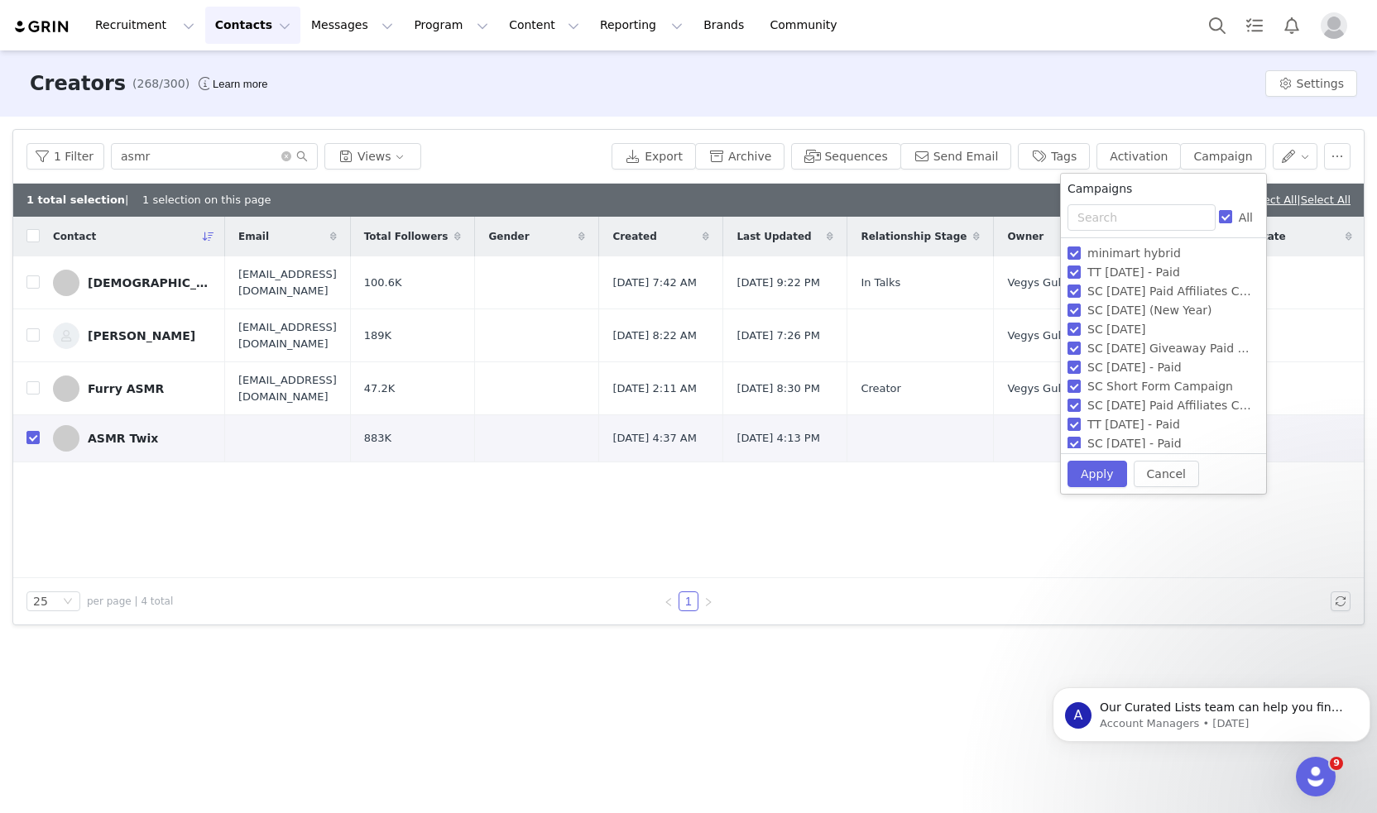
checkbox input "false"
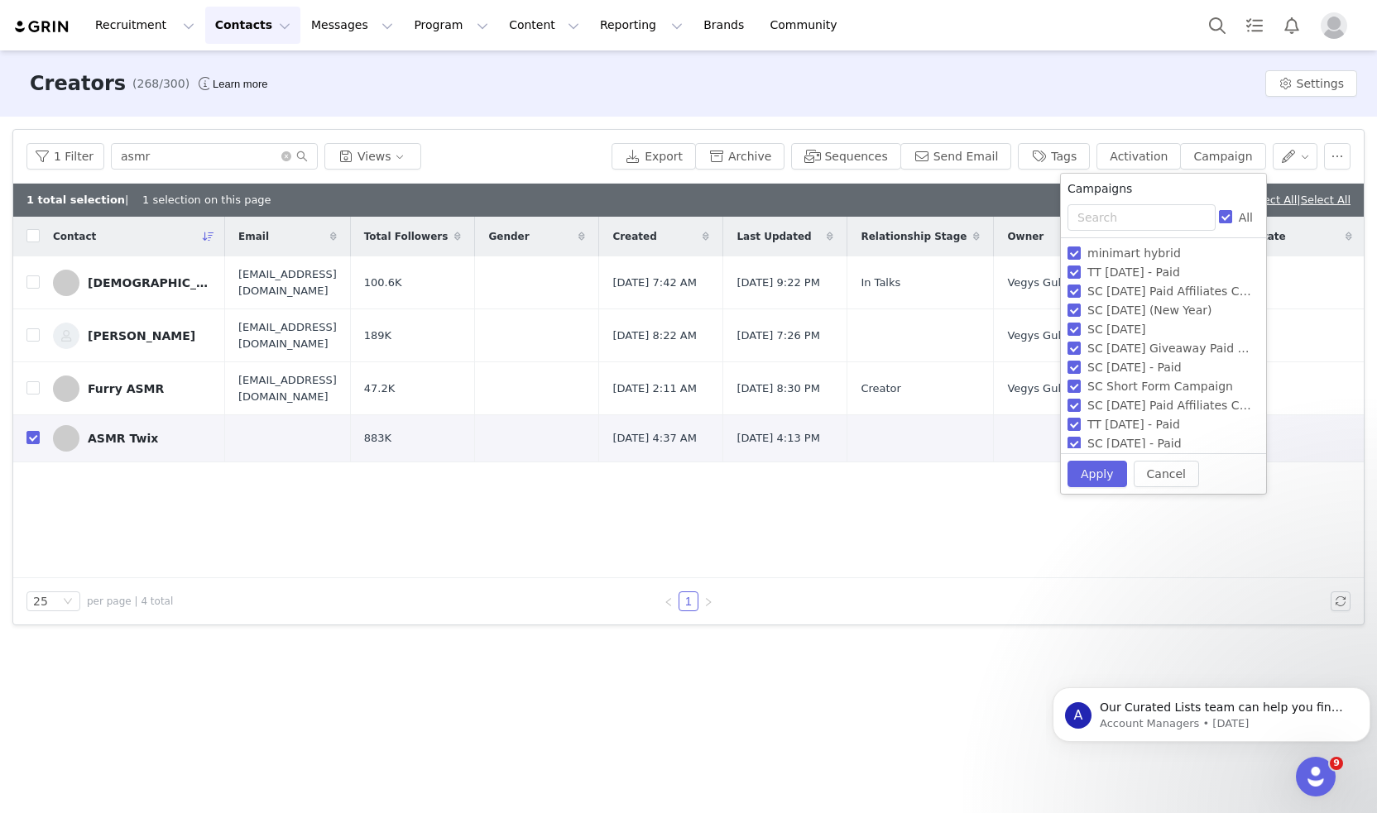
checkbox input "false"
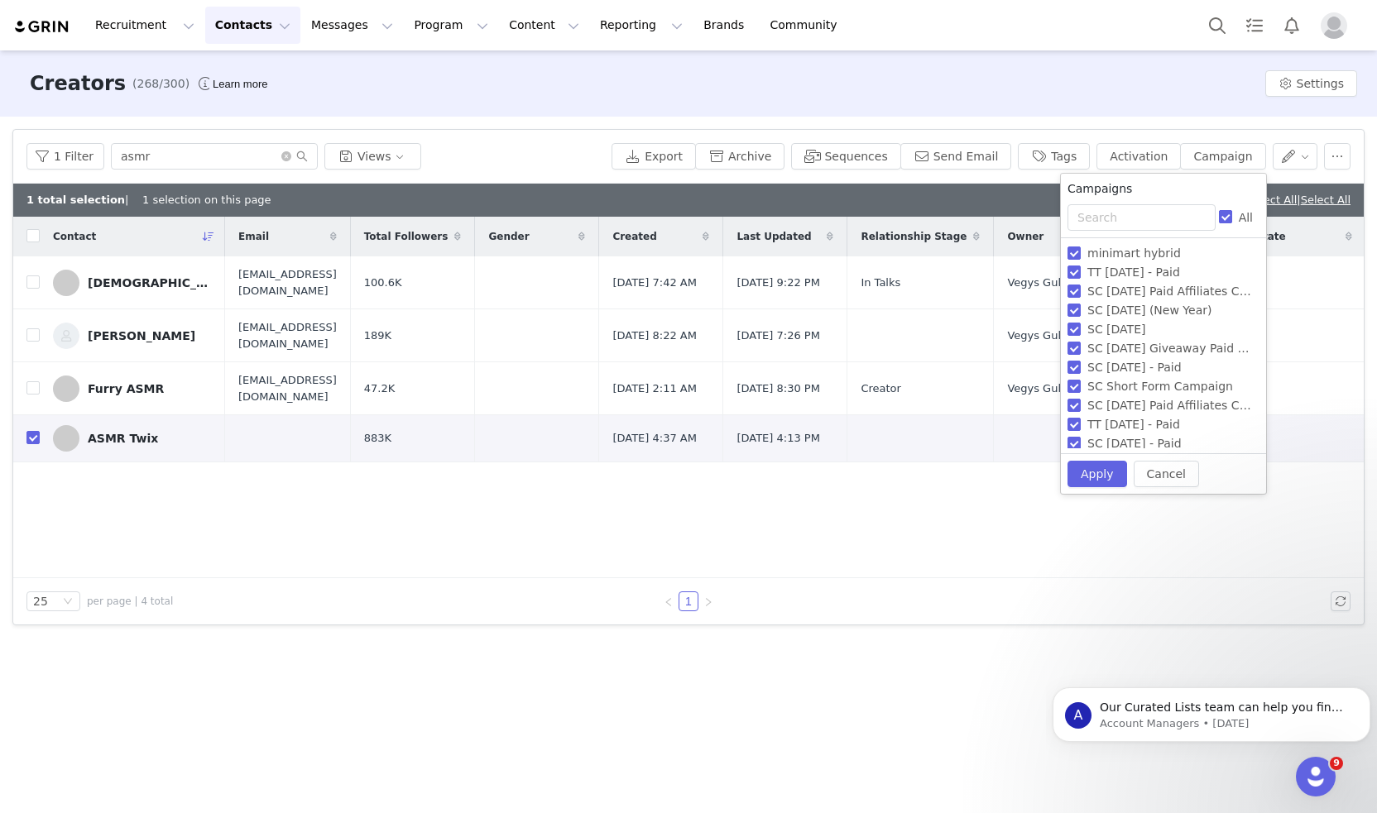
checkbox input "false"
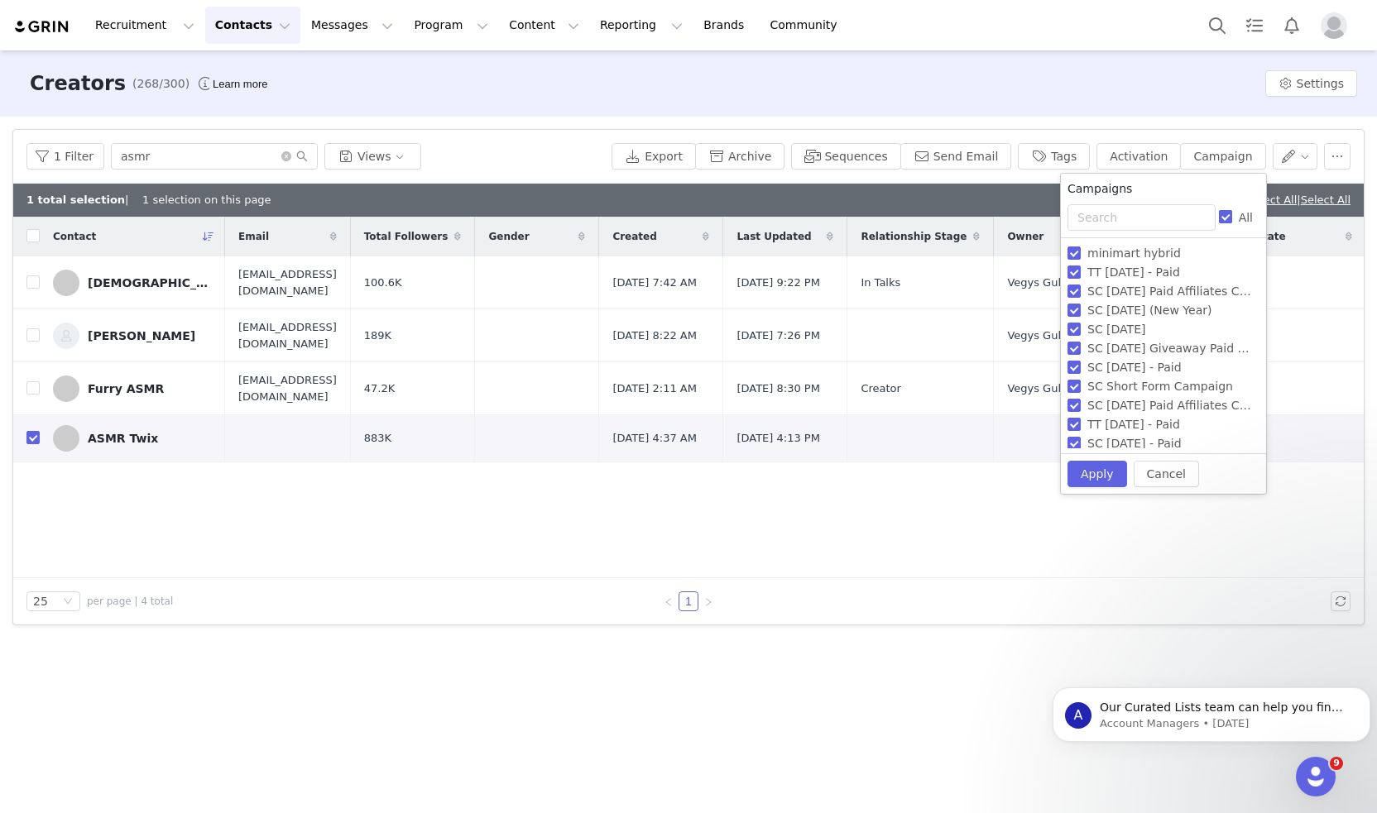
checkbox input "false"
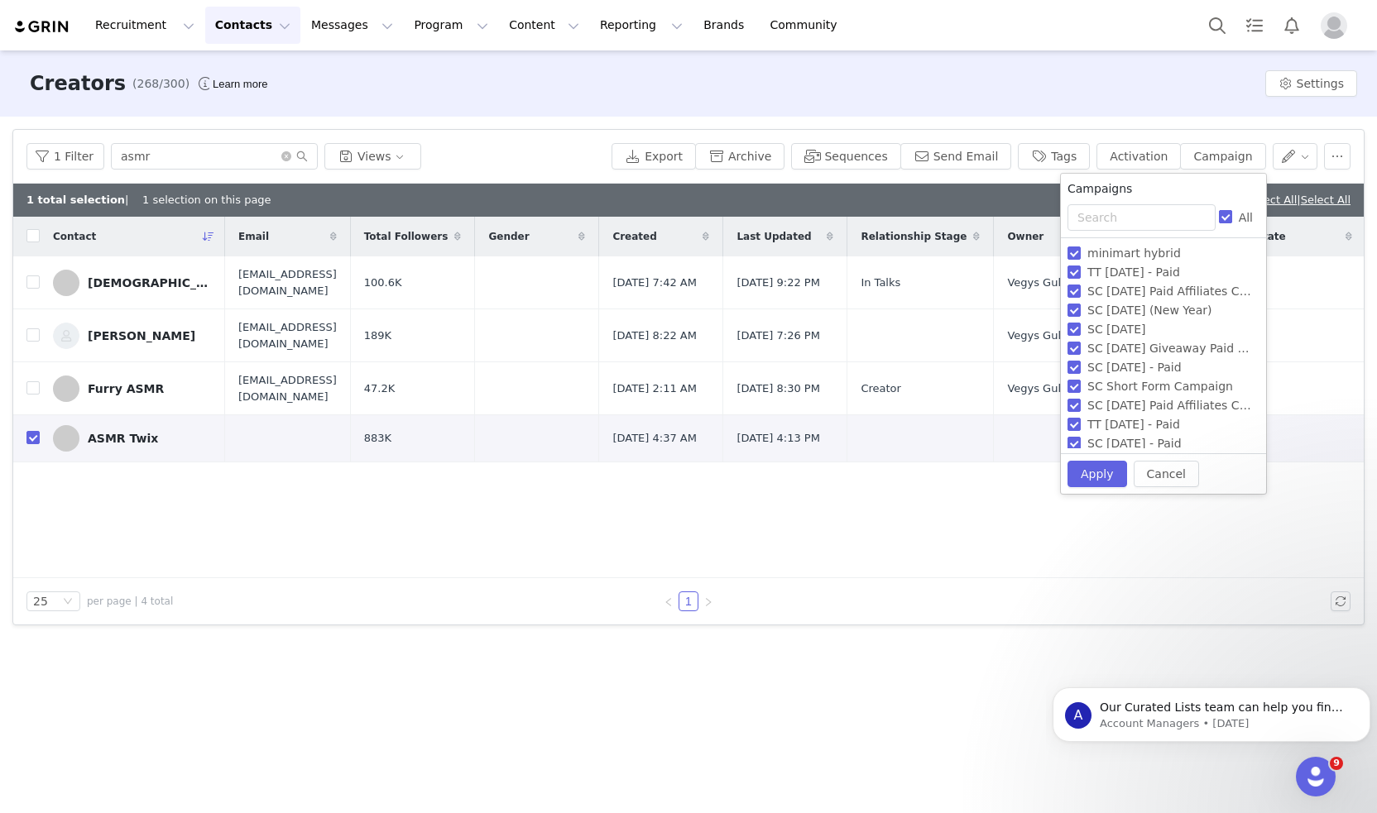
checkbox input "false"
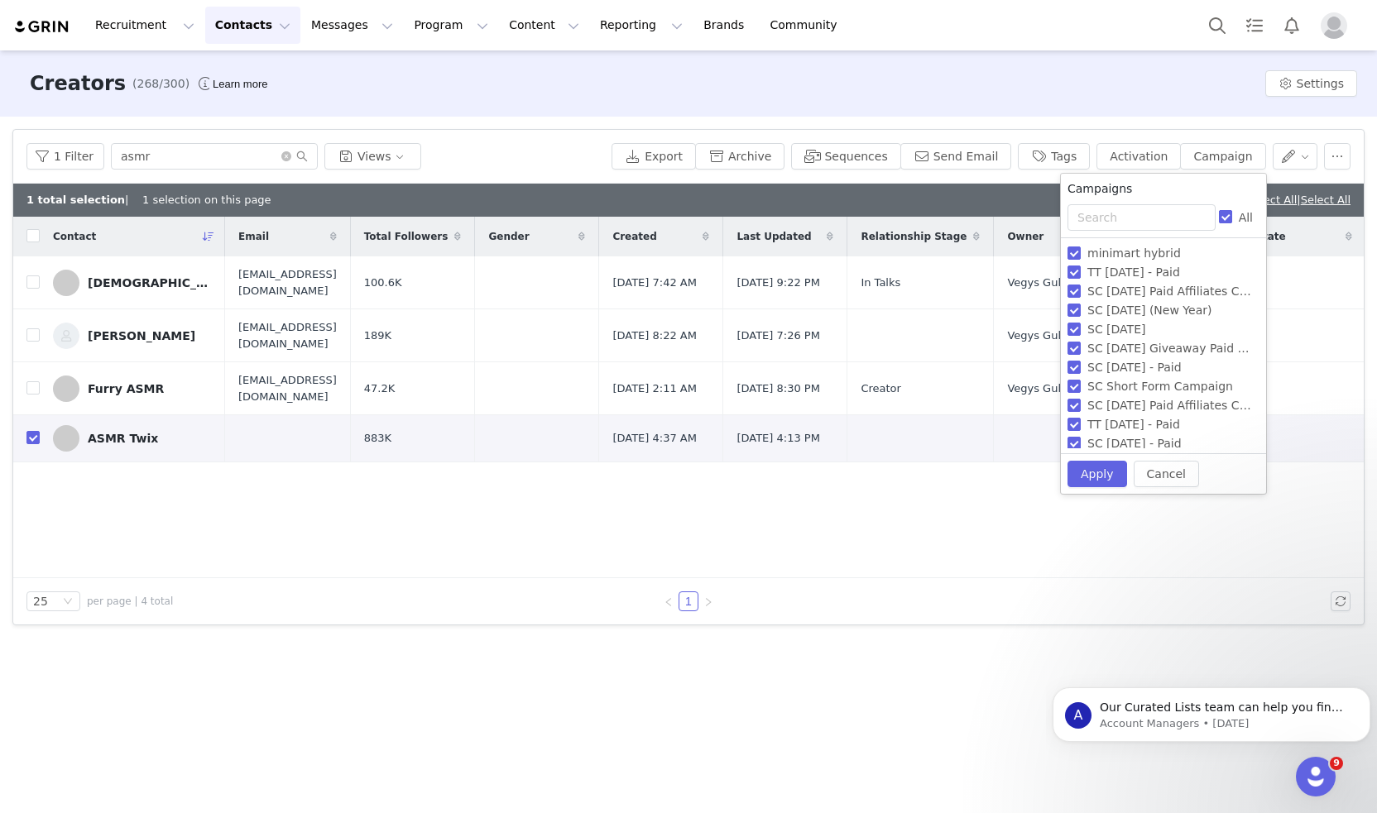
checkbox input "false"
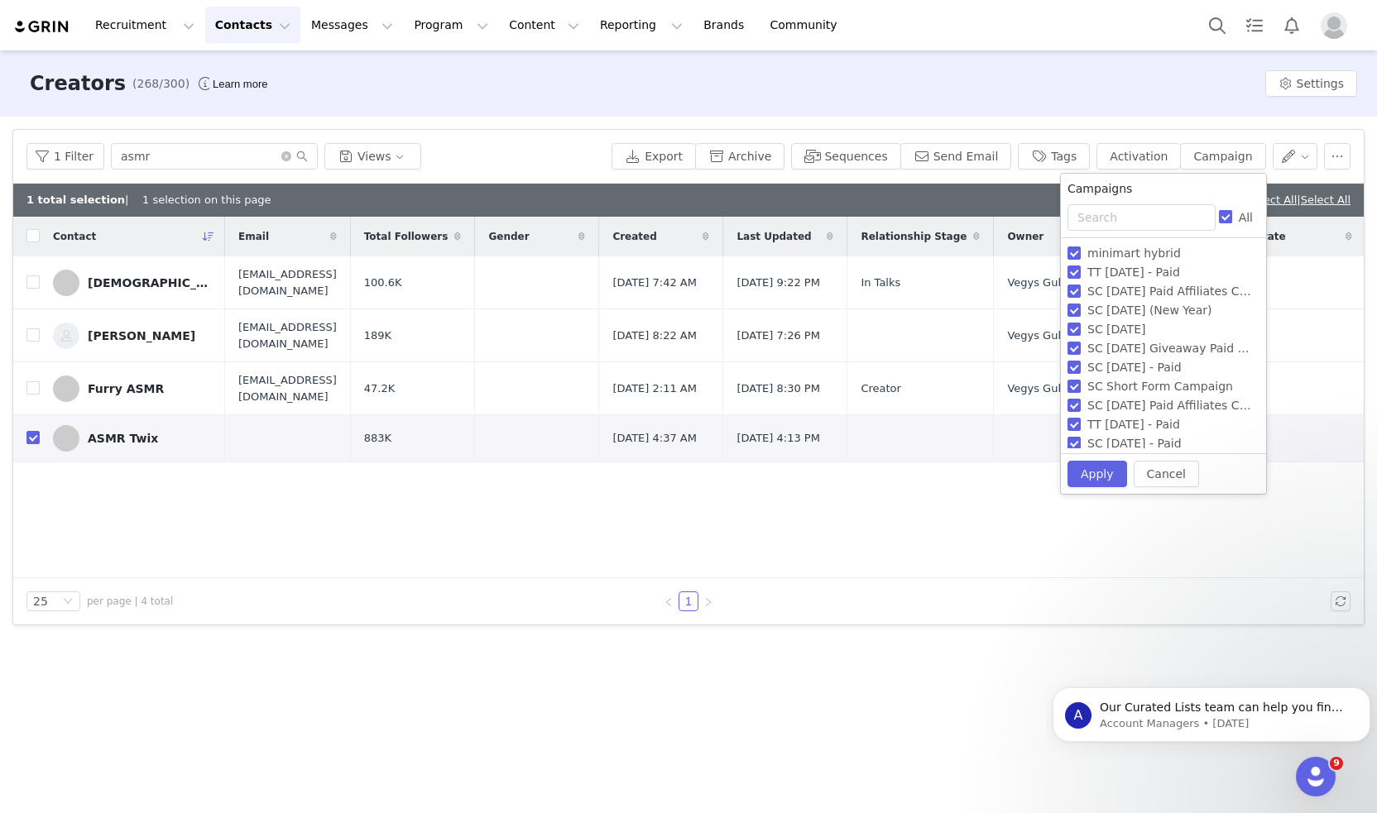
checkbox input "false"
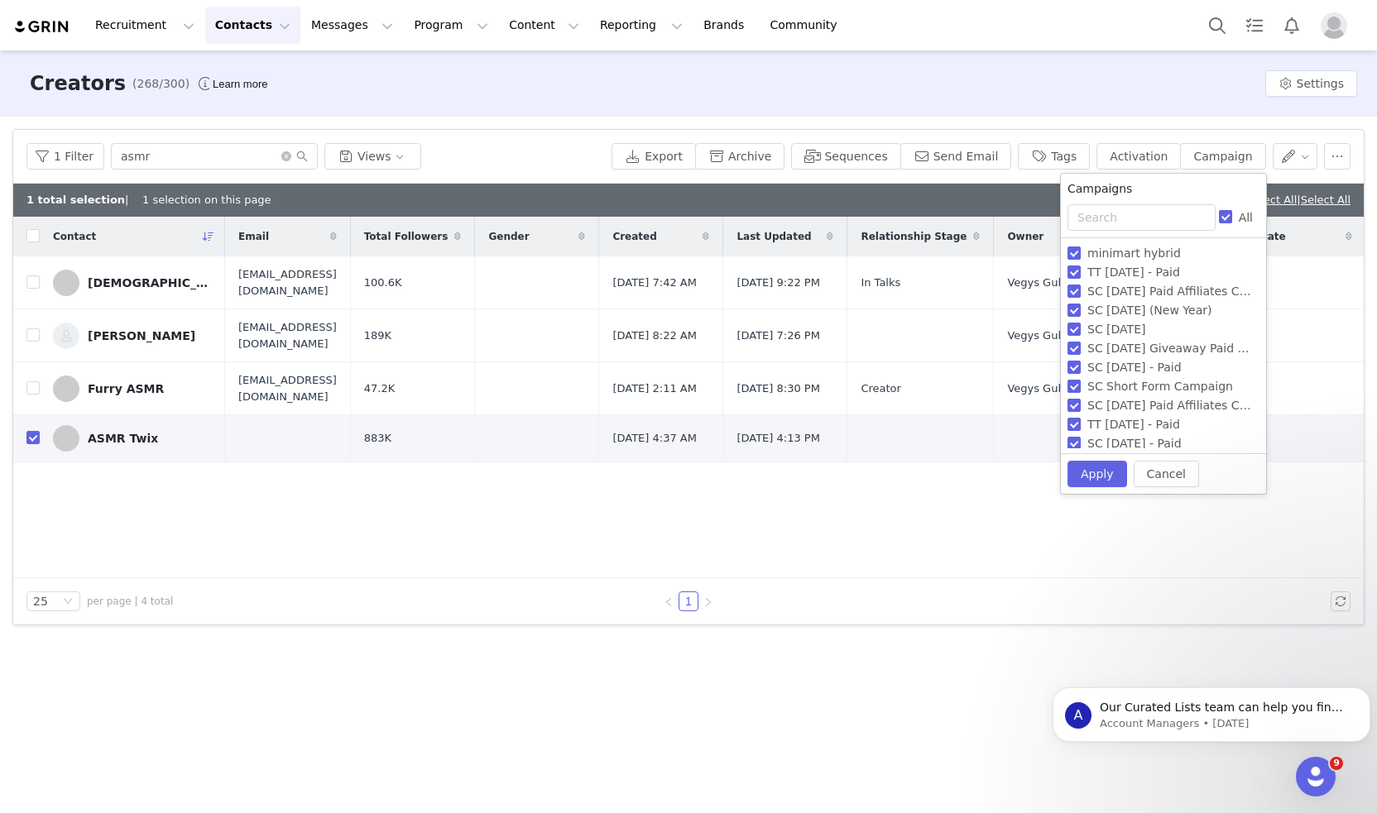
checkbox input "false"
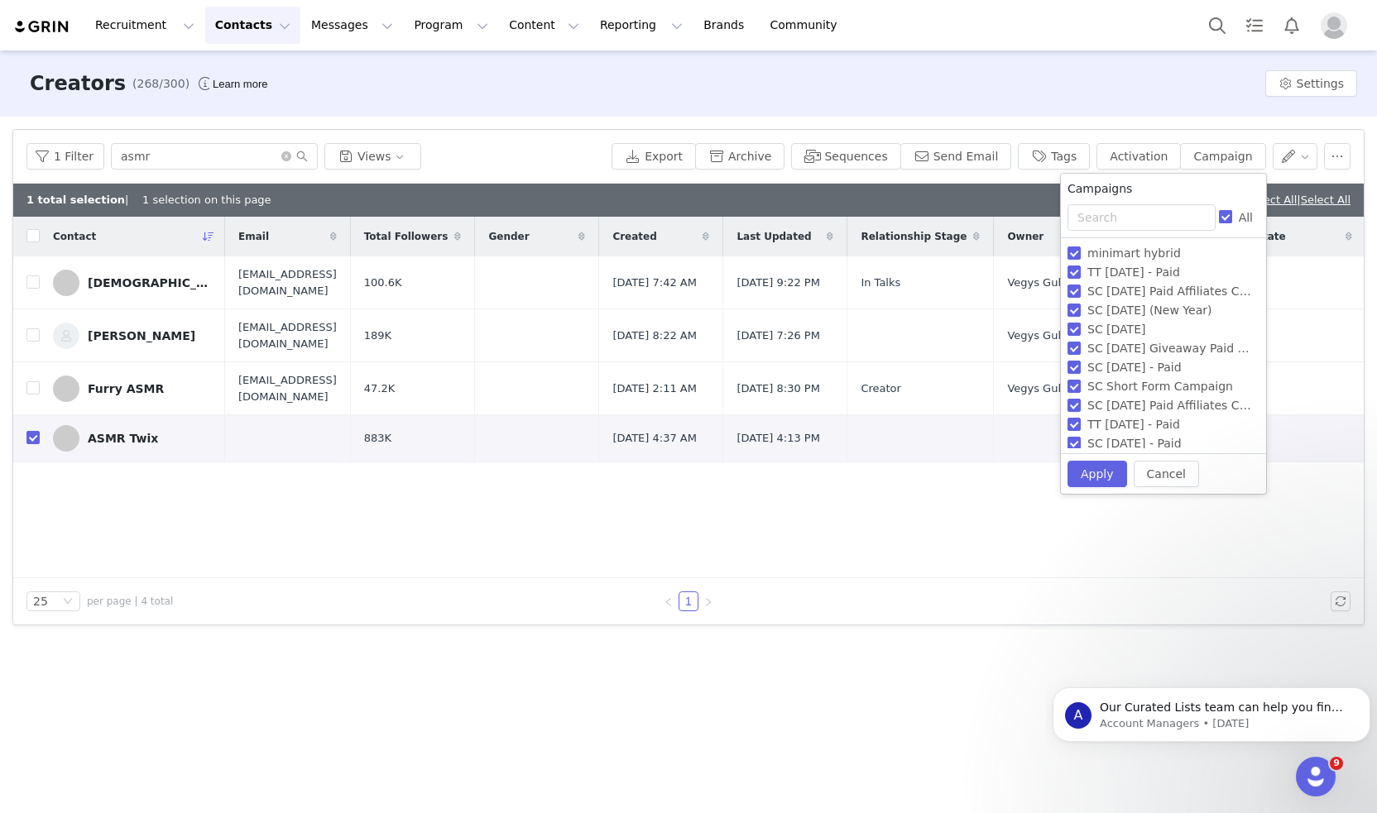
checkbox input "false"
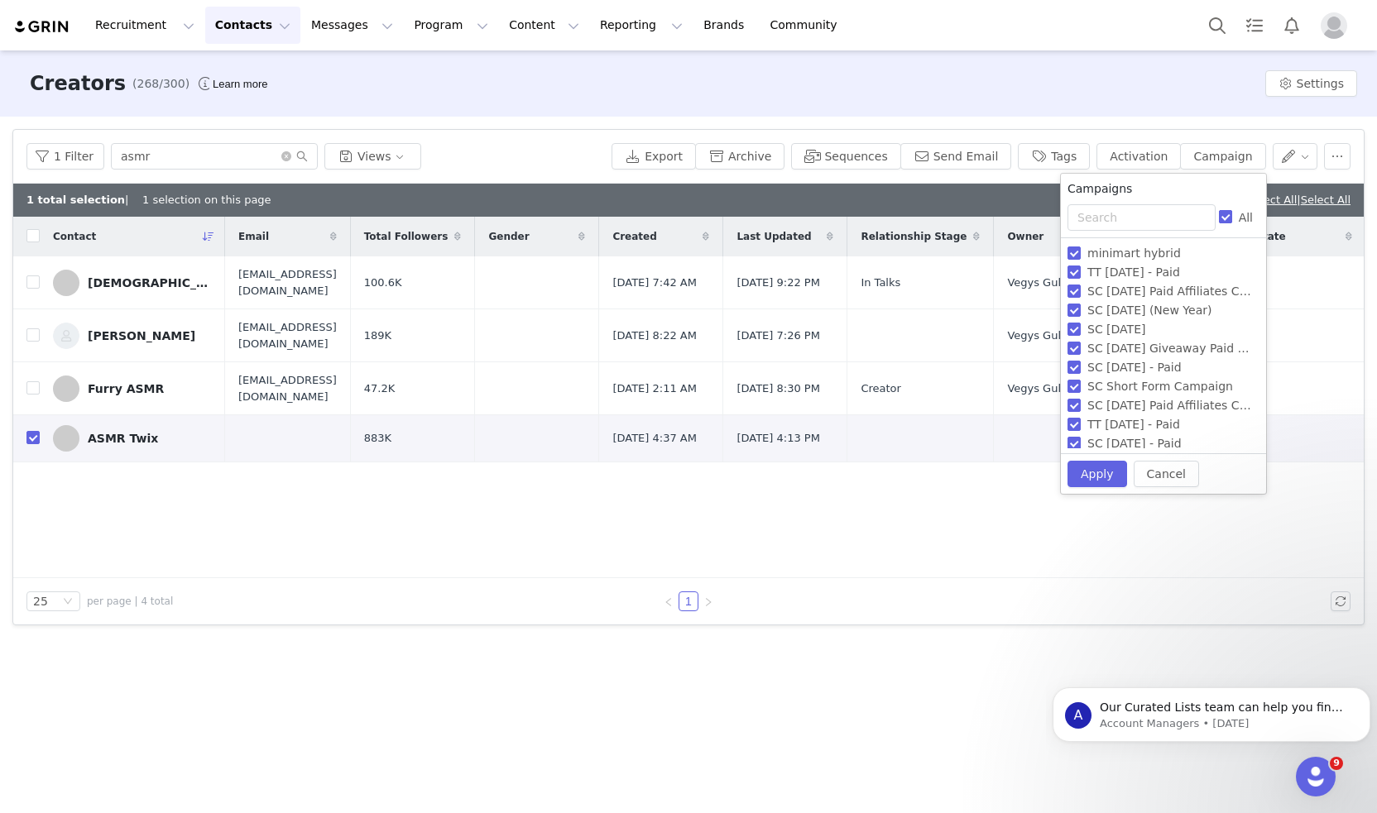
checkbox input "false"
click at [1184, 224] on input "text" at bounding box center [1141, 217] width 148 height 26
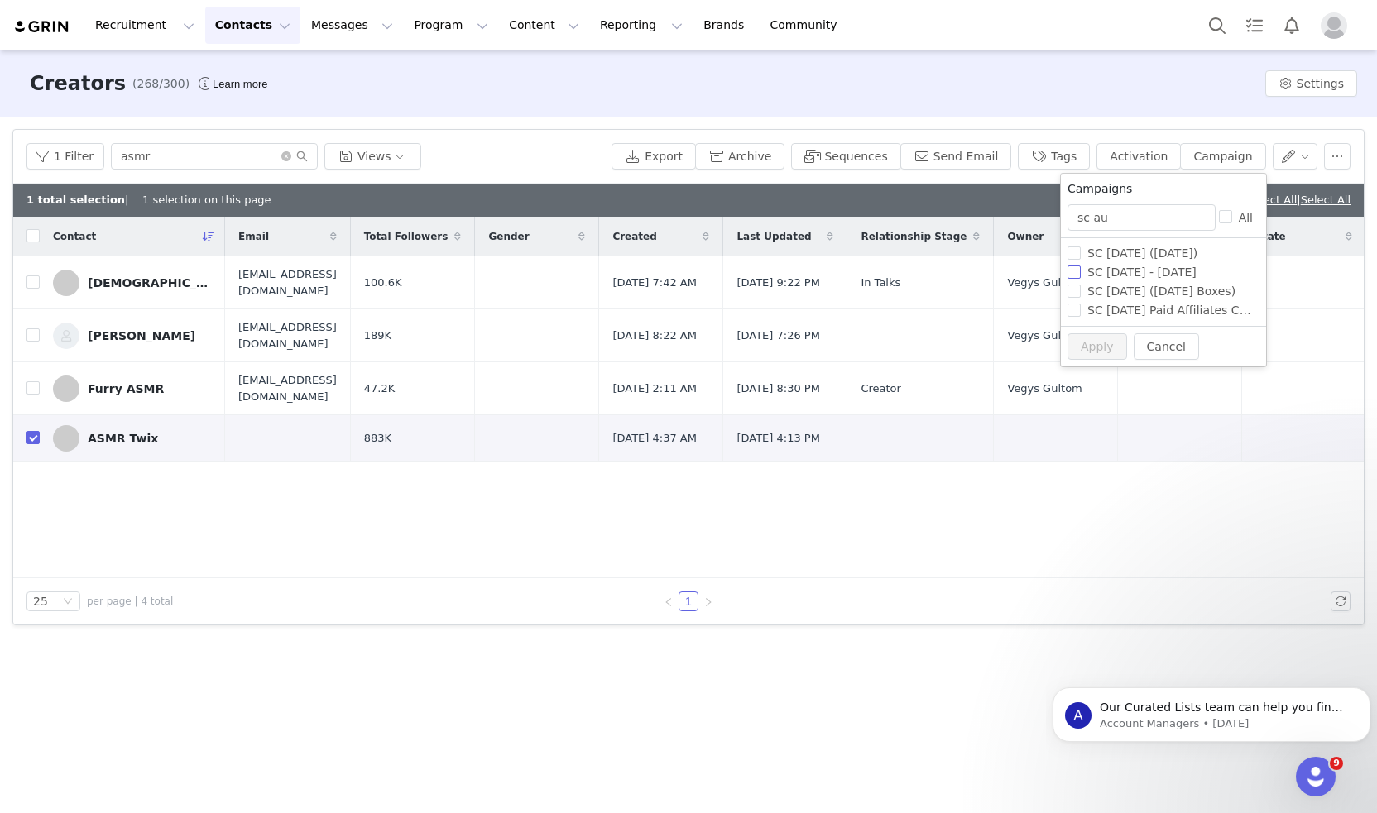
click at [1203, 275] on span "SC [DATE] - [DATE]" at bounding box center [1141, 272] width 122 height 13
click at [1080, 275] on input "SC [DATE] - [DATE]" at bounding box center [1073, 272] width 13 height 13
click at [1090, 351] on button "Apply" at bounding box center [1097, 346] width 60 height 26
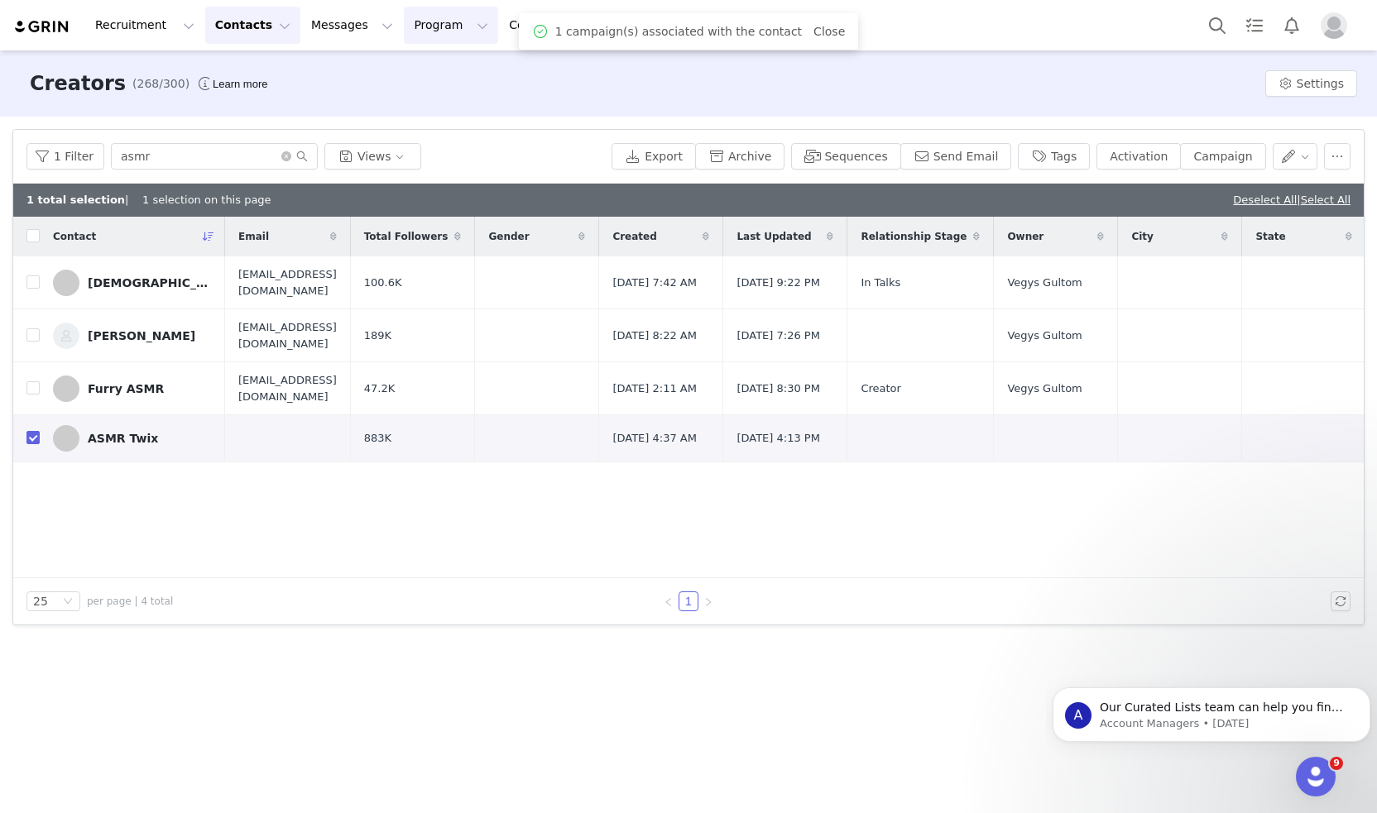
click at [415, 29] on button "Program Program" at bounding box center [451, 25] width 94 height 37
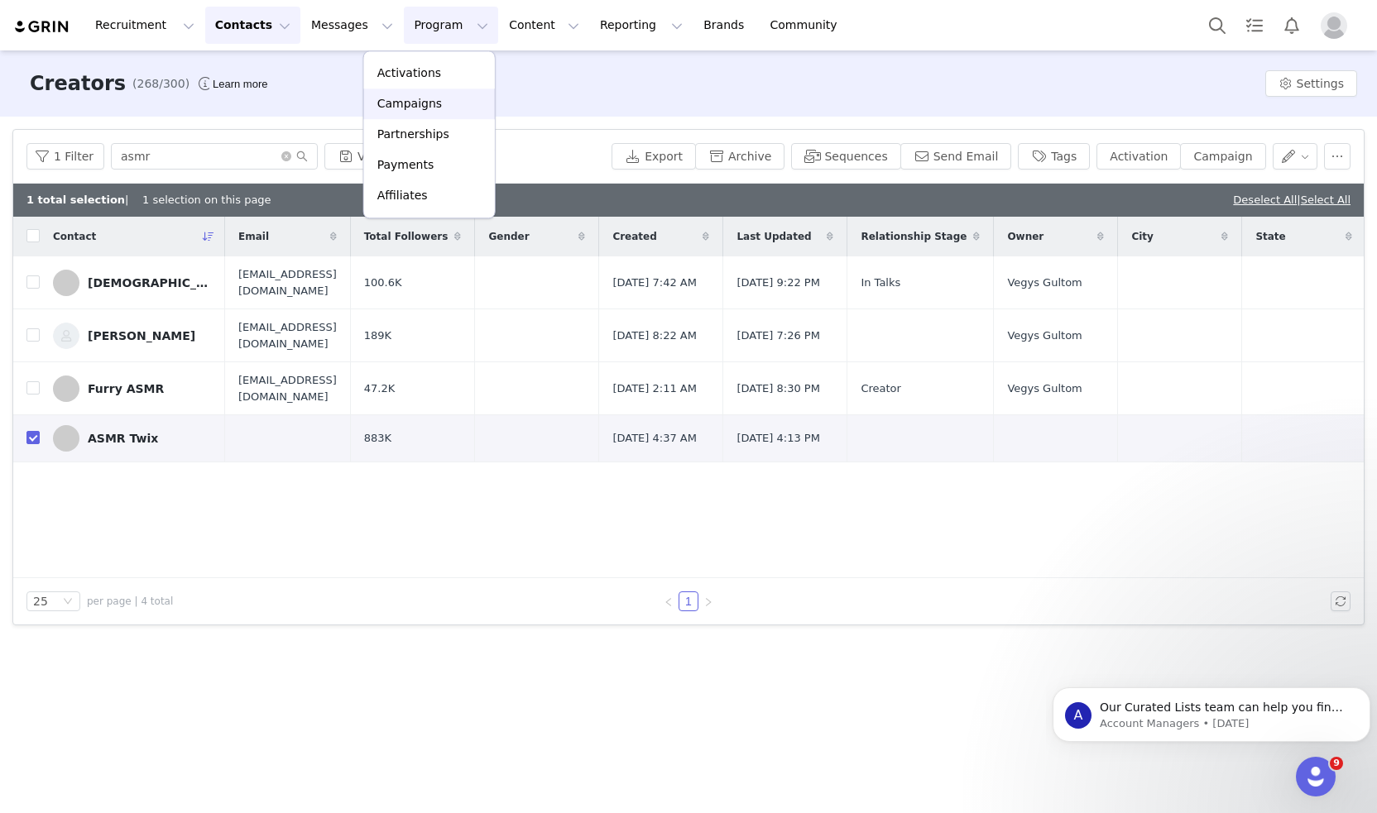
click at [422, 107] on p "Campaigns" at bounding box center [409, 103] width 65 height 17
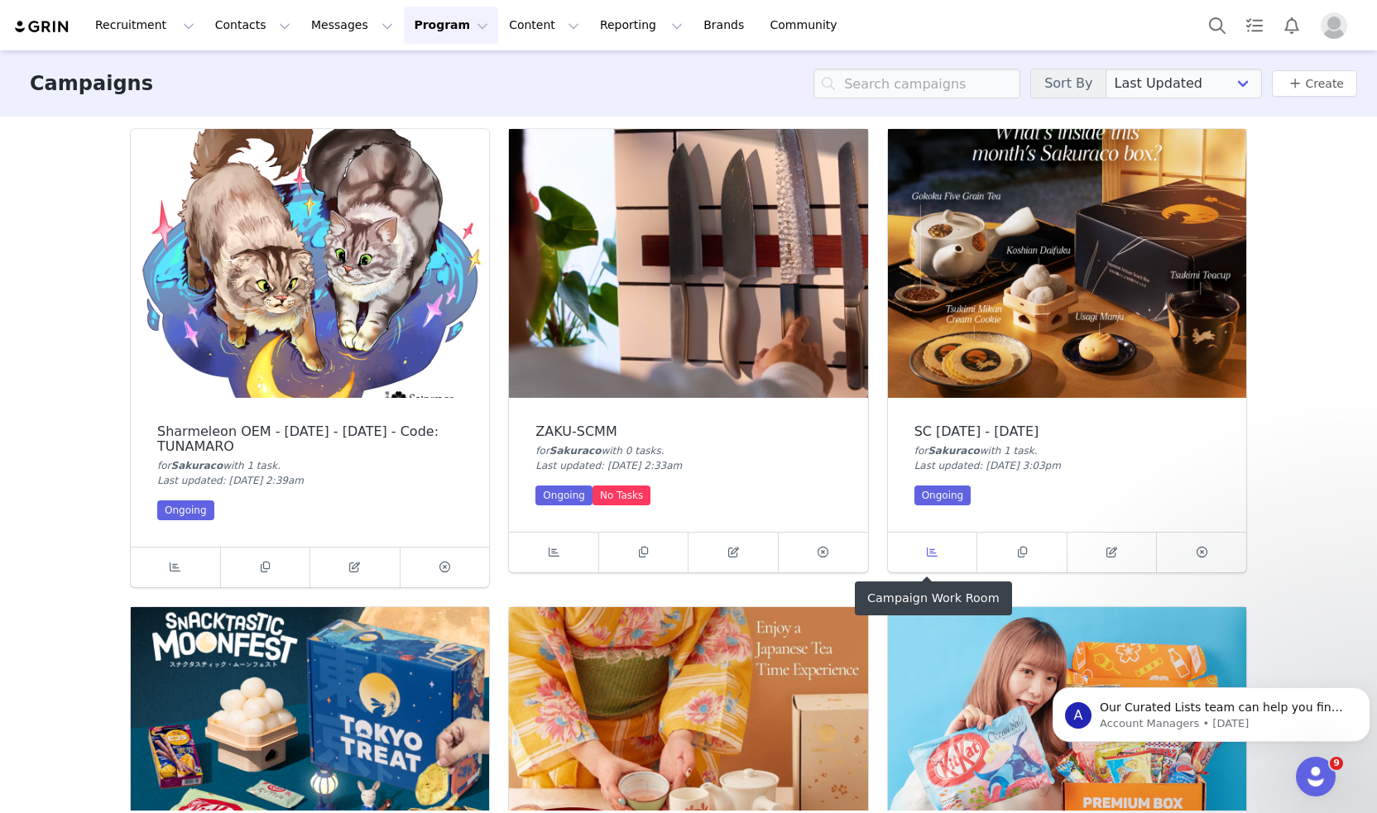
click at [939, 553] on link at bounding box center [933, 553] width 90 height 40
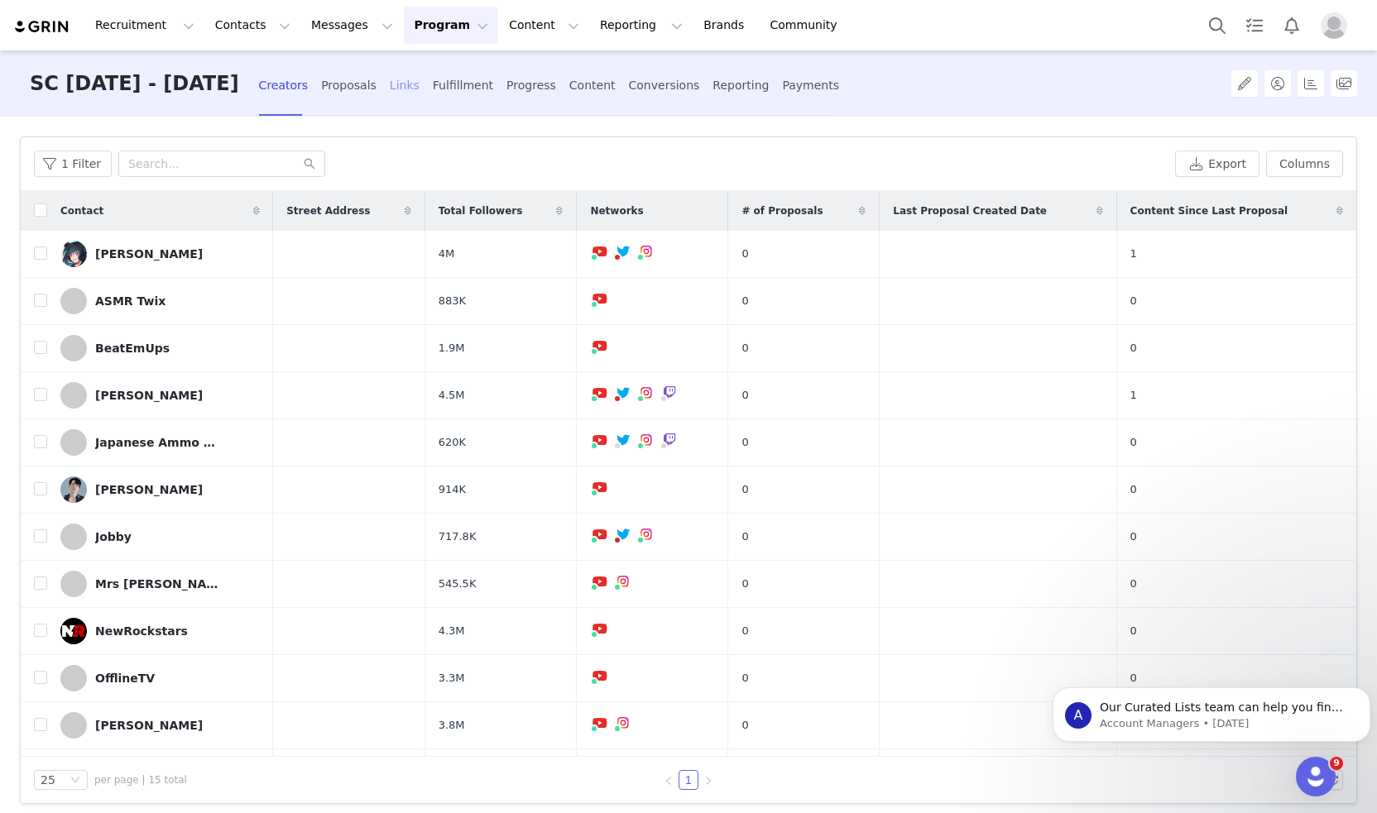
click at [402, 87] on div "Links" at bounding box center [405, 86] width 30 height 44
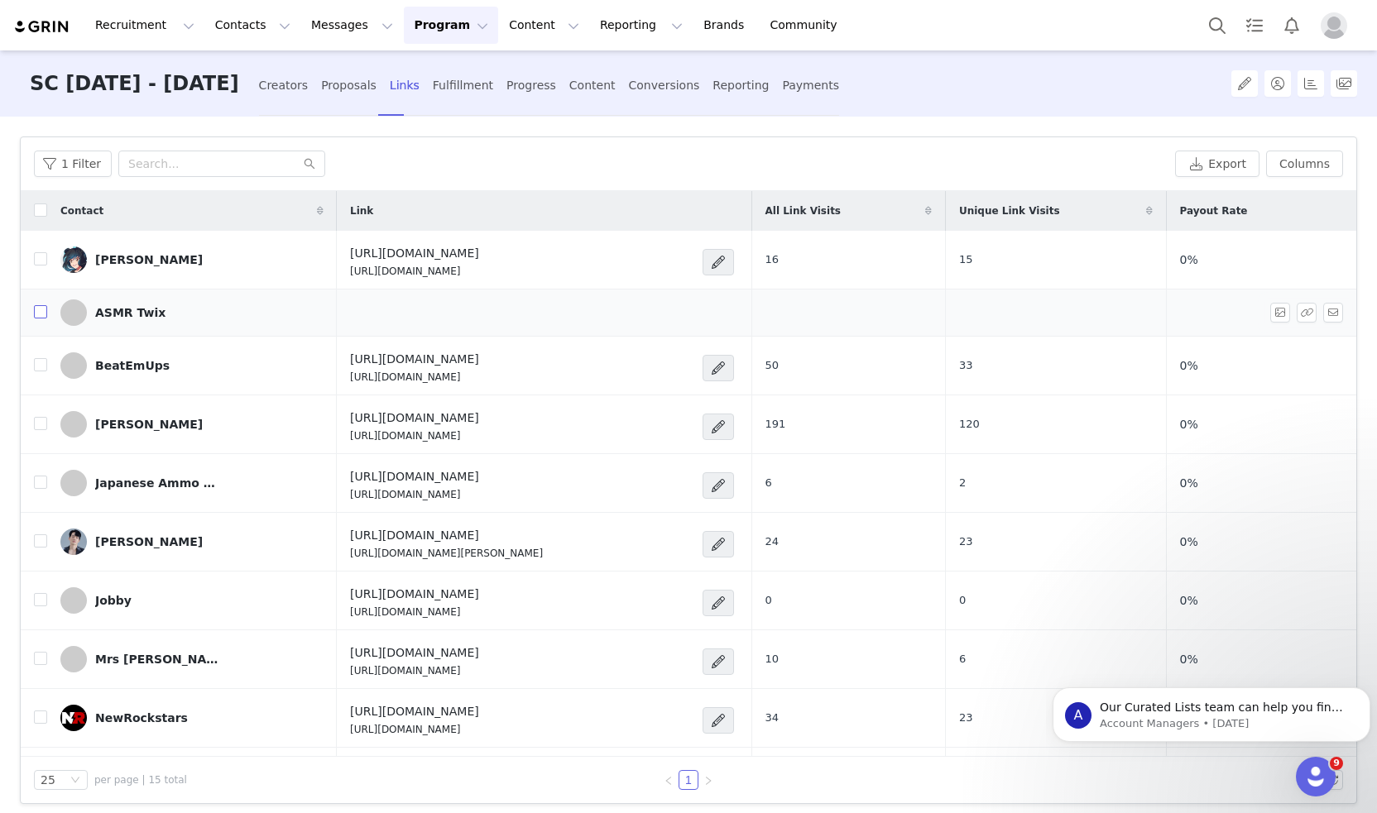
click at [43, 315] on input "checkbox" at bounding box center [40, 311] width 13 height 13
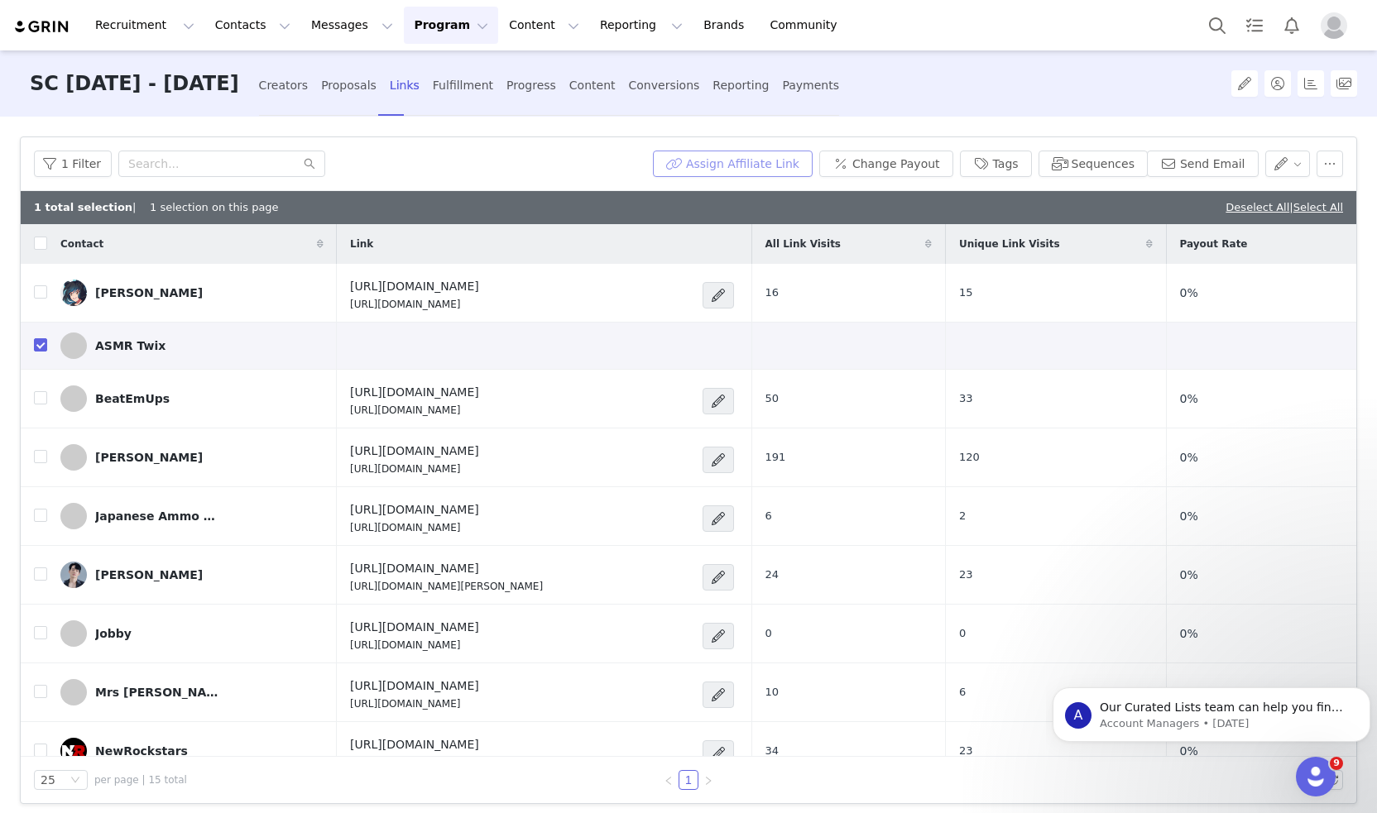
click at [763, 160] on button "Assign Affiliate Link" at bounding box center [733, 164] width 160 height 26
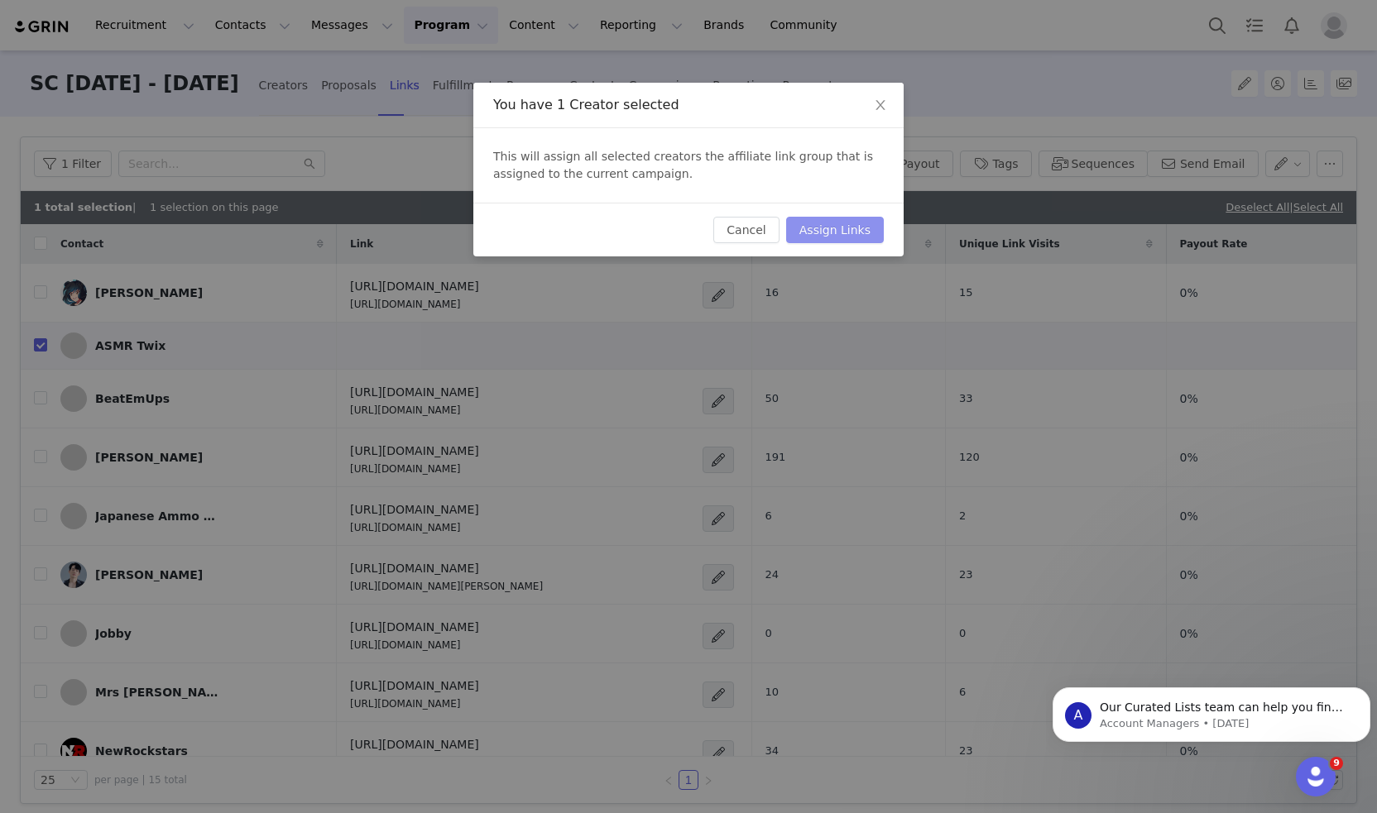
click at [816, 229] on button "Assign Links" at bounding box center [835, 230] width 98 height 26
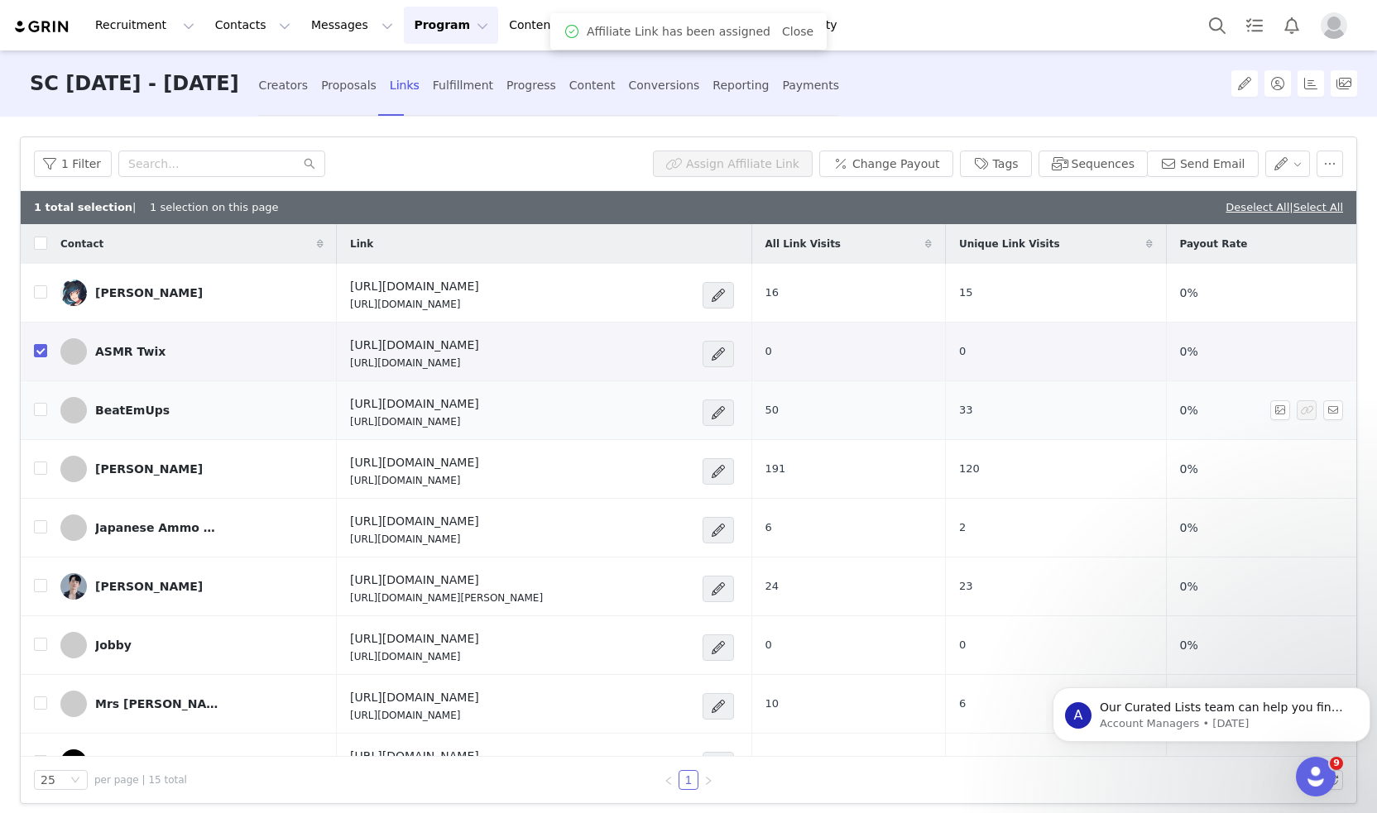
click at [36, 353] on input "checkbox" at bounding box center [40, 350] width 13 height 13
click at [731, 381] on td "[URL][DOMAIN_NAME] [URL][DOMAIN_NAME]" at bounding box center [544, 410] width 414 height 59
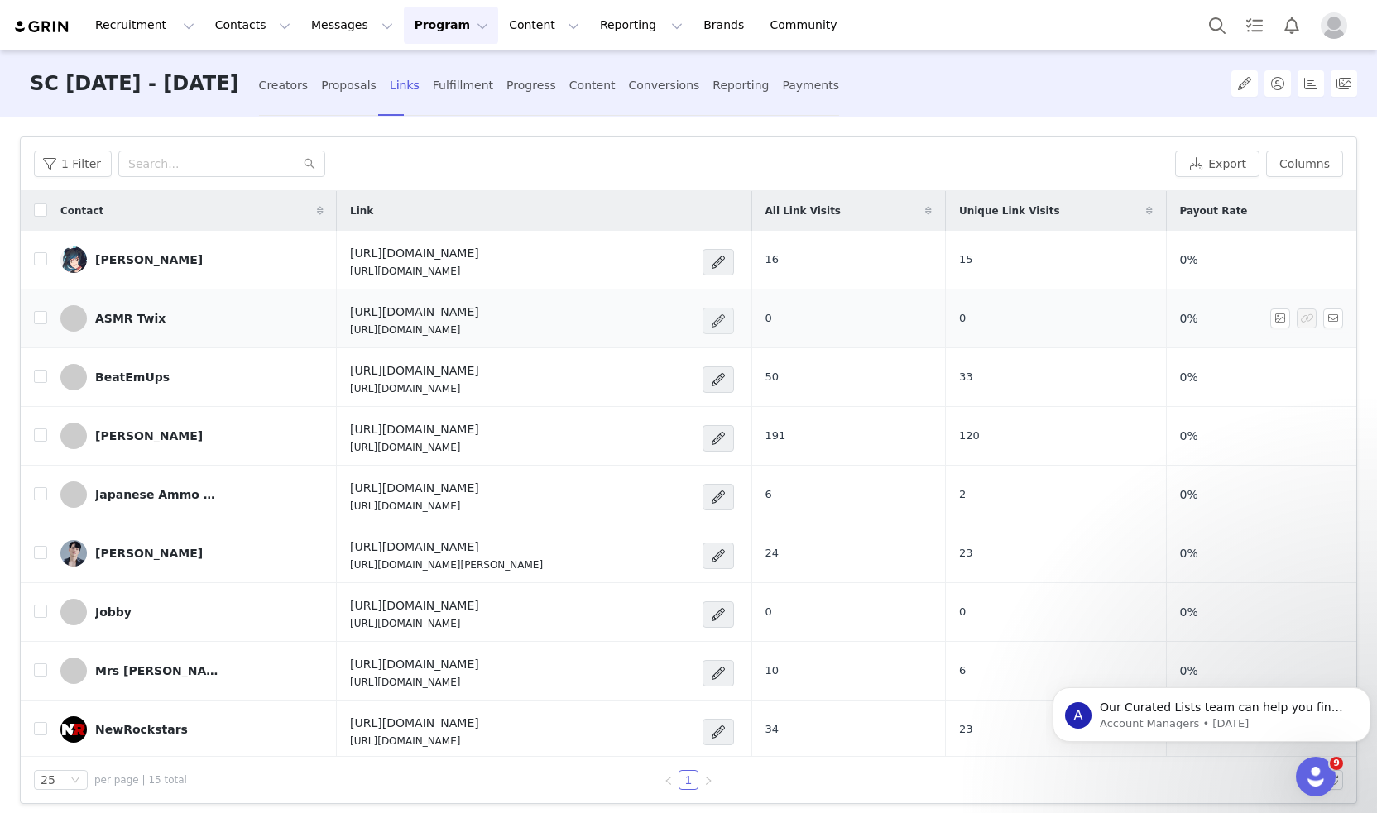
click at [726, 319] on span at bounding box center [718, 321] width 17 height 20
click at [688, 349] on div "Edit Link" at bounding box center [694, 353] width 119 height 18
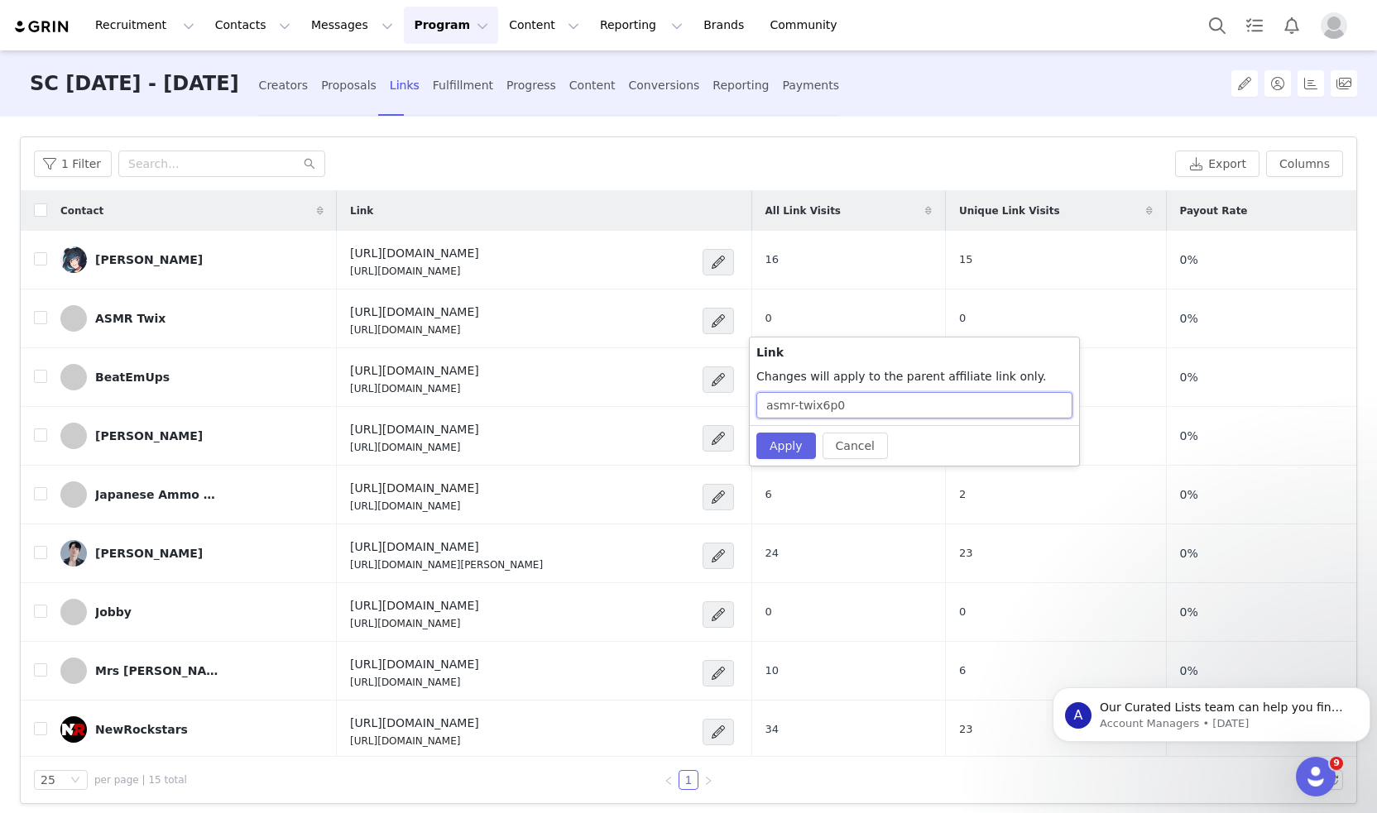
click at [846, 403] on input "asmr-twix6p0" at bounding box center [914, 405] width 316 height 26
click at [791, 441] on button "Apply" at bounding box center [786, 446] width 60 height 26
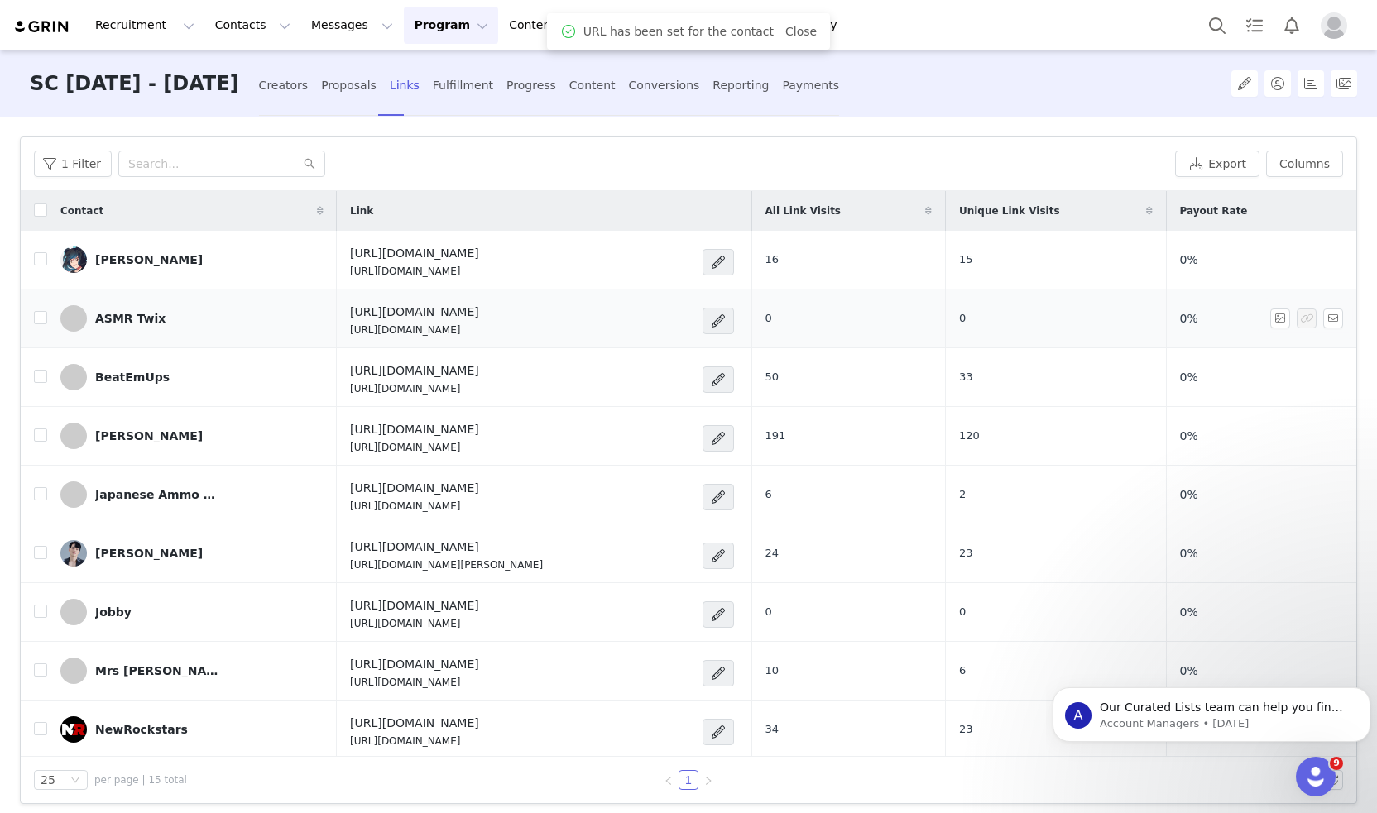
click at [479, 332] on p "[URL][DOMAIN_NAME]" at bounding box center [414, 330] width 129 height 15
copy div "[URL][DOMAIN_NAME]"
